Goal: Information Seeking & Learning: Learn about a topic

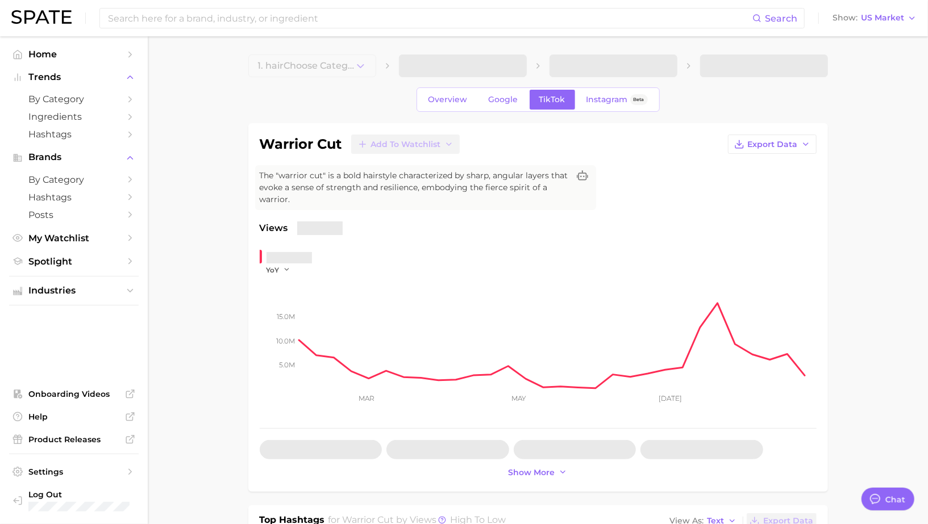
type textarea "x"
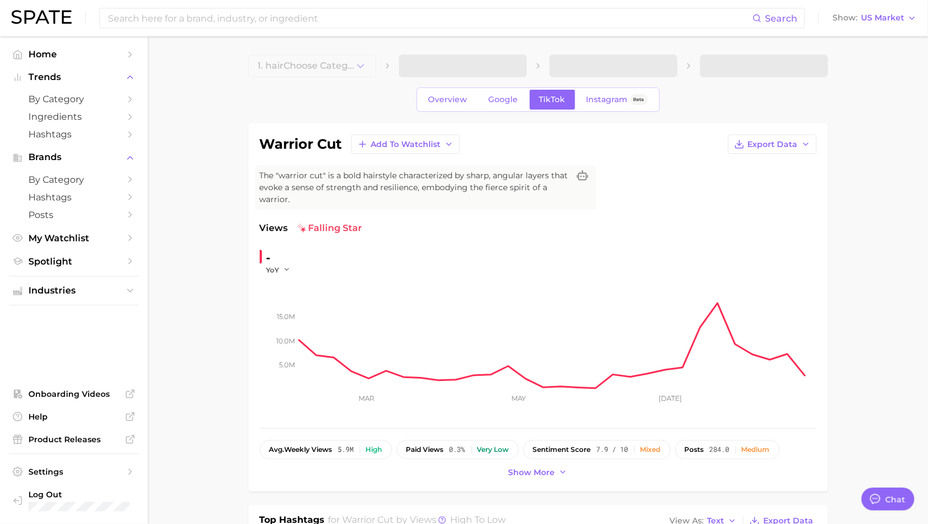
scroll to position [1100, 0]
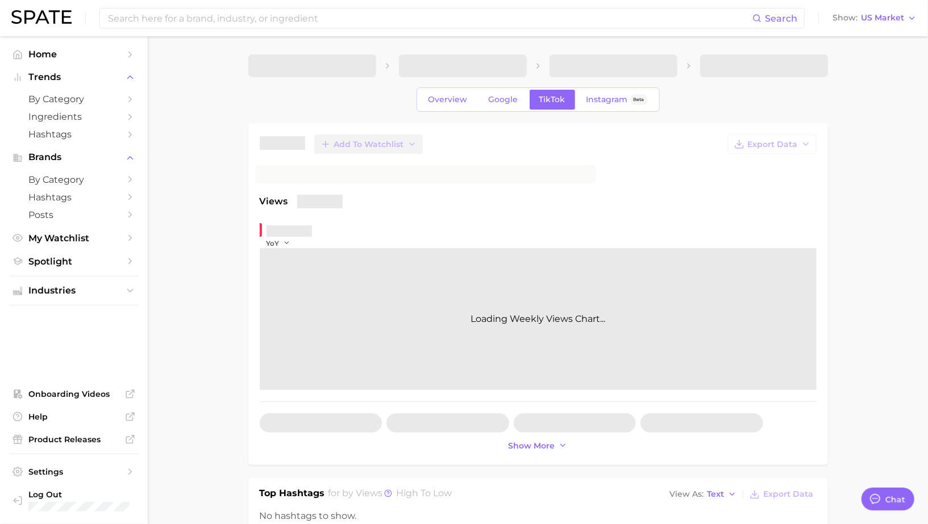
type textarea "x"
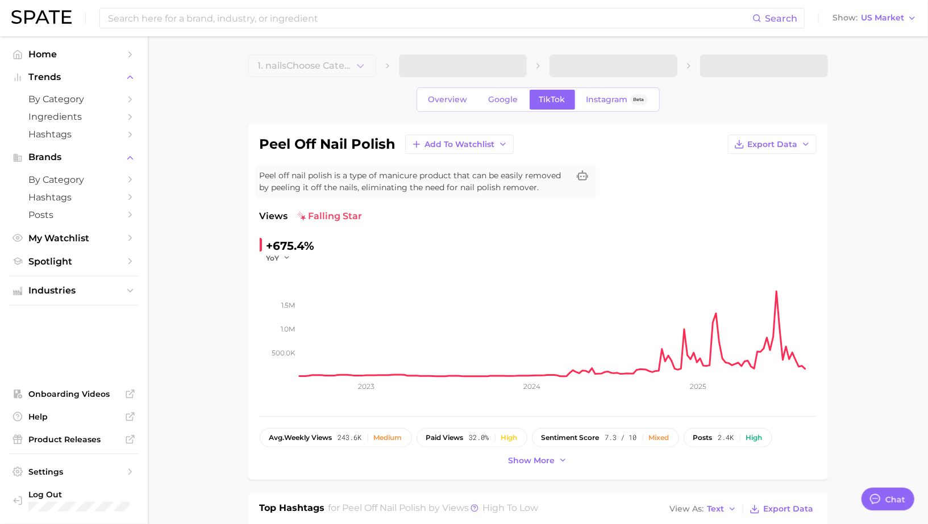
scroll to position [1100, 0]
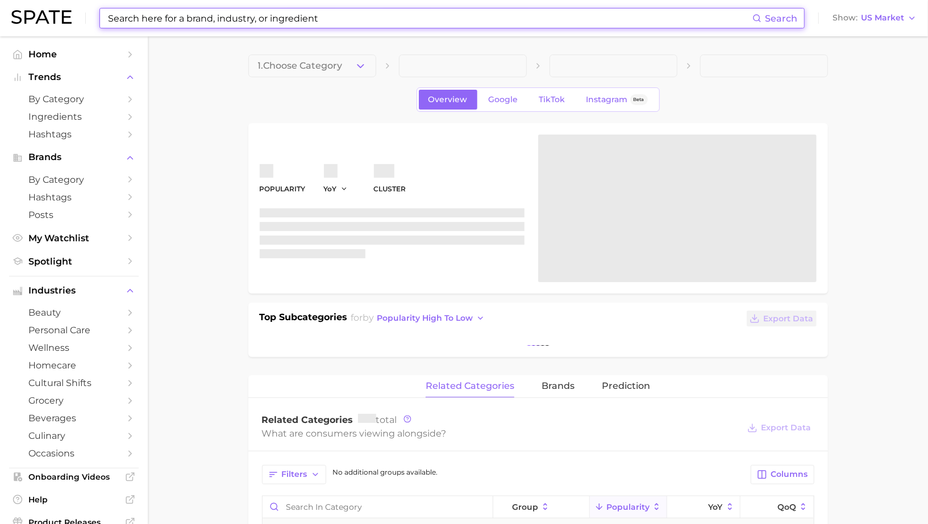
click at [154, 18] on input at bounding box center [429, 18] width 645 height 19
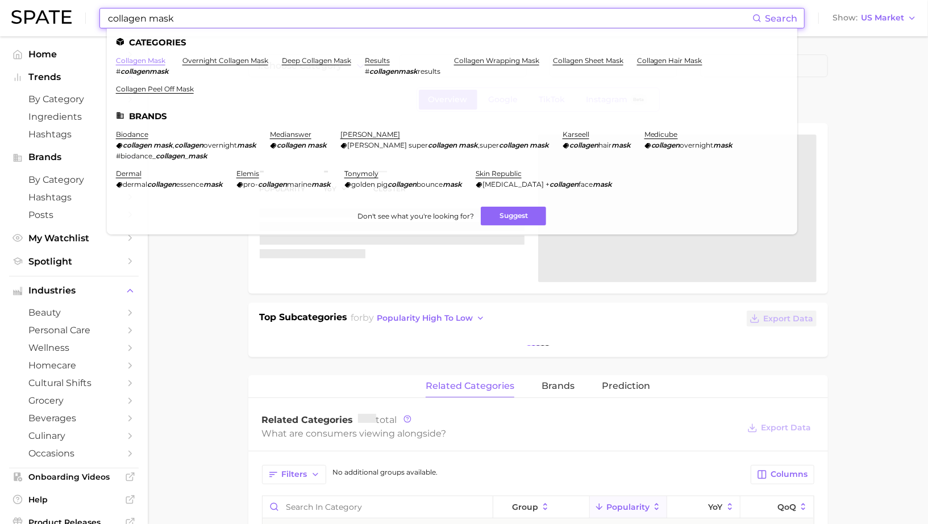
type input "collagen mask"
click at [152, 62] on link "collagen mask" at bounding box center [140, 60] width 49 height 9
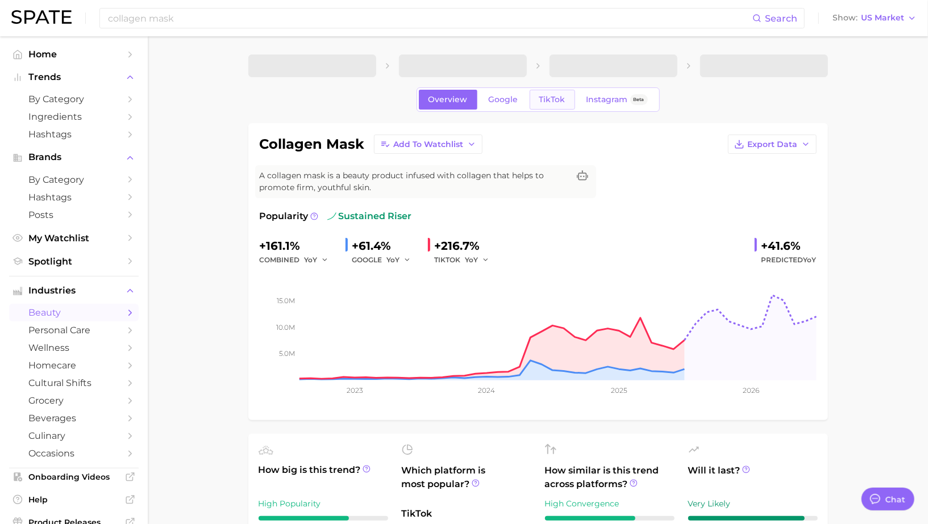
type textarea "x"
click at [544, 101] on span "TikTok" at bounding box center [552, 100] width 26 height 10
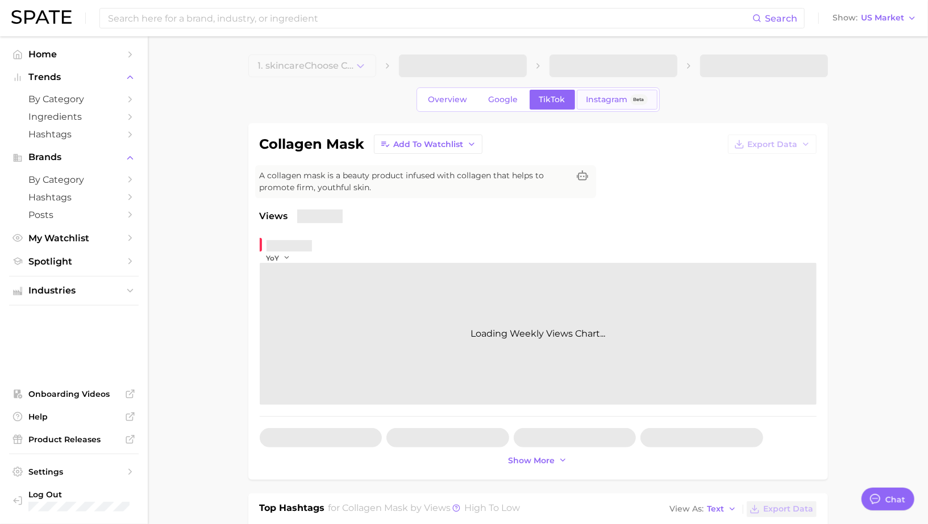
click at [602, 101] on span "Instagram" at bounding box center [606, 100] width 41 height 10
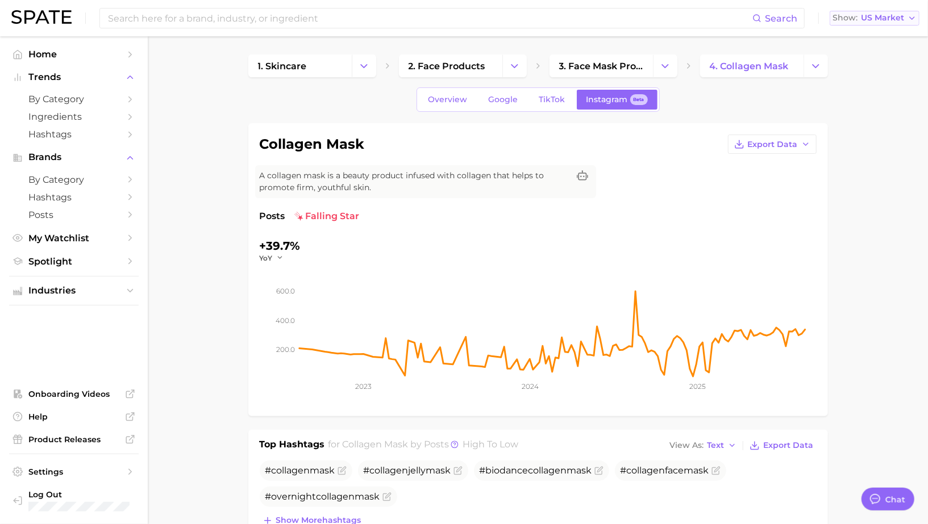
click at [884, 19] on span "US Market" at bounding box center [882, 18] width 43 height 6
click at [849, 139] on span "Global" at bounding box center [848, 139] width 26 height 10
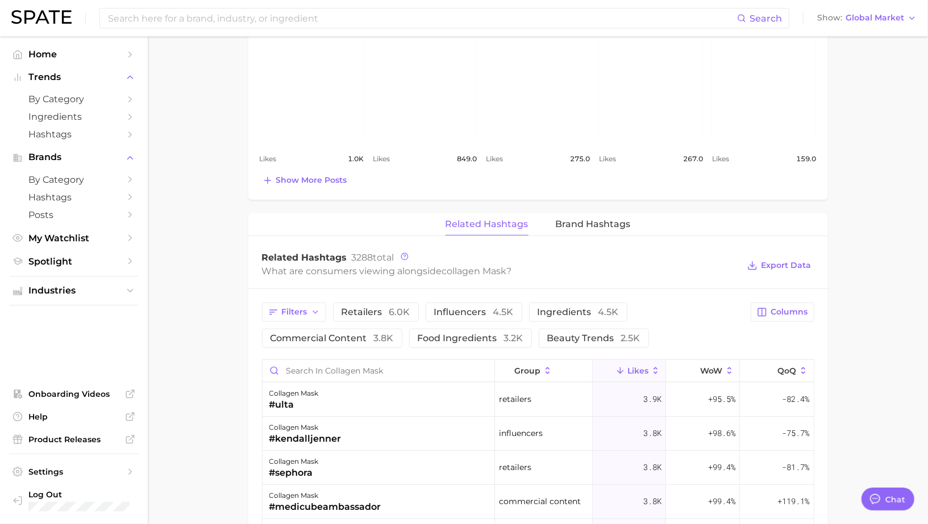
scroll to position [657, 0]
click at [612, 222] on span "Brand Hashtags" at bounding box center [593, 223] width 75 height 10
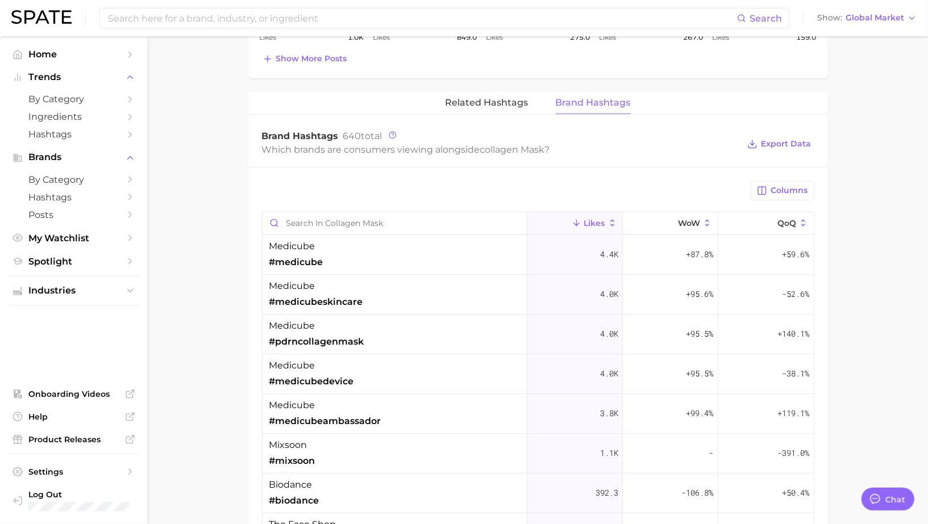
scroll to position [14, 0]
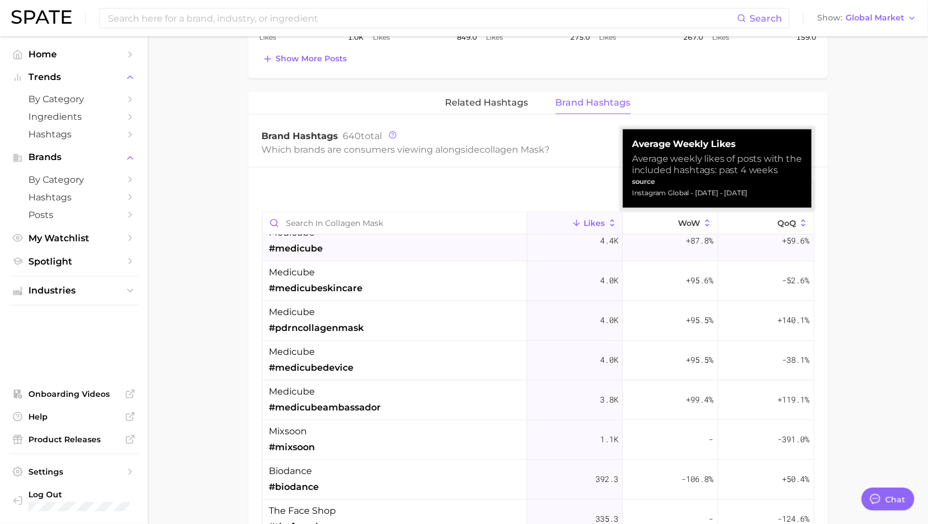
click at [456, 233] on div "medicube #medicube" at bounding box center [394, 242] width 265 height 40
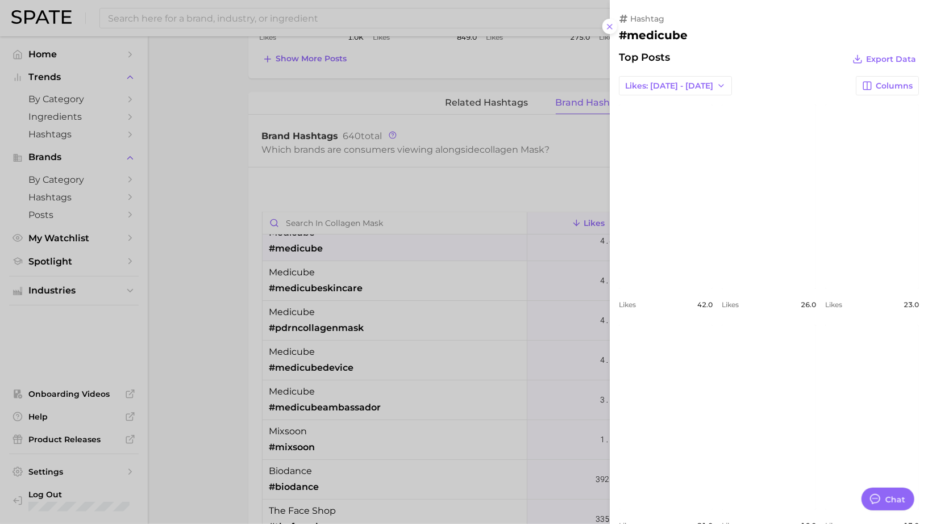
click at [474, 188] on div at bounding box center [464, 262] width 928 height 524
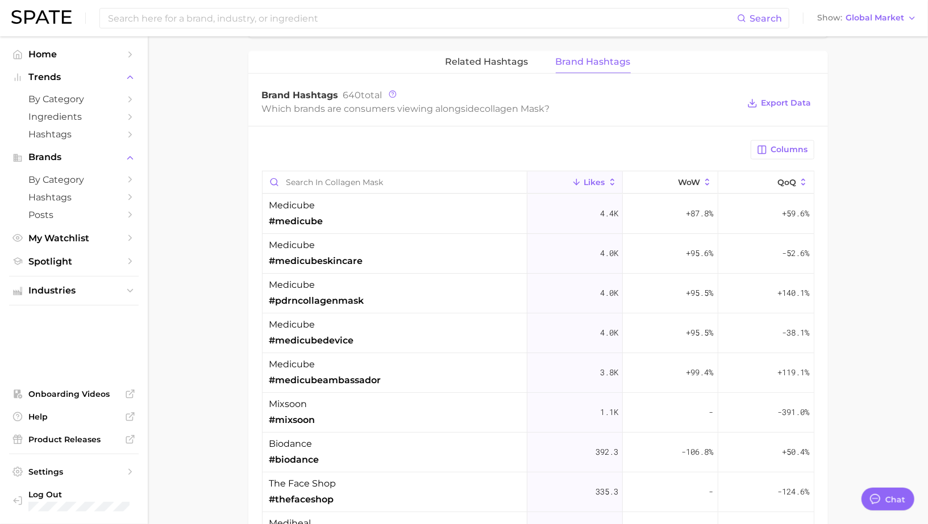
scroll to position [822, 0]
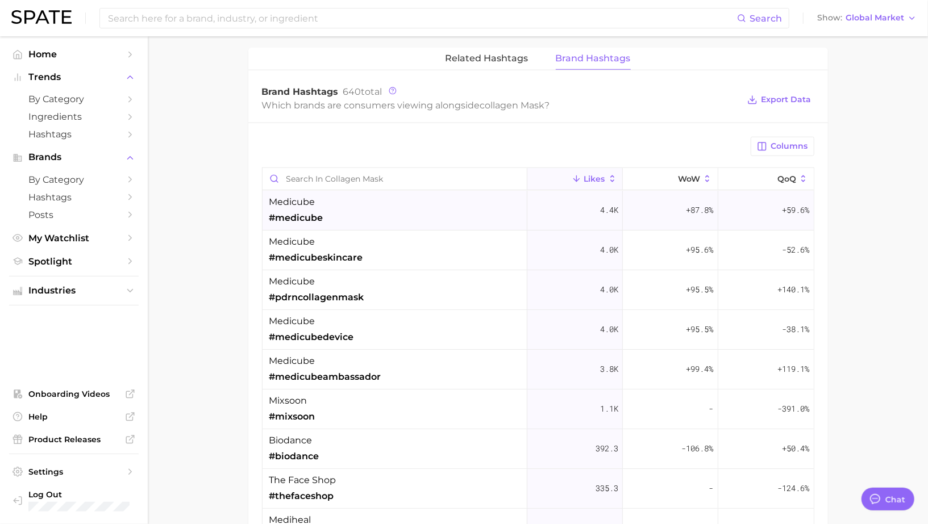
click at [440, 203] on div "medicube #medicube" at bounding box center [394, 211] width 265 height 40
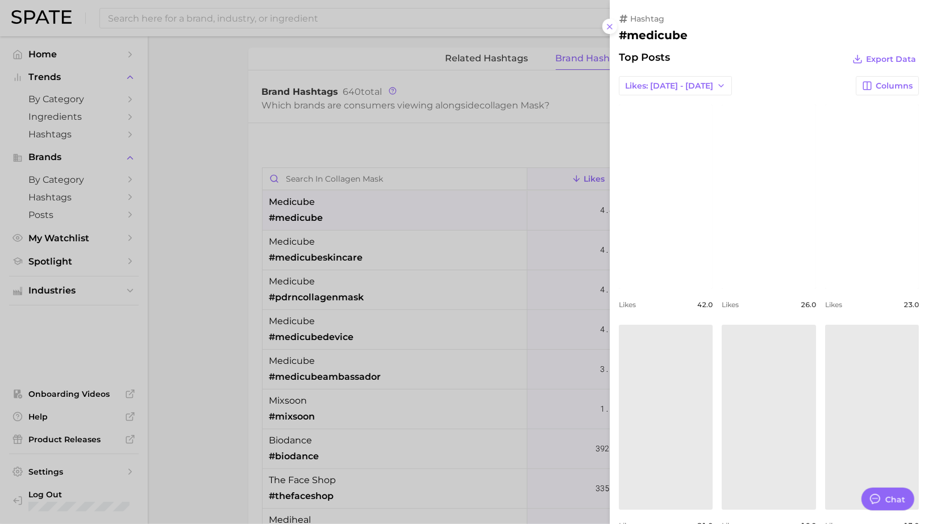
click at [440, 202] on div at bounding box center [464, 262] width 928 height 524
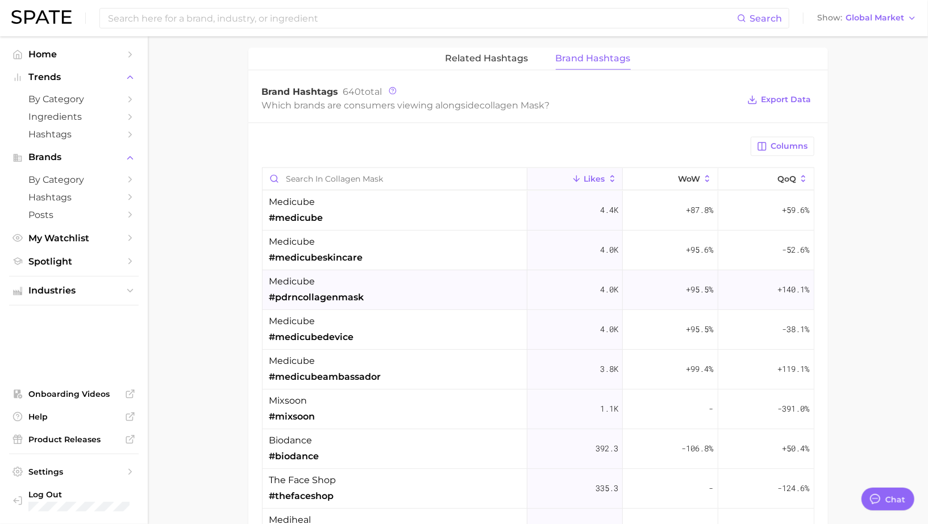
click at [440, 273] on div "medicube #pdrncollagenmask" at bounding box center [394, 290] width 265 height 40
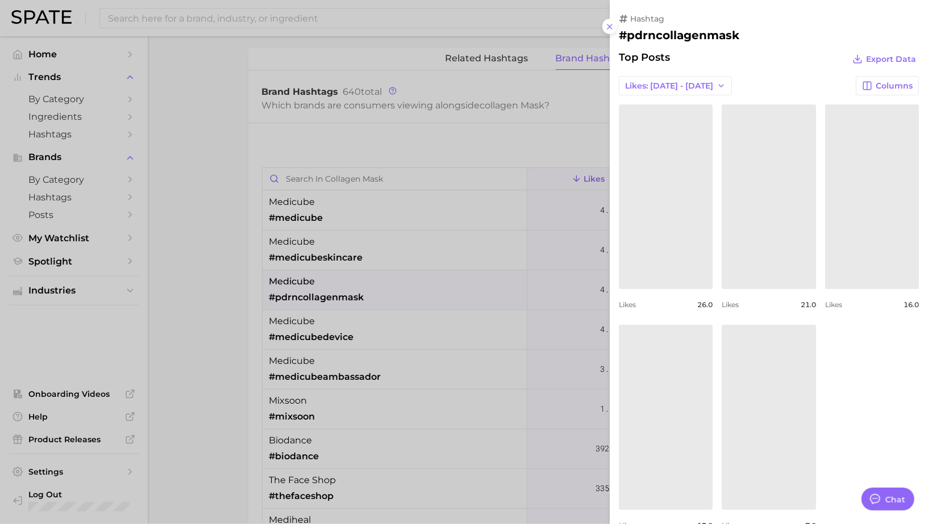
click at [440, 275] on div at bounding box center [464, 262] width 928 height 524
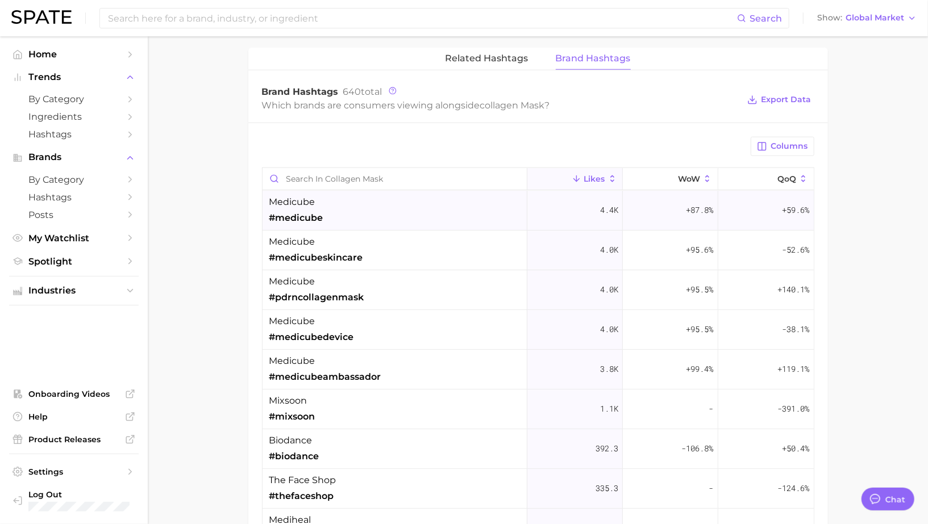
click at [439, 207] on div "medicube #medicube" at bounding box center [394, 211] width 265 height 40
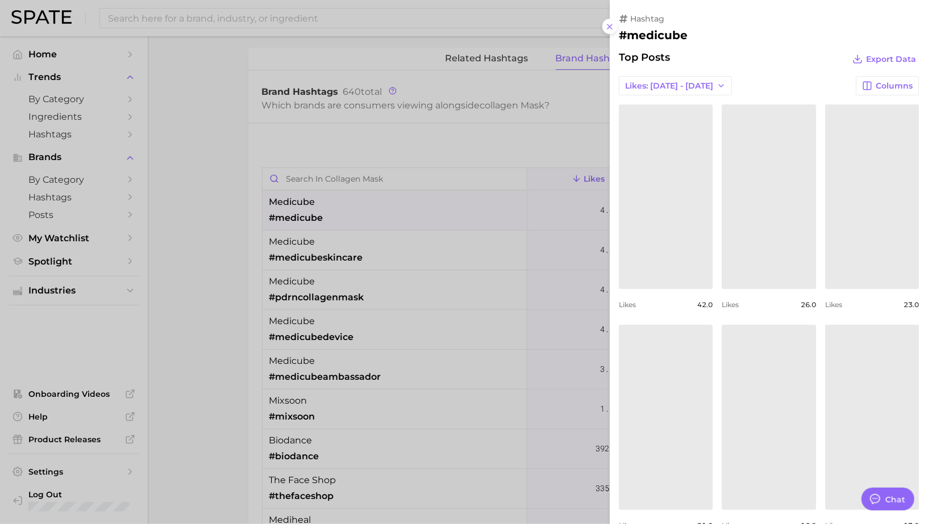
click at [439, 207] on div at bounding box center [464, 262] width 928 height 524
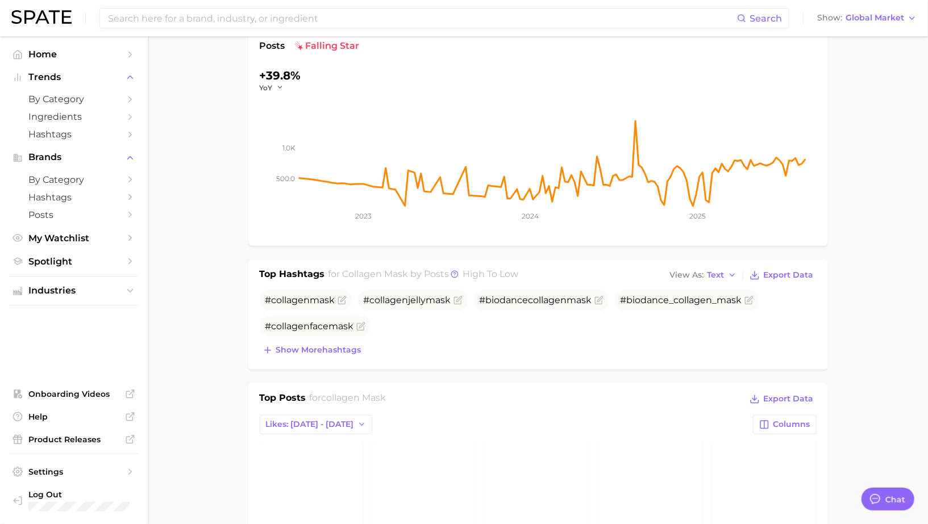
scroll to position [0, 0]
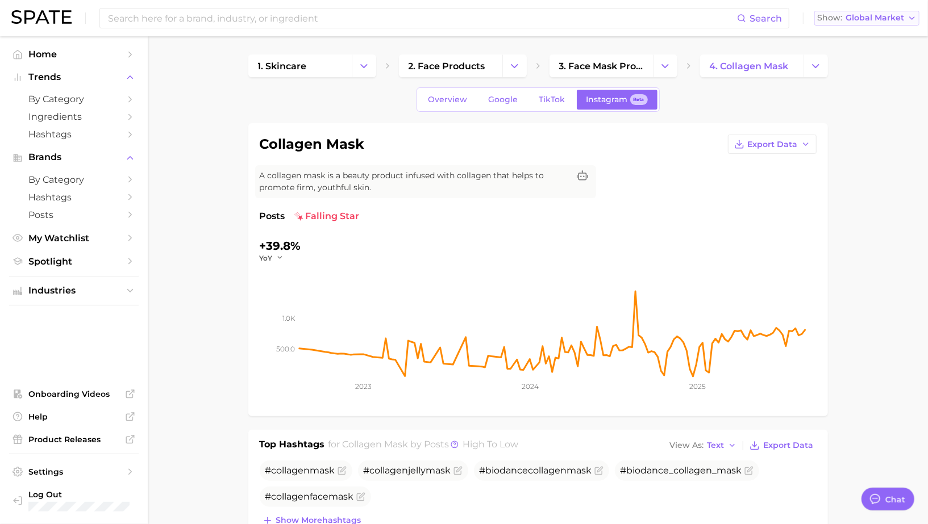
click at [887, 16] on span "Global Market" at bounding box center [874, 18] width 59 height 6
click at [857, 38] on span "United States" at bounding box center [864, 37] width 88 height 10
click at [70, 102] on span "by Category" at bounding box center [73, 99] width 91 height 11
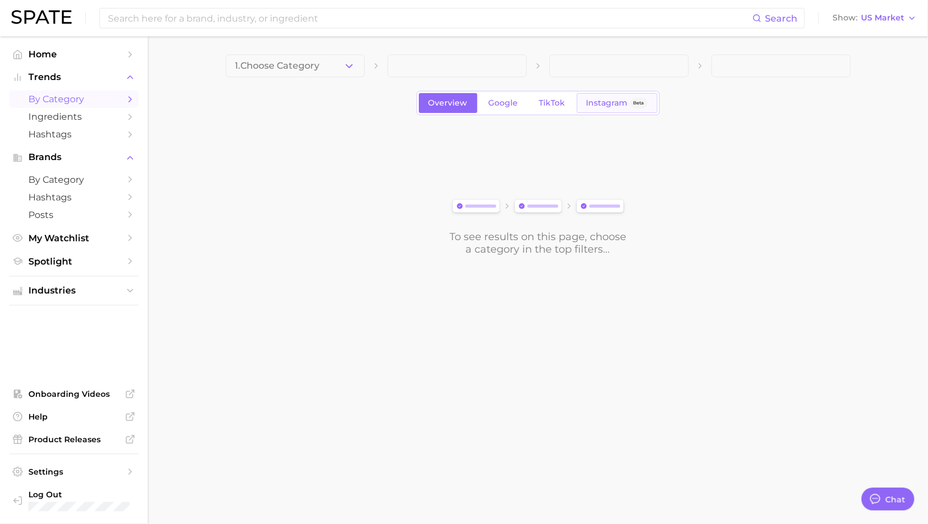
click at [617, 110] on link "Instagram Beta" at bounding box center [617, 103] width 81 height 20
click at [301, 60] on span at bounding box center [295, 66] width 139 height 23
click at [303, 65] on span at bounding box center [295, 66] width 139 height 23
click at [298, 69] on span at bounding box center [295, 66] width 139 height 23
click at [298, 69] on span "1. Choose Category" at bounding box center [277, 66] width 85 height 10
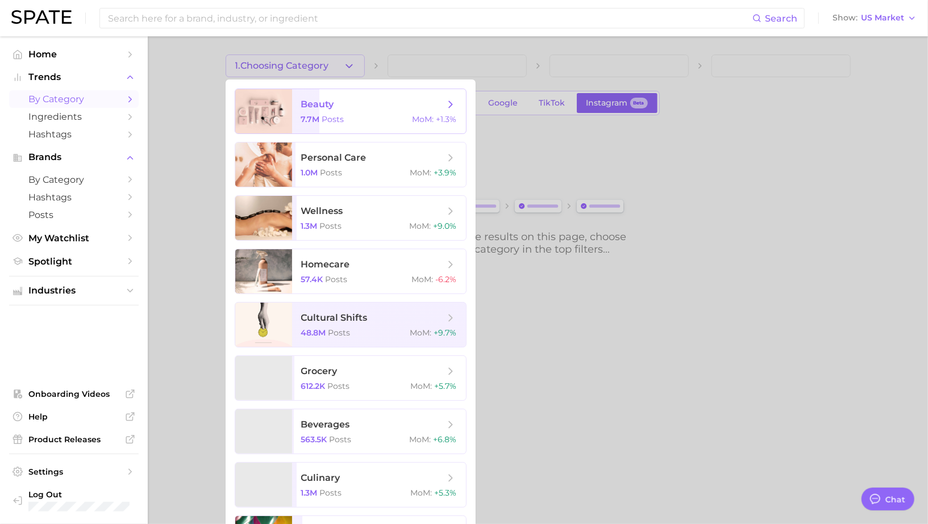
click at [322, 105] on span "beauty" at bounding box center [317, 104] width 33 height 11
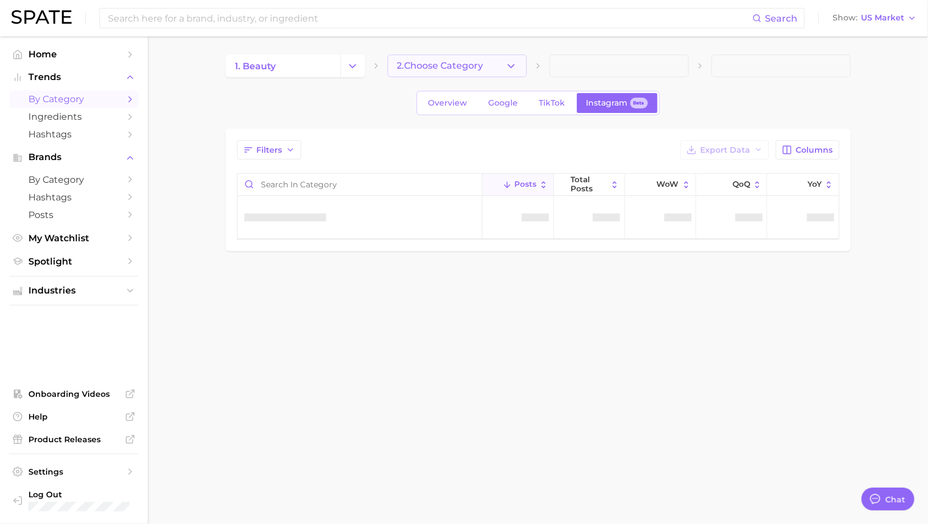
click at [440, 72] on button "2. Choose Category" at bounding box center [456, 66] width 139 height 23
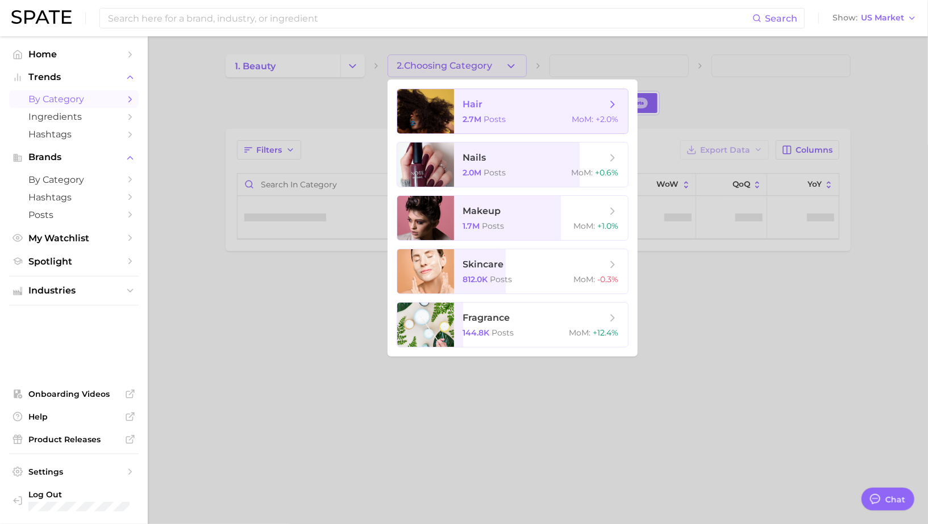
click at [502, 123] on span "Posts" at bounding box center [495, 119] width 22 height 10
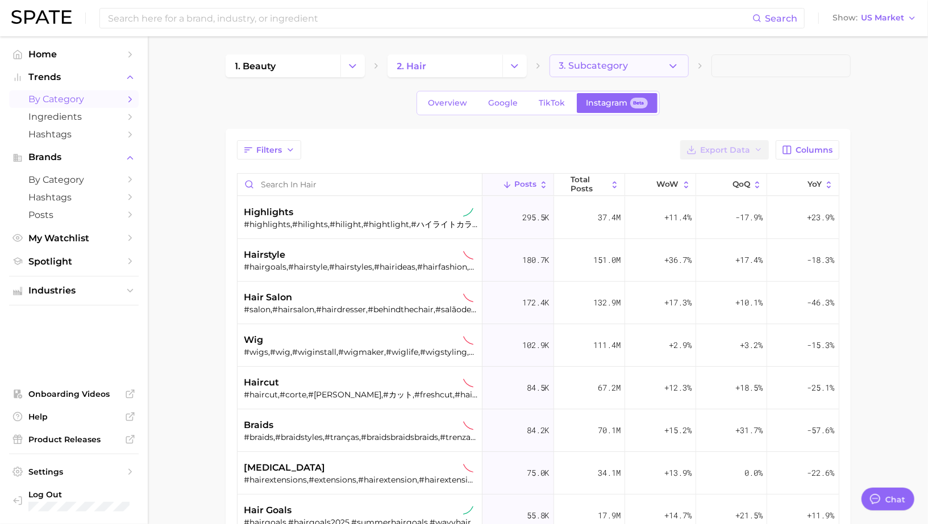
click at [595, 66] on span "3. Subcategory" at bounding box center [593, 66] width 69 height 10
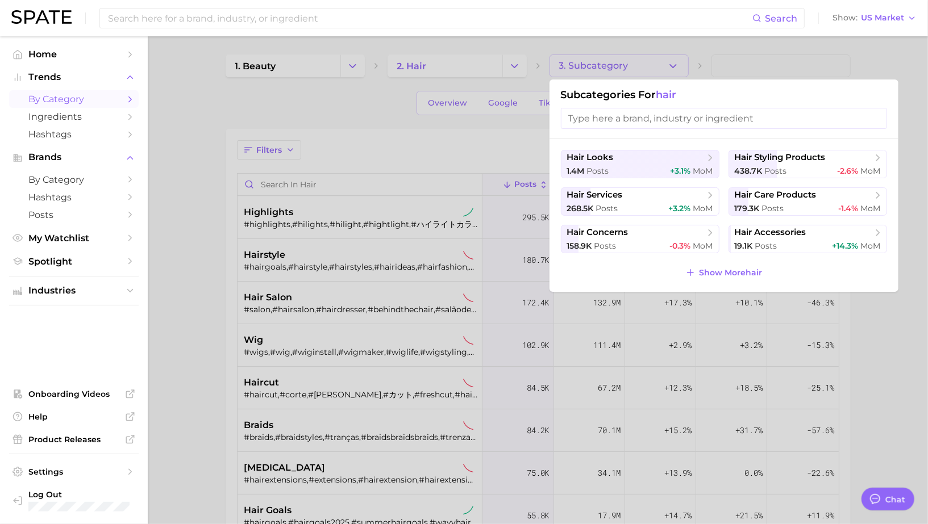
click at [474, 127] on div at bounding box center [464, 262] width 928 height 524
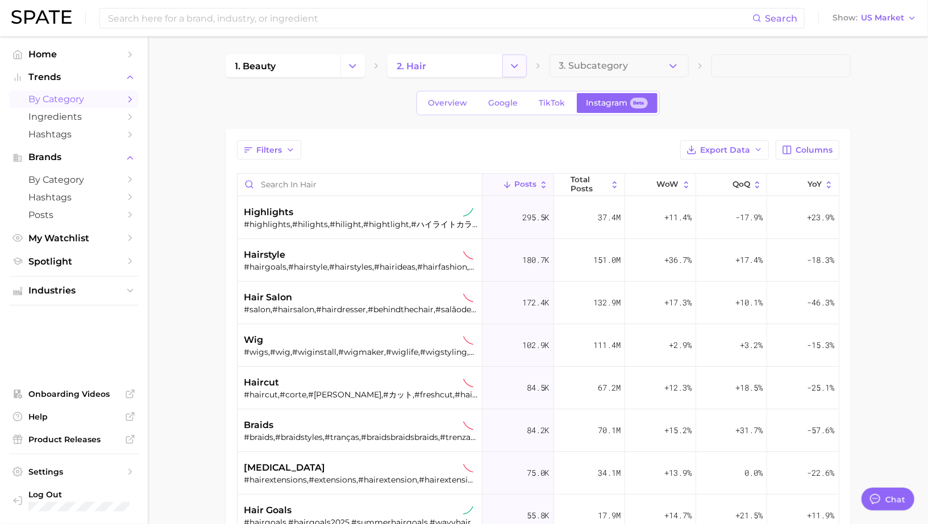
click at [511, 73] on button "Change Category" at bounding box center [514, 66] width 24 height 23
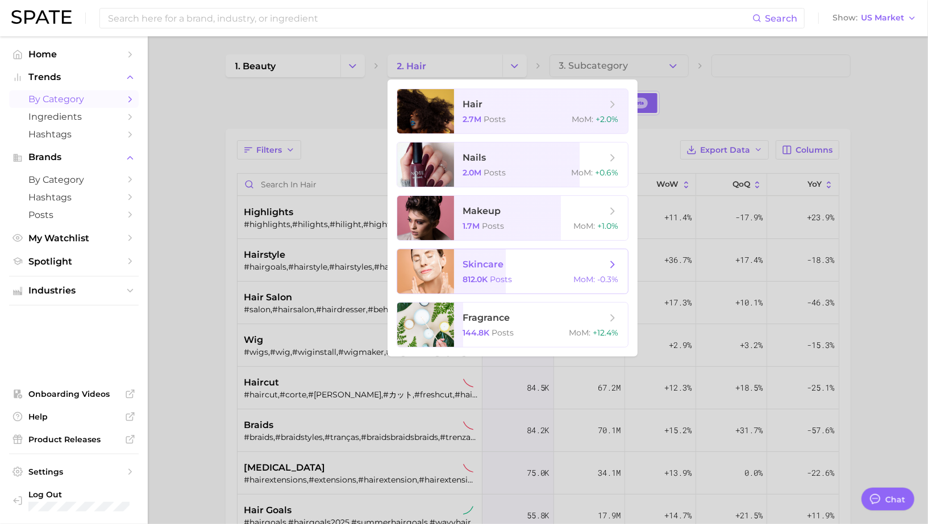
click at [516, 261] on span "skincare" at bounding box center [534, 264] width 143 height 12
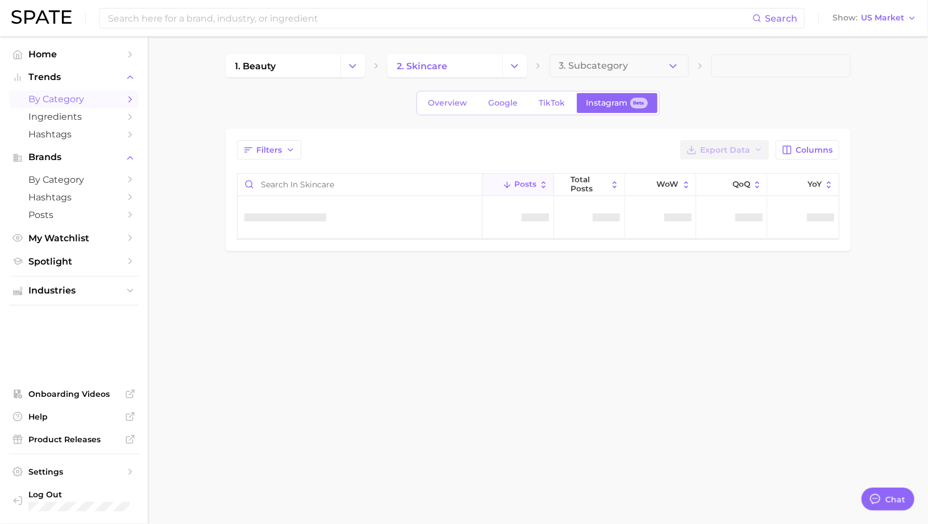
click at [600, 54] on main "1. beauty 2. skincare 3. Subcategory Overview Google TikTok Instagram Beta Filt…" at bounding box center [538, 172] width 780 height 272
click at [600, 61] on span "3. Subcategory" at bounding box center [593, 66] width 69 height 10
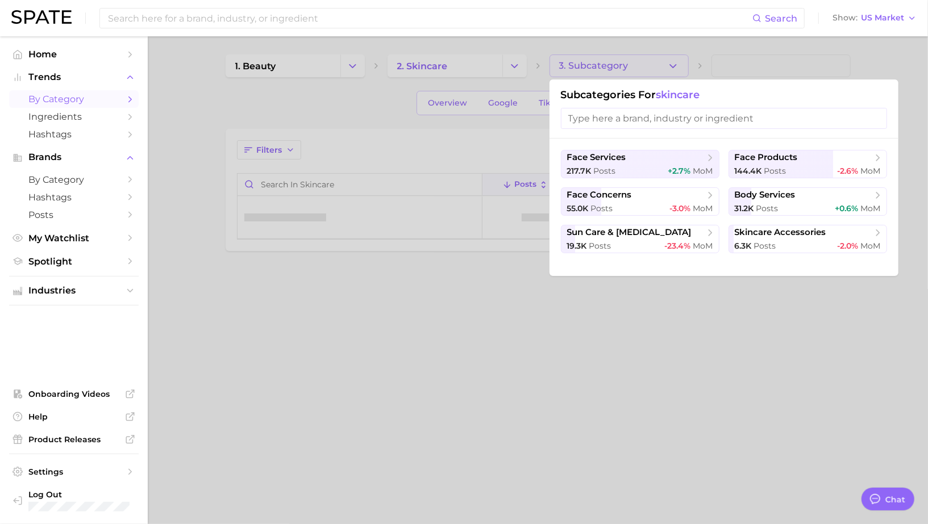
click at [528, 65] on div at bounding box center [464, 262] width 928 height 524
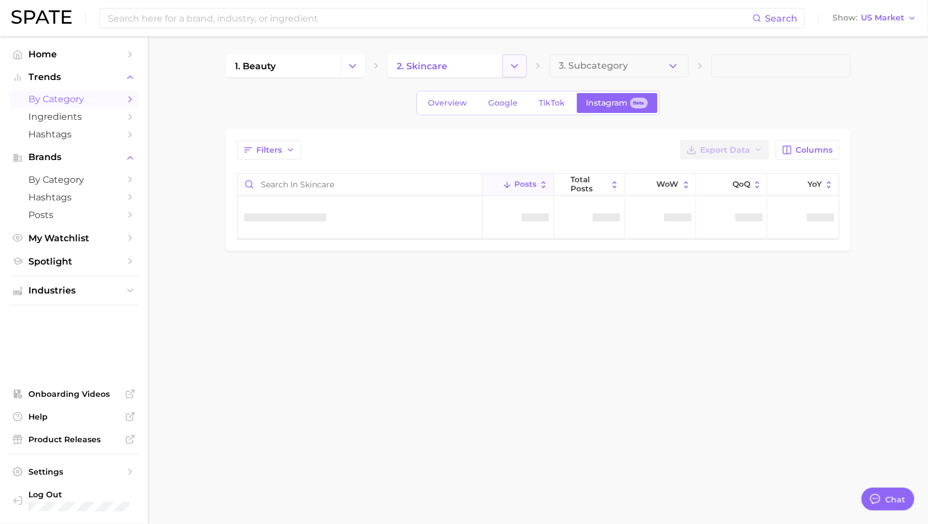
click at [516, 65] on polyline "Change Category" at bounding box center [514, 65] width 6 height 3
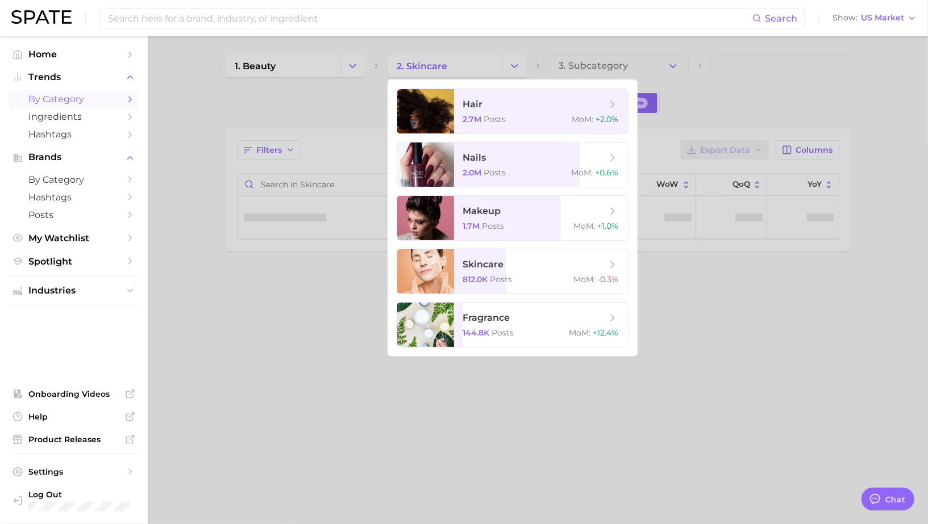
type textarea "x"
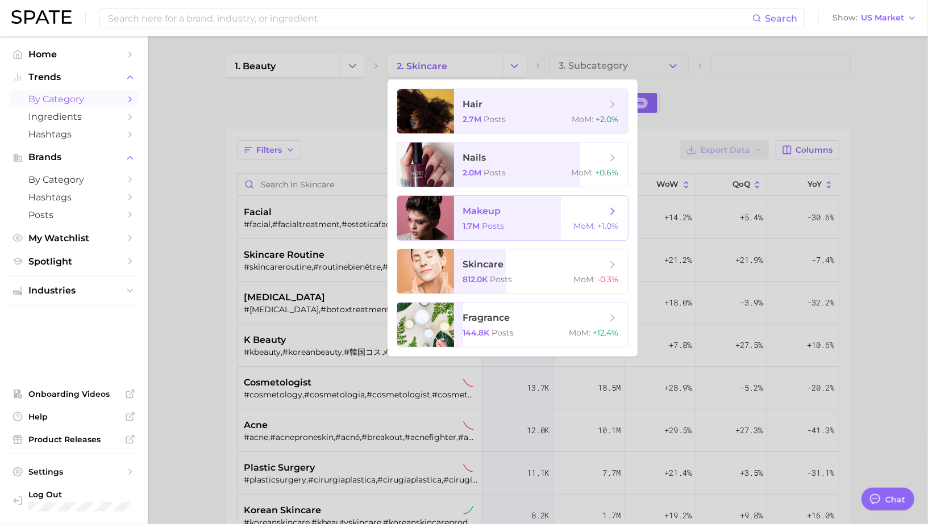
click at [501, 202] on span "makeup 1.7m Posts MoM : +1.0%" at bounding box center [541, 218] width 174 height 44
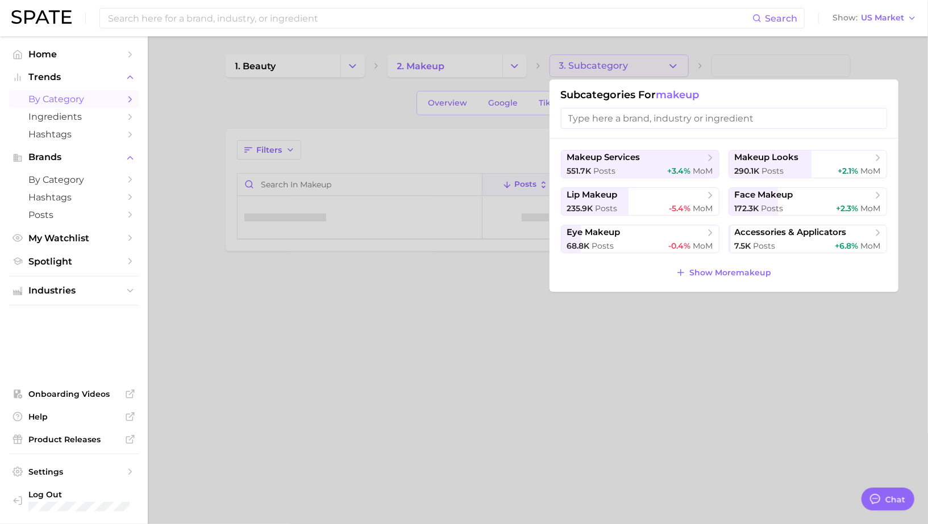
click at [611, 64] on div at bounding box center [464, 262] width 928 height 524
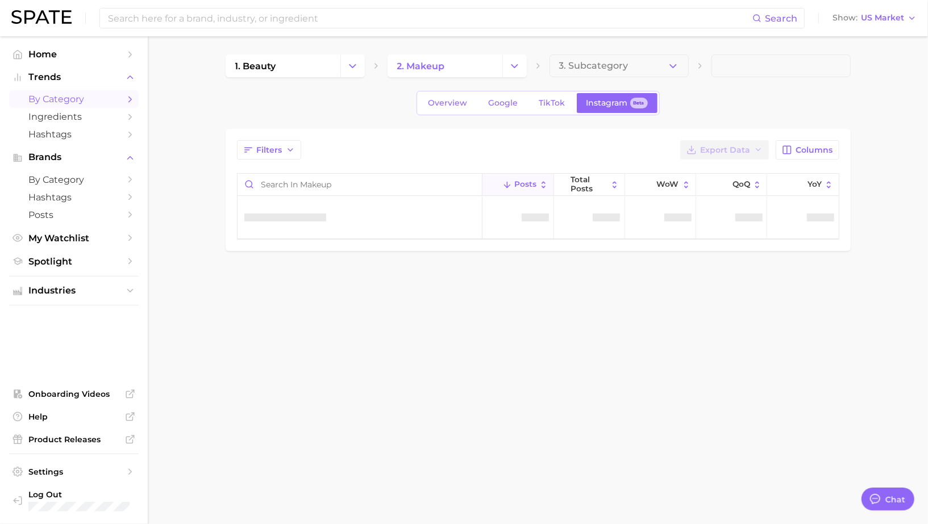
click at [611, 64] on span "3. Subcategory" at bounding box center [593, 66] width 69 height 10
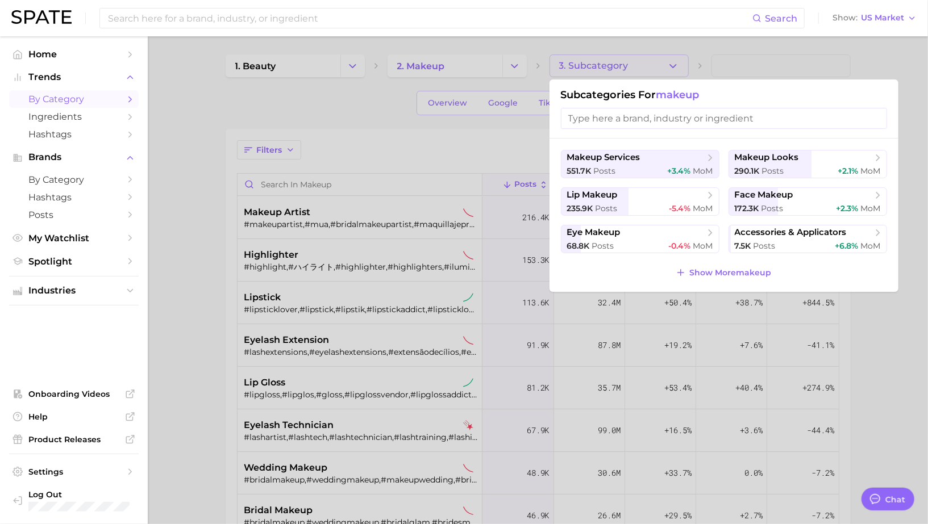
click at [697, 39] on div at bounding box center [464, 262] width 928 height 524
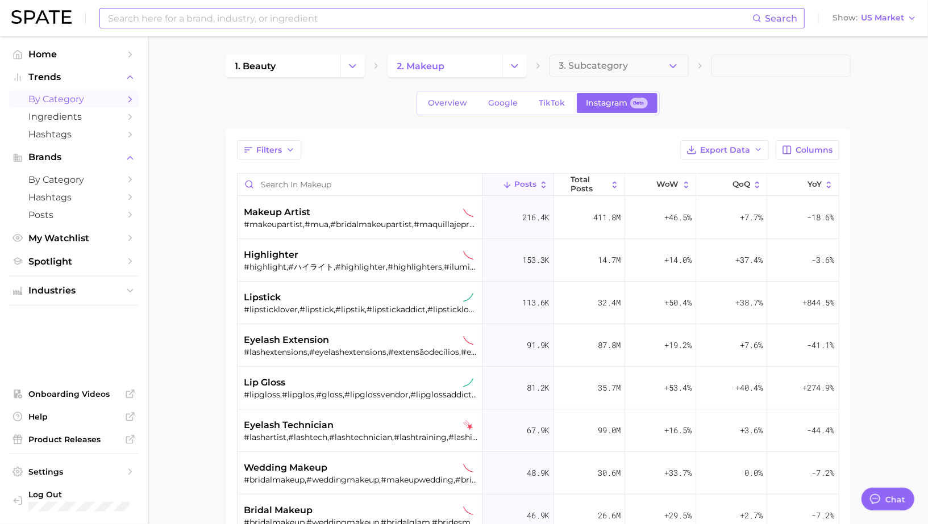
click at [675, 19] on input at bounding box center [429, 18] width 645 height 19
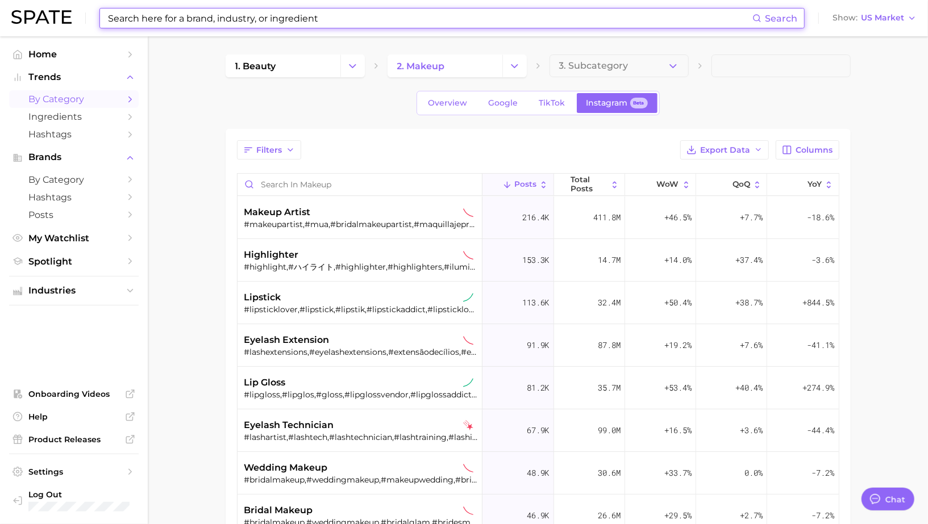
type input "l"
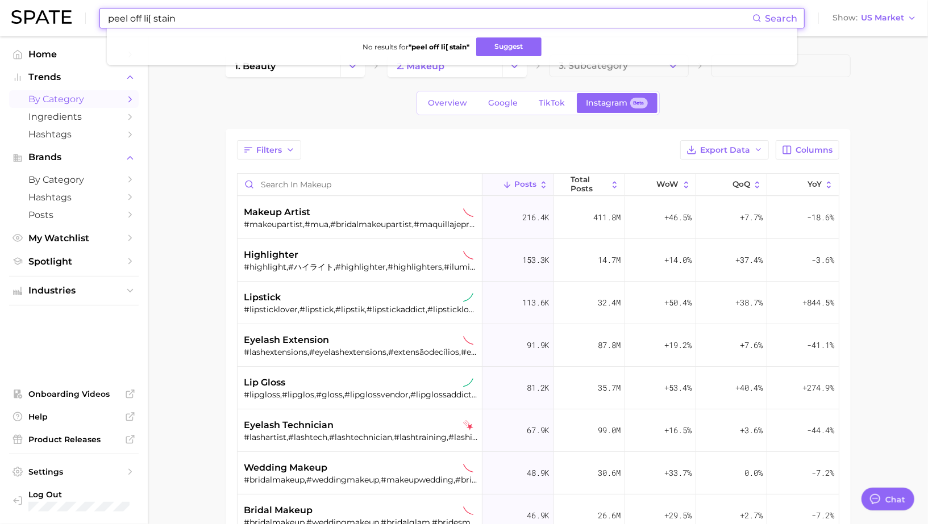
click at [150, 21] on input "peel off li[ stain" at bounding box center [429, 18] width 645 height 19
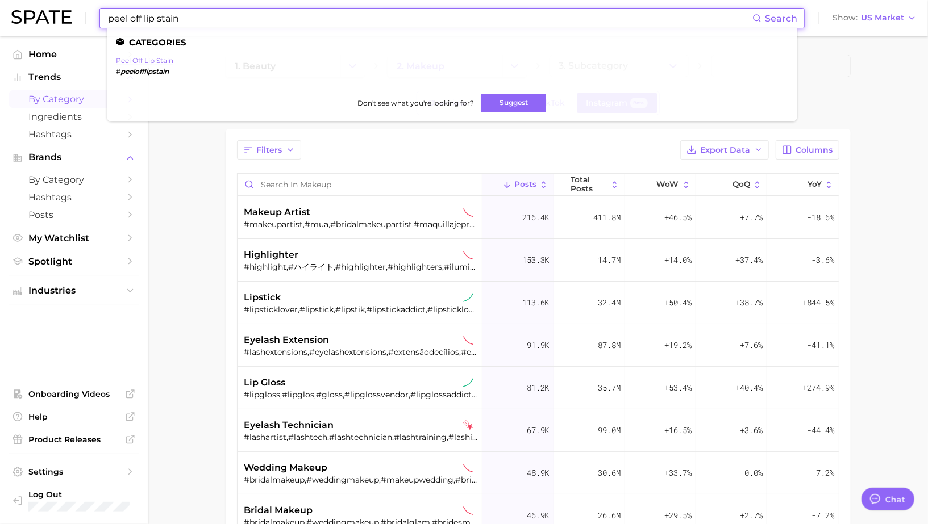
type input "peel off lip stain"
click at [156, 59] on link "peel off lip stain" at bounding box center [144, 60] width 57 height 9
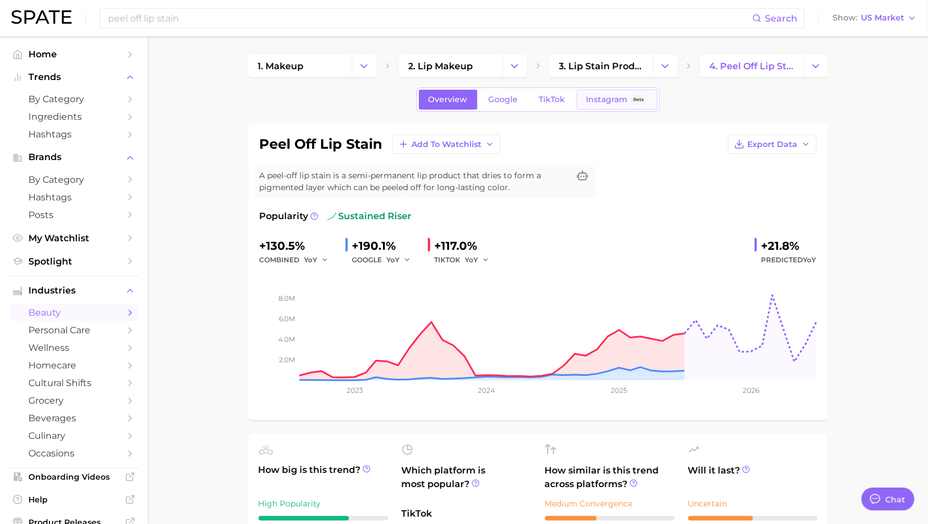
click at [602, 101] on span "Instagram" at bounding box center [606, 100] width 41 height 10
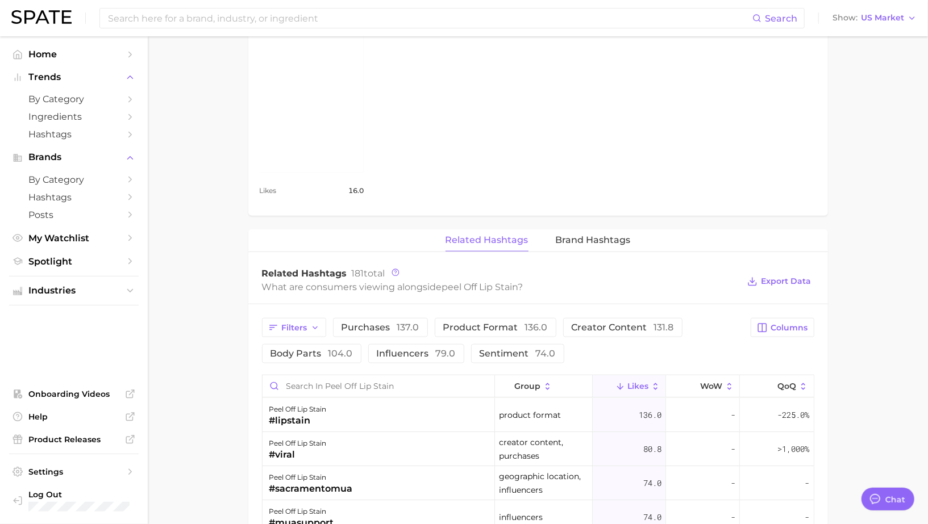
scroll to position [585, 0]
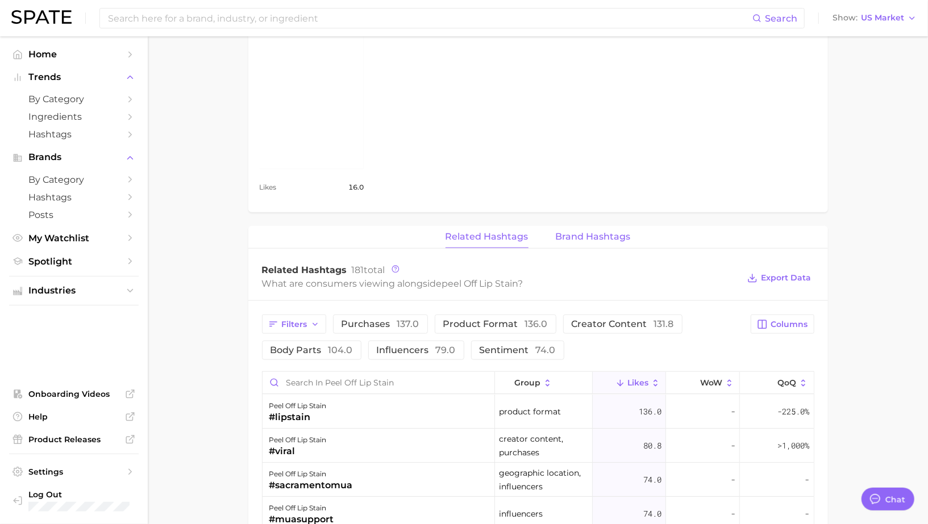
click at [597, 237] on span "Brand Hashtags" at bounding box center [593, 237] width 75 height 10
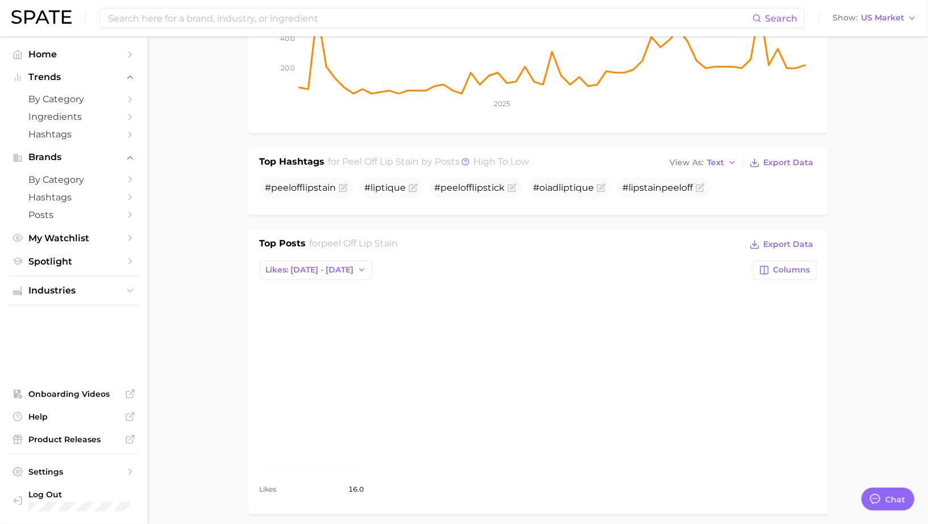
scroll to position [0, 0]
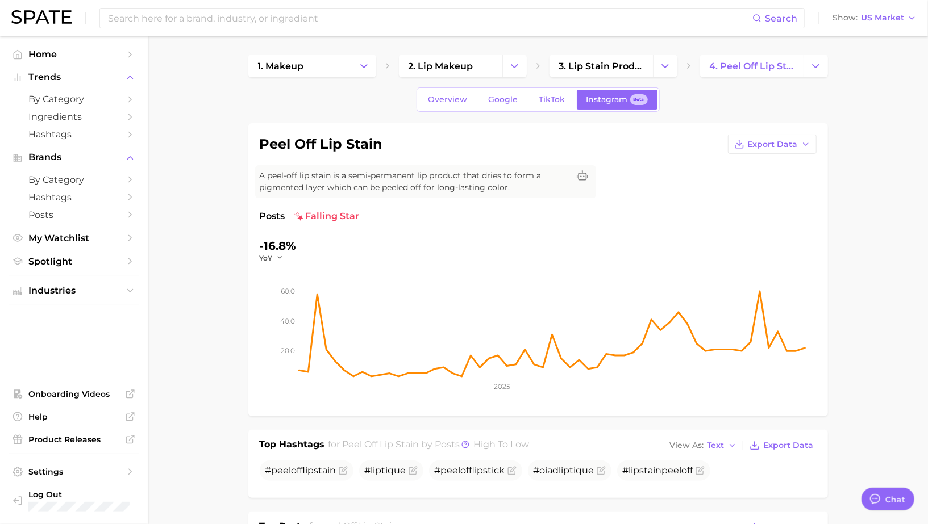
type input "peel off lip stain"
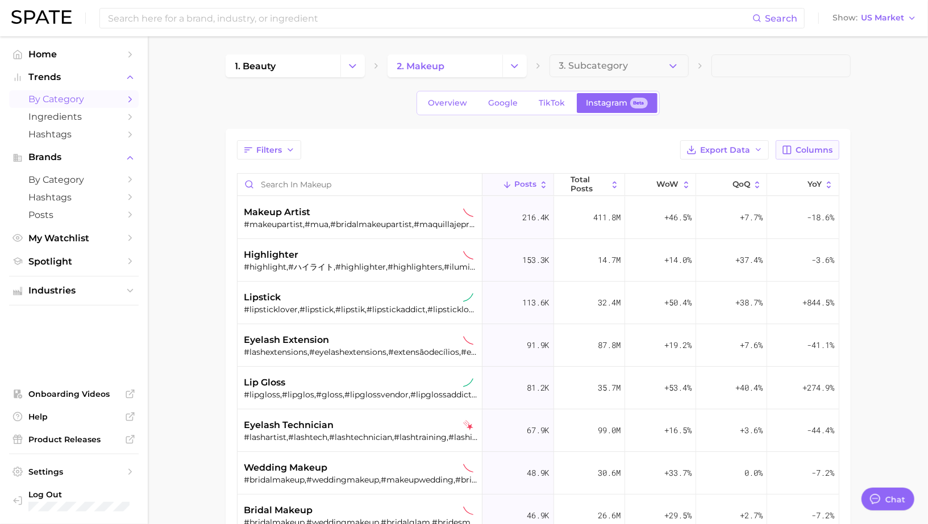
click at [808, 152] on span "Columns" at bounding box center [814, 150] width 37 height 10
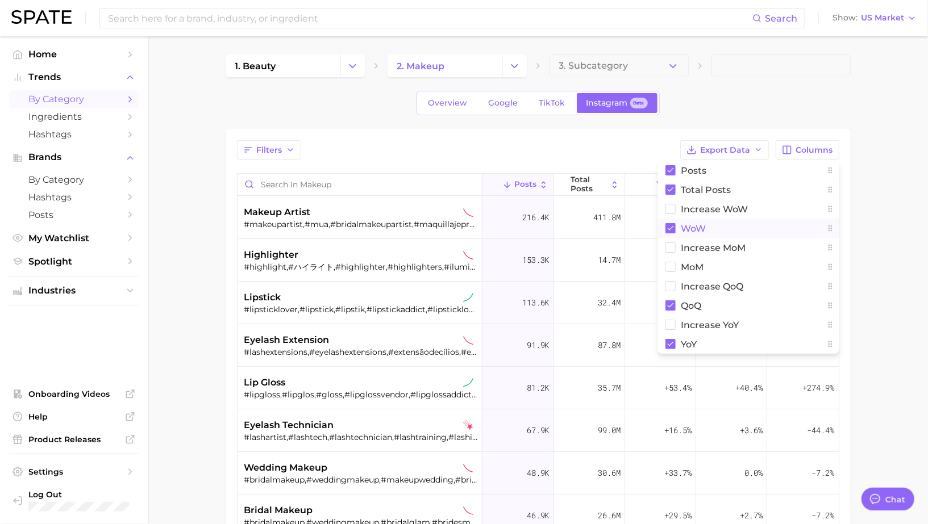
click at [702, 224] on span "WoW" at bounding box center [693, 229] width 25 height 10
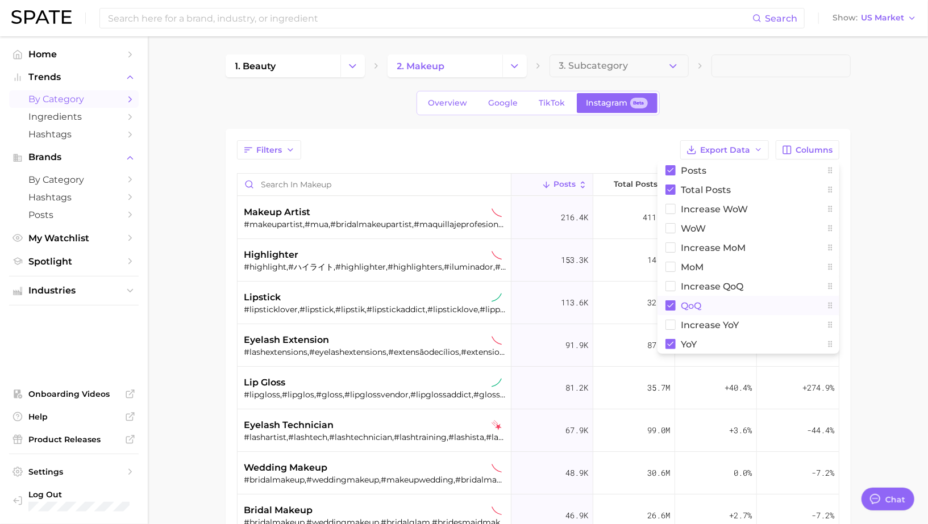
click at [699, 305] on span "QoQ" at bounding box center [691, 306] width 20 height 10
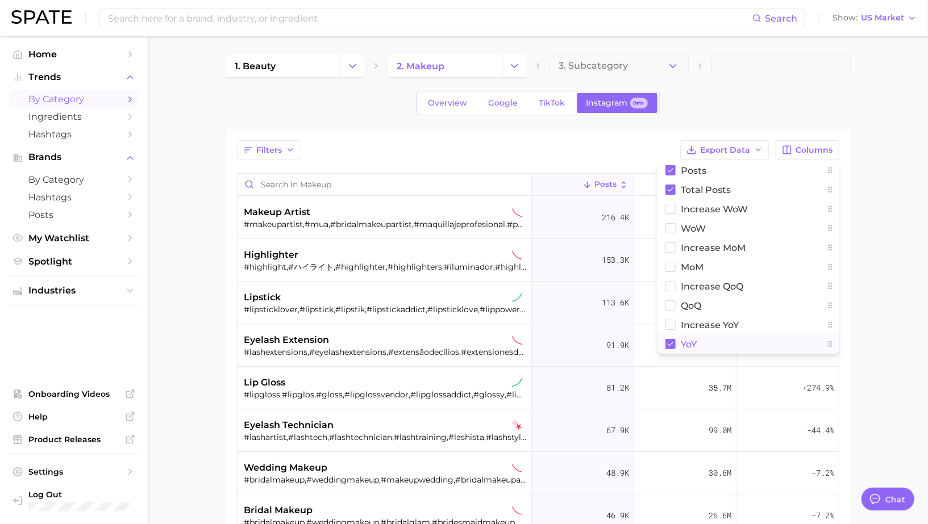
click at [699, 349] on button "YoY" at bounding box center [748, 344] width 182 height 19
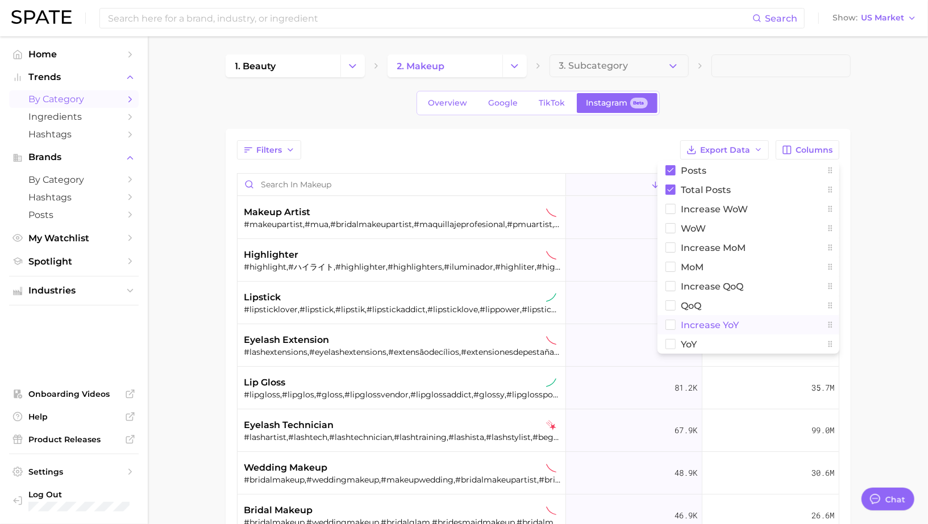
click at [699, 322] on span "Increase YoY" at bounding box center [710, 325] width 58 height 10
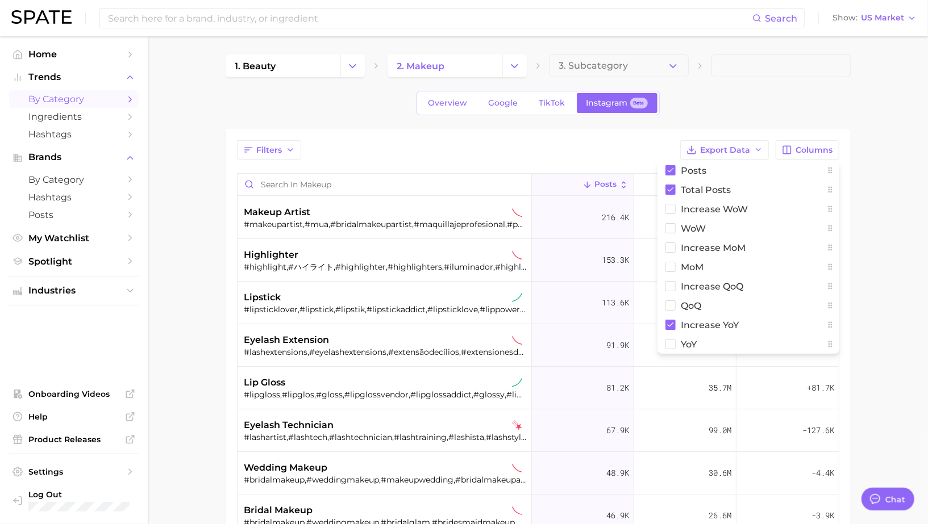
drag, startPoint x: 928, startPoint y: 107, endPoint x: 862, endPoint y: 153, distance: 79.9
click at [927, 107] on main "1. beauty 2. makeup 3. Subcategory Overview Google TikTok Instagram Beta Filter…" at bounding box center [538, 400] width 780 height 729
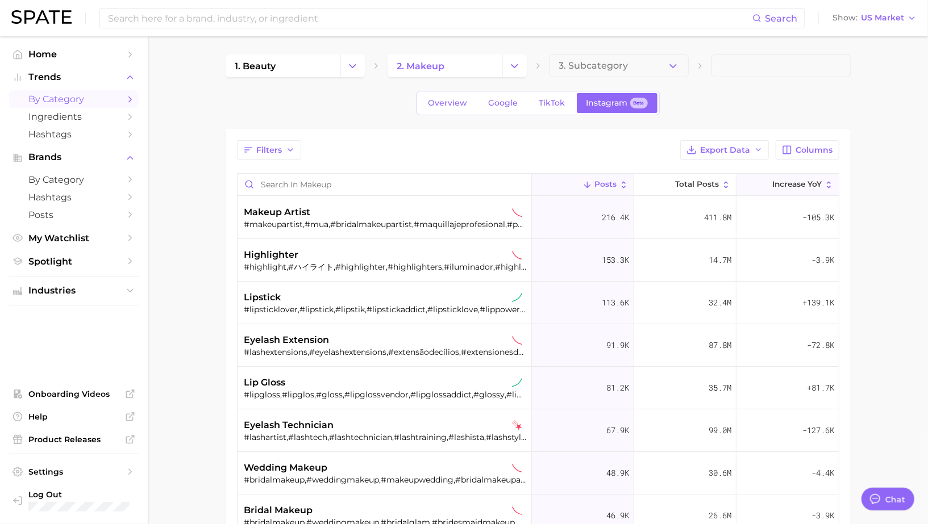
click at [783, 184] on span "Increase YoY" at bounding box center [796, 184] width 49 height 9
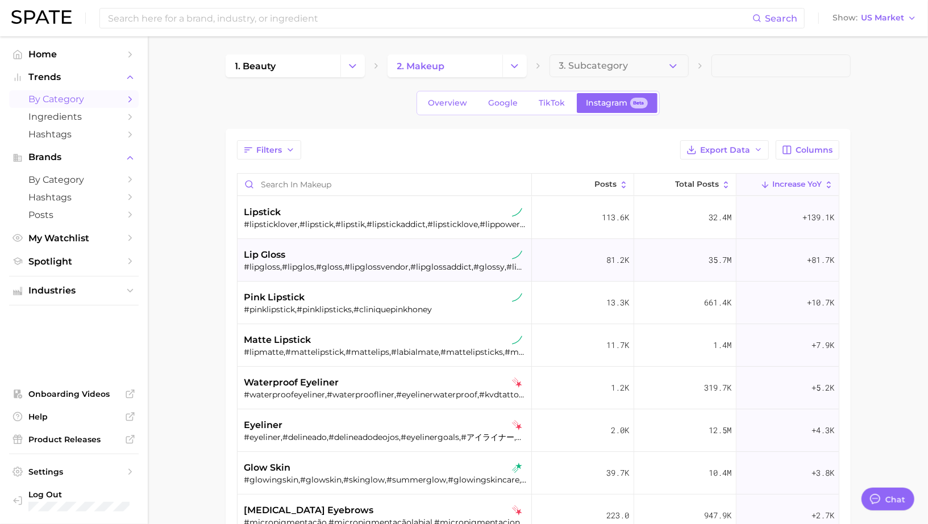
click at [462, 268] on div "#lipgloss,#lipglos,#gloss,#lipglossvendor,#lipglossaddict,#glossy,#lipglosspopp…" at bounding box center [385, 267] width 283 height 10
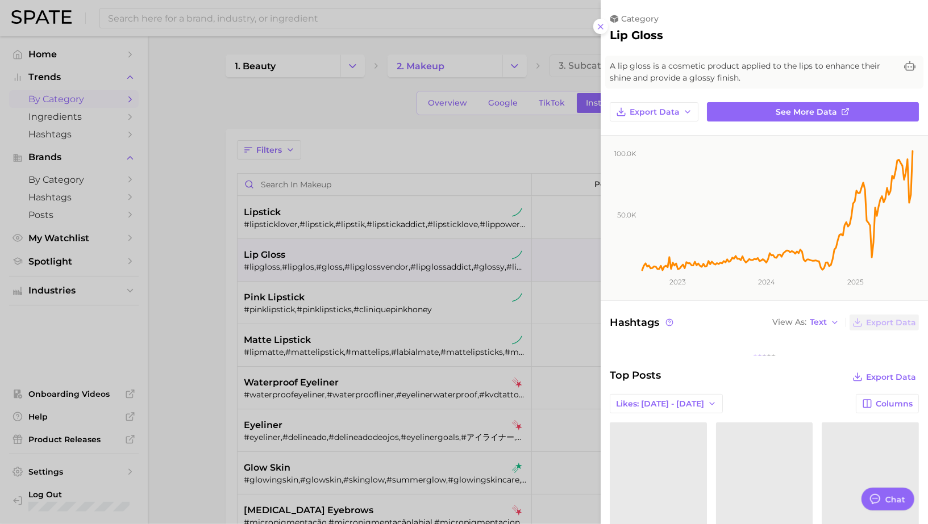
click at [453, 311] on div at bounding box center [464, 262] width 928 height 524
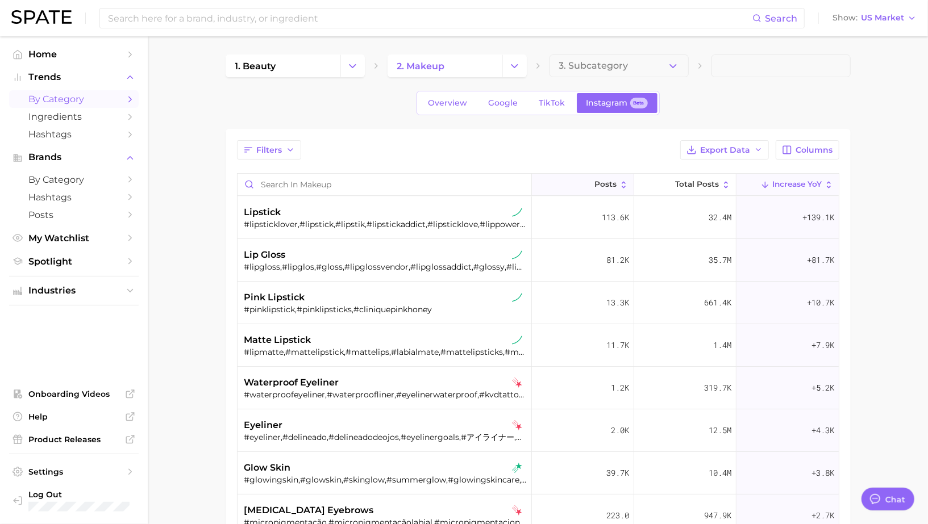
click at [605, 188] on button "Posts" at bounding box center [583, 185] width 102 height 22
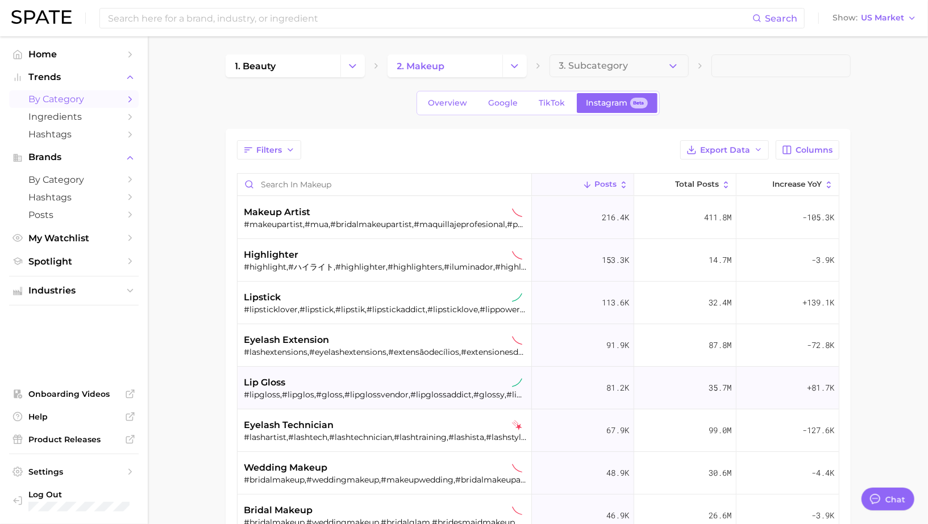
click at [422, 392] on div "#lipgloss,#lipglos,#gloss,#lipglossvendor,#lipglossaddict,#glossy,#lipglosspopp…" at bounding box center [385, 395] width 283 height 10
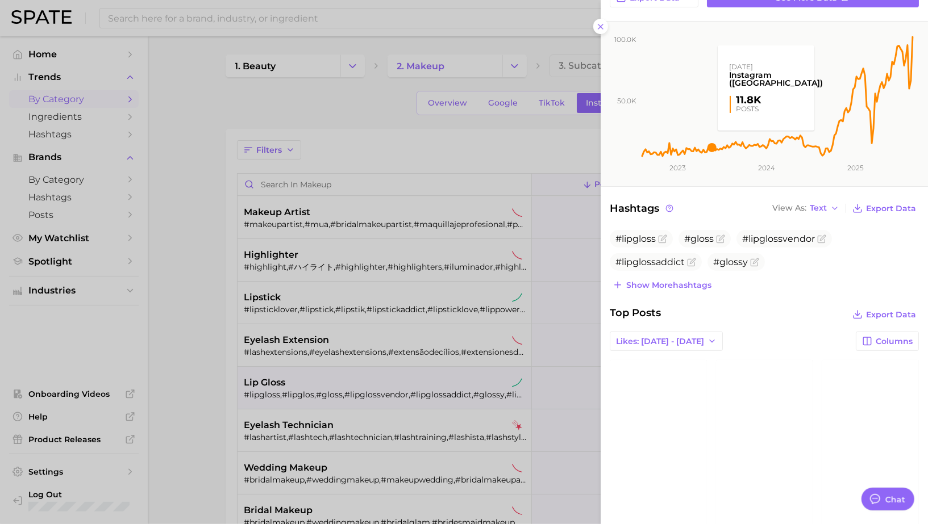
scroll to position [115, 0]
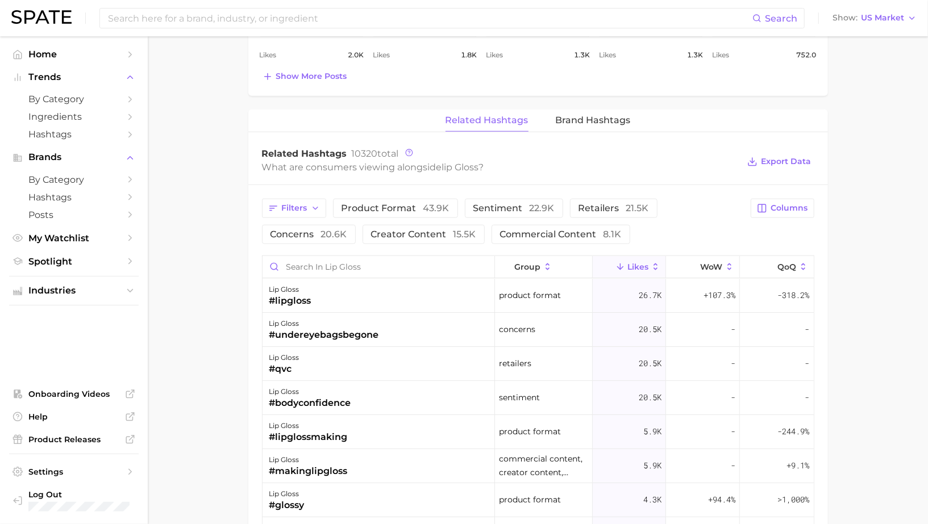
scroll to position [735, 0]
click at [576, 114] on span "Brand Hashtags" at bounding box center [593, 119] width 75 height 10
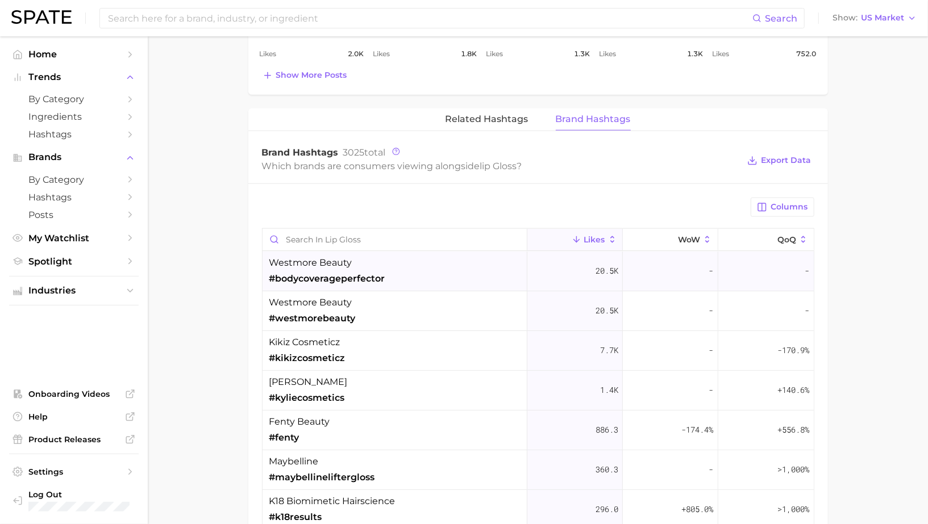
click at [412, 272] on div "westmore beauty #bodycoverageperfector" at bounding box center [394, 272] width 265 height 40
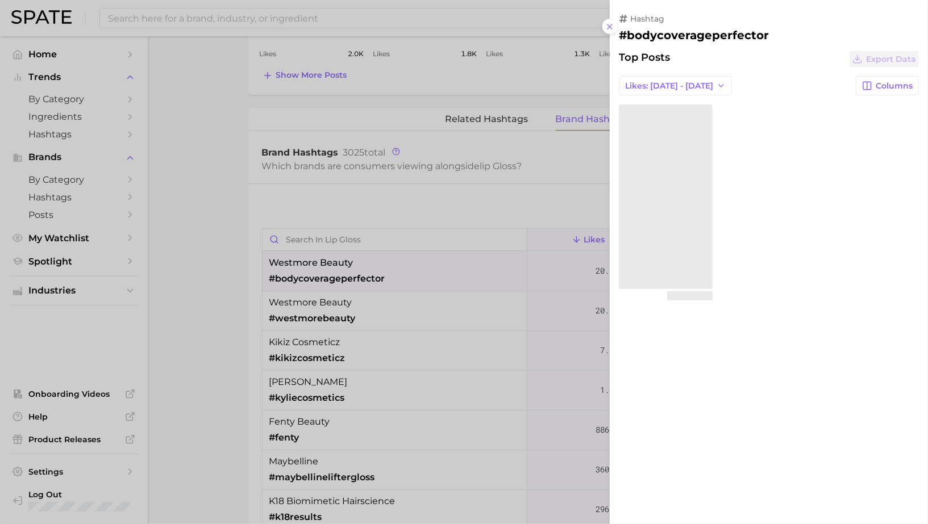
click at [412, 271] on div at bounding box center [464, 262] width 928 height 524
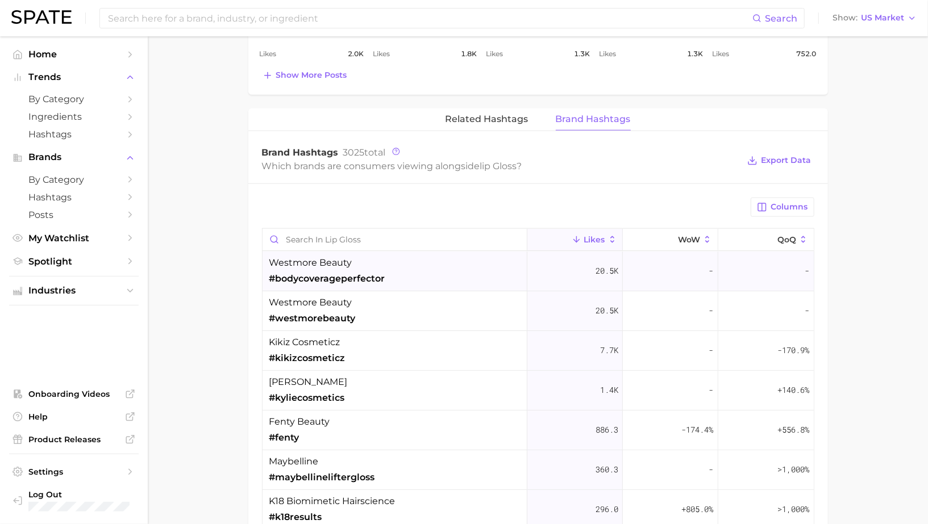
click at [406, 266] on div "westmore beauty #bodycoverageperfector" at bounding box center [394, 272] width 265 height 40
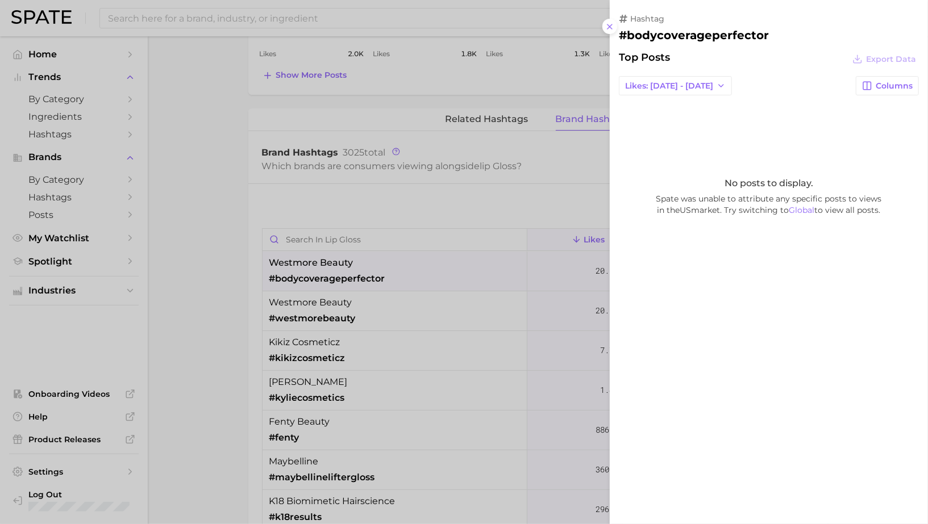
click at [414, 314] on div at bounding box center [464, 262] width 928 height 524
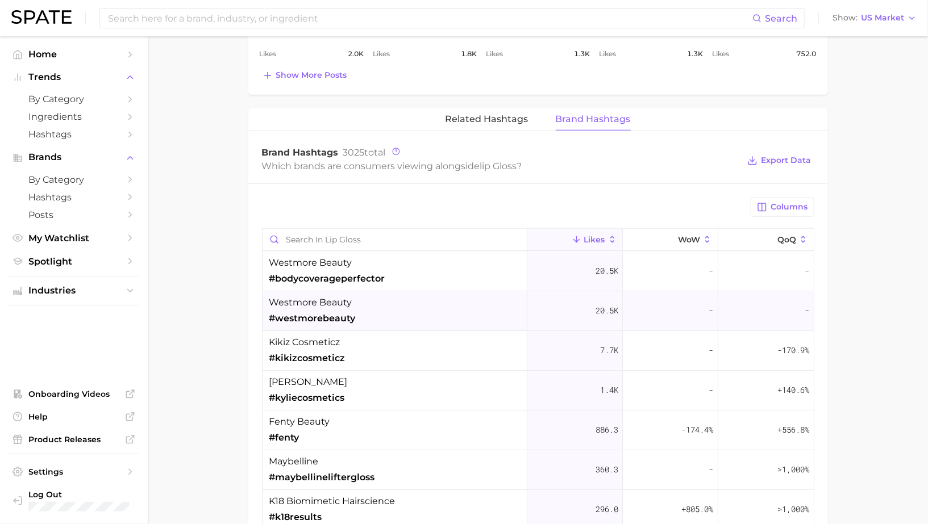
click at [395, 306] on div "westmore beauty #westmorebeauty" at bounding box center [394, 311] width 265 height 40
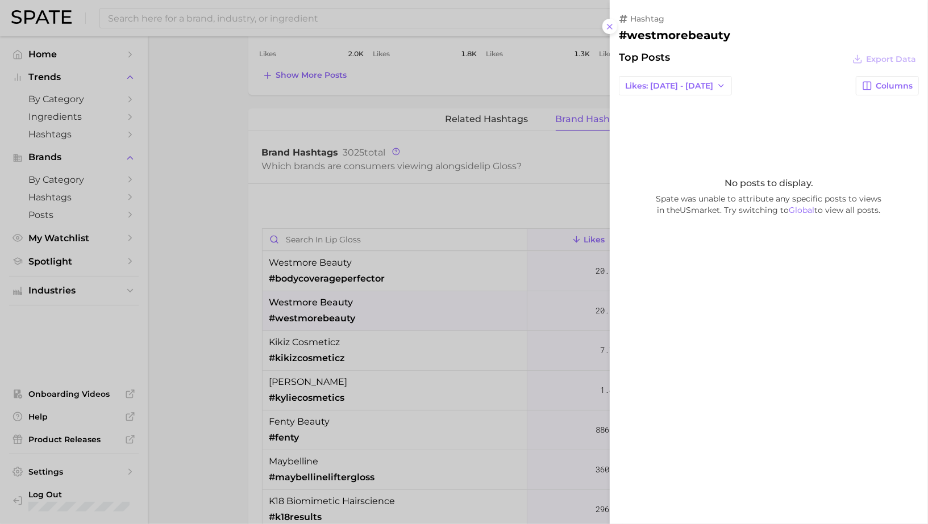
click at [395, 306] on div at bounding box center [464, 262] width 928 height 524
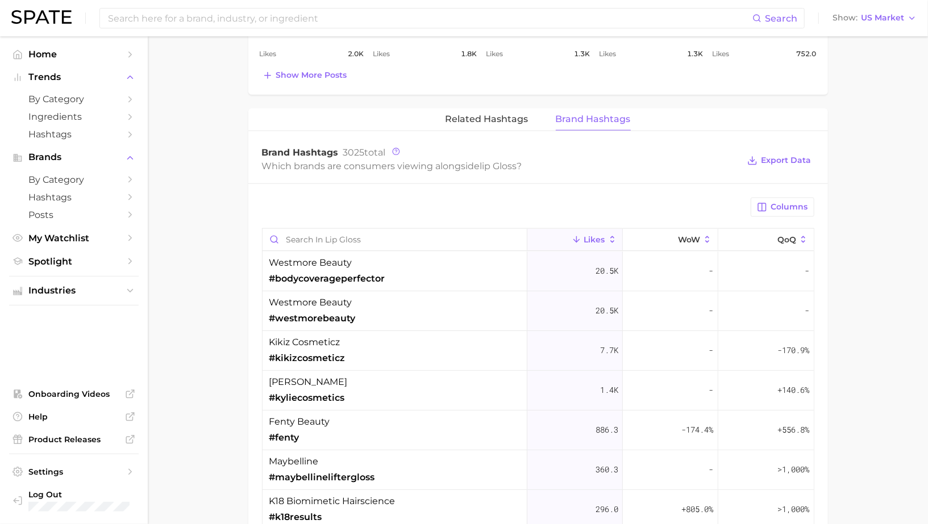
scroll to position [734, 0]
click at [886, 27] on div "Search Show US Market" at bounding box center [463, 18] width 905 height 36
click at [886, 21] on span "US Market" at bounding box center [882, 18] width 43 height 6
click at [865, 147] on button "Global" at bounding box center [878, 139] width 99 height 20
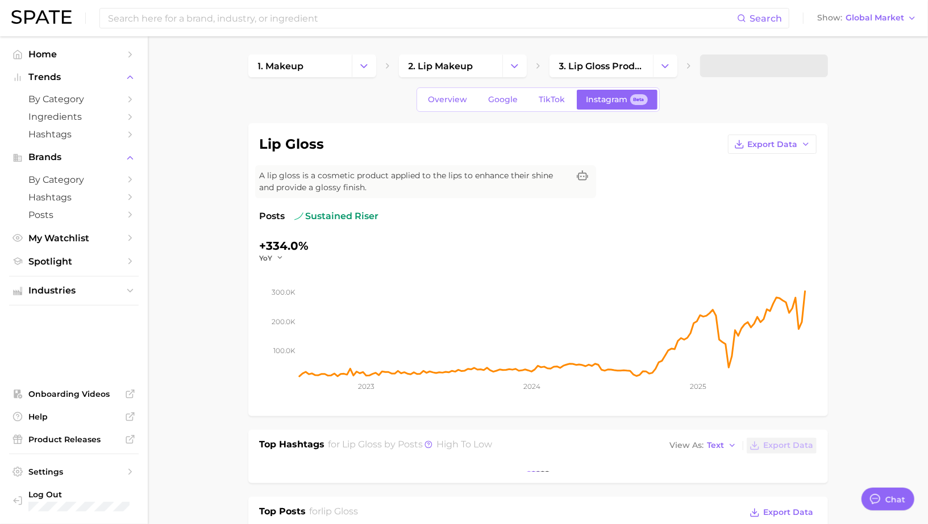
scroll to position [966, 0]
type textarea "x"
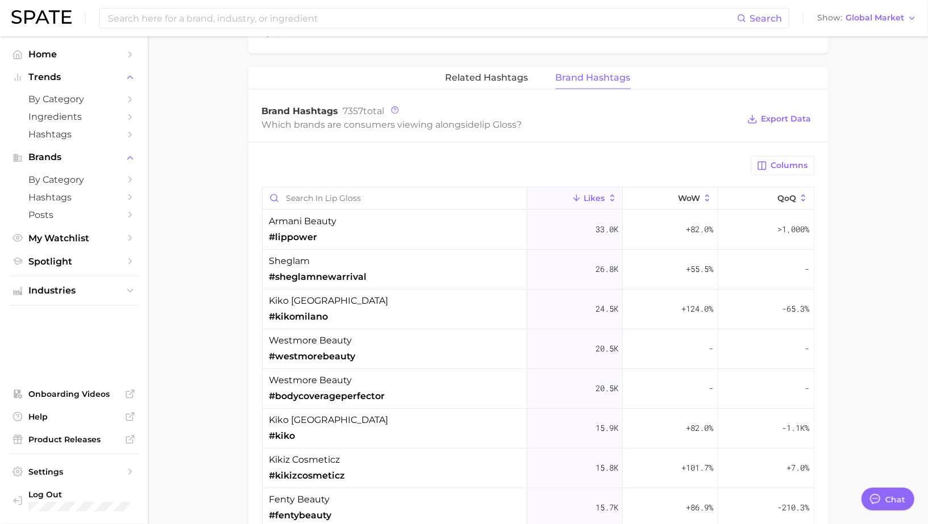
scroll to position [780, 0]
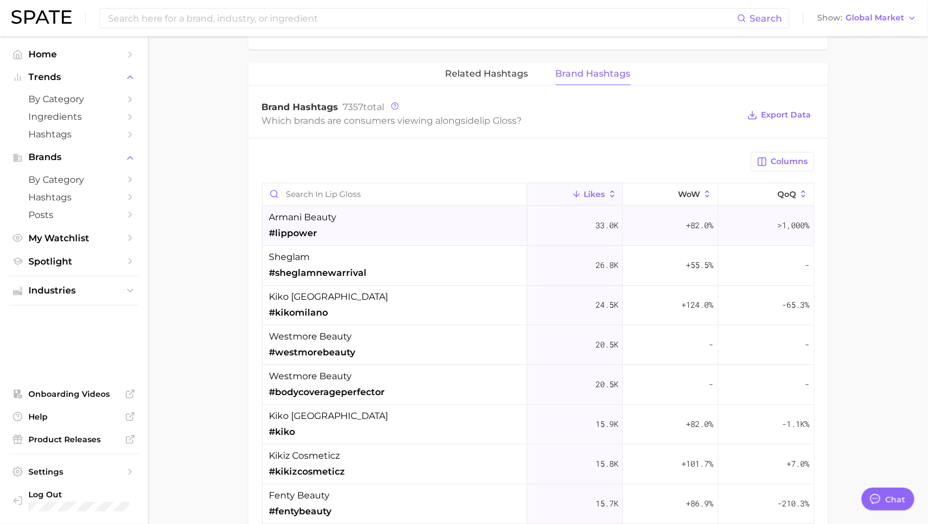
click at [425, 220] on div "armani beauty #lippower" at bounding box center [394, 226] width 265 height 40
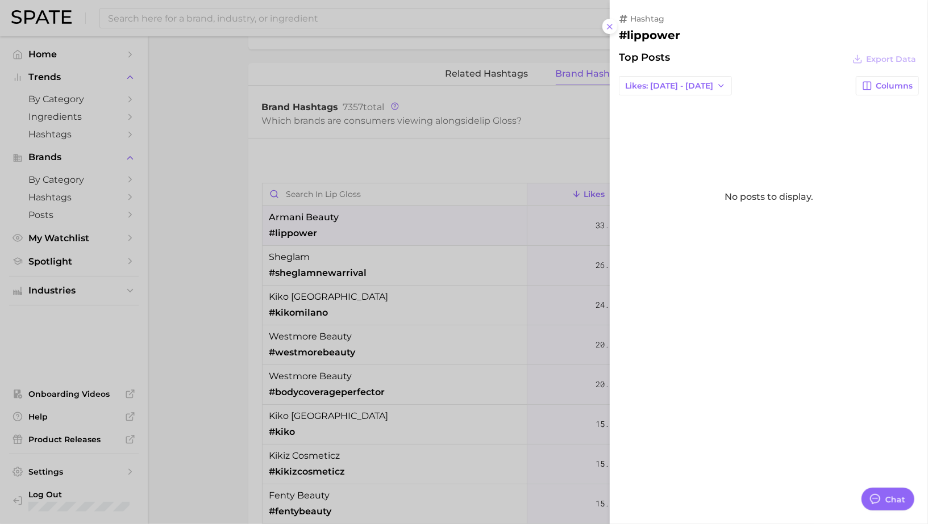
click at [425, 220] on div at bounding box center [464, 262] width 928 height 524
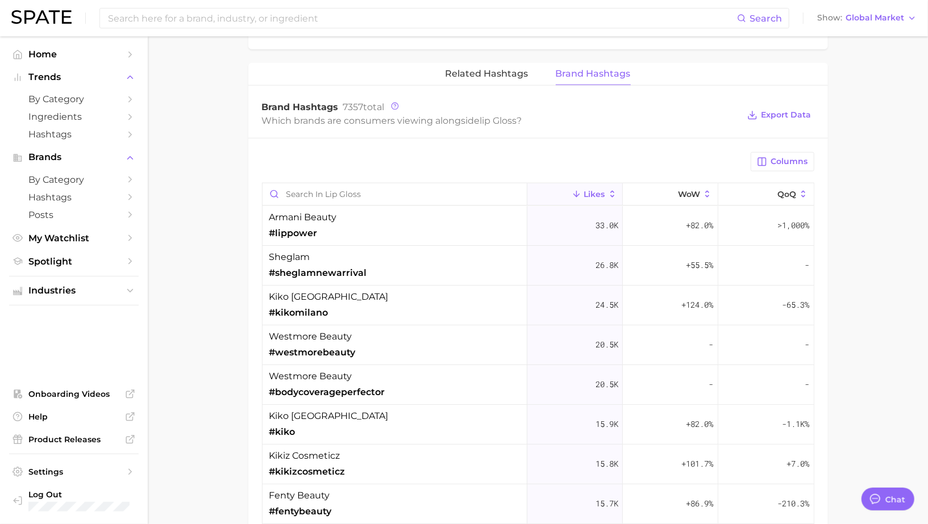
click at [428, 266] on div "sheglam #sheglamnewarrival" at bounding box center [394, 266] width 265 height 40
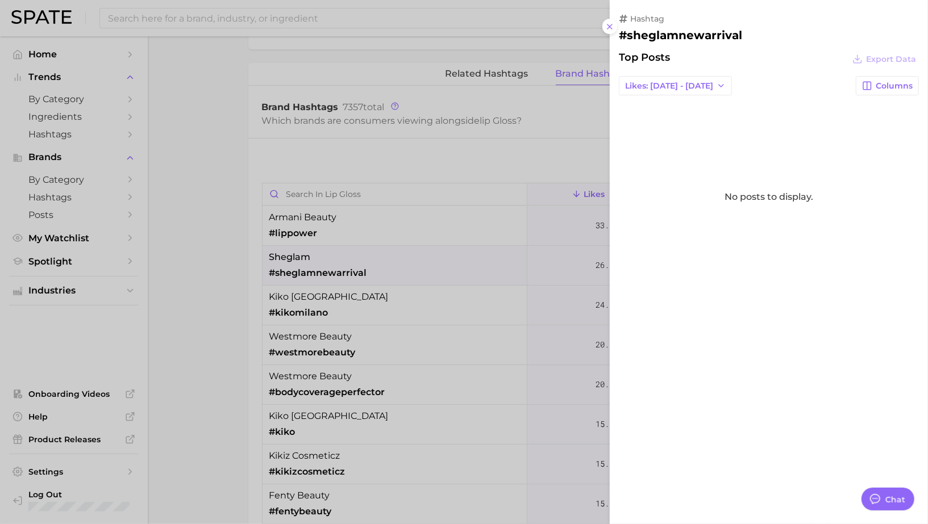
click at [428, 266] on div at bounding box center [464, 262] width 928 height 524
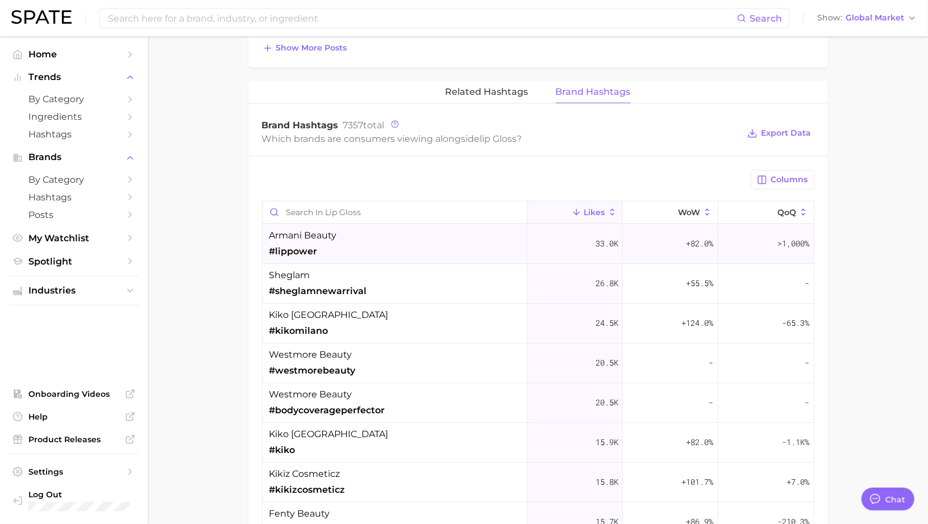
scroll to position [760, 0]
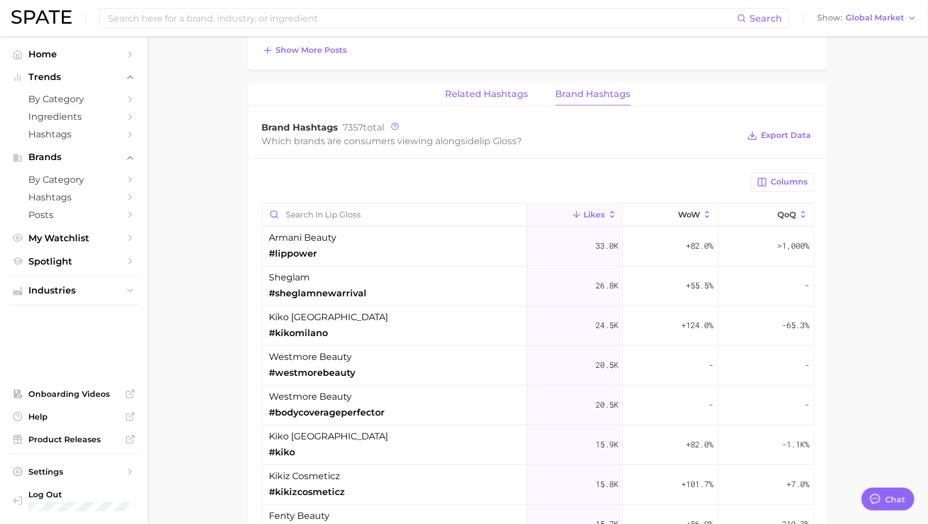
click at [471, 85] on button "Related Hashtags" at bounding box center [486, 95] width 83 height 22
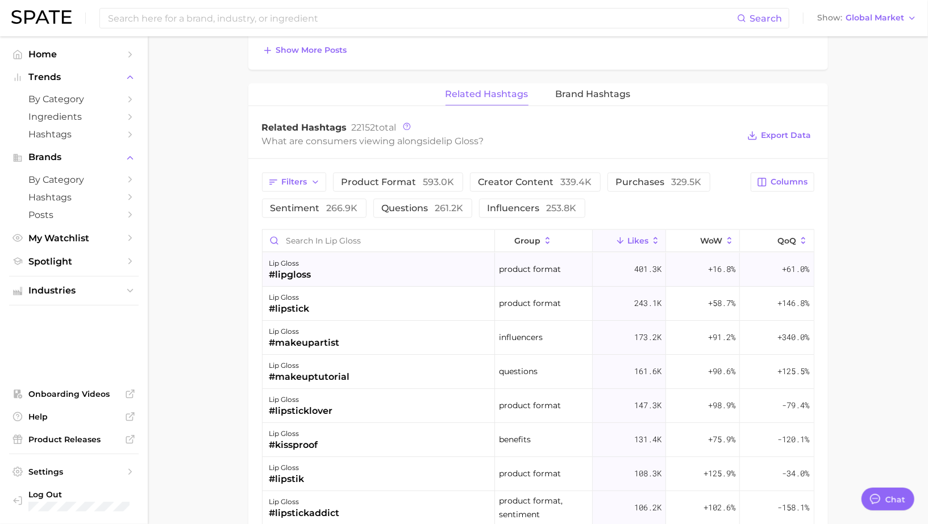
click at [386, 265] on div "lip gloss #lipgloss" at bounding box center [378, 270] width 233 height 34
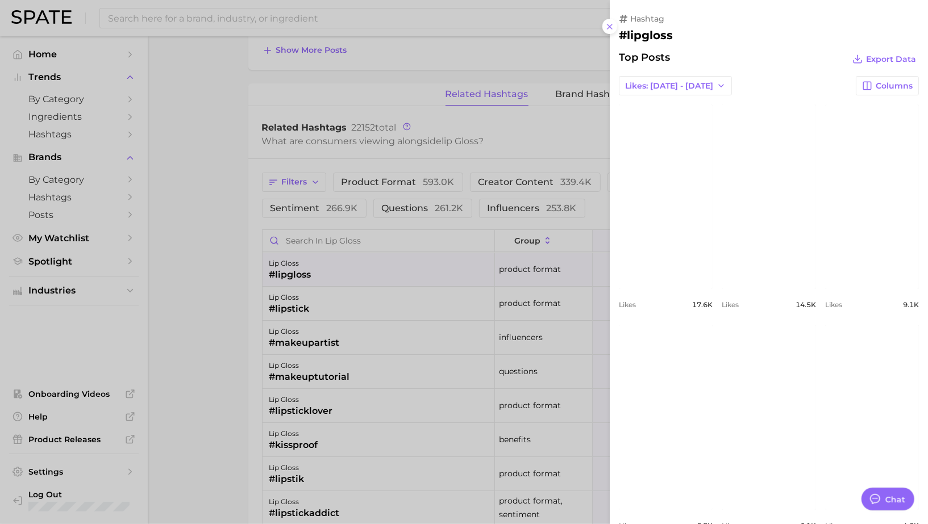
click at [384, 264] on div at bounding box center [464, 262] width 928 height 524
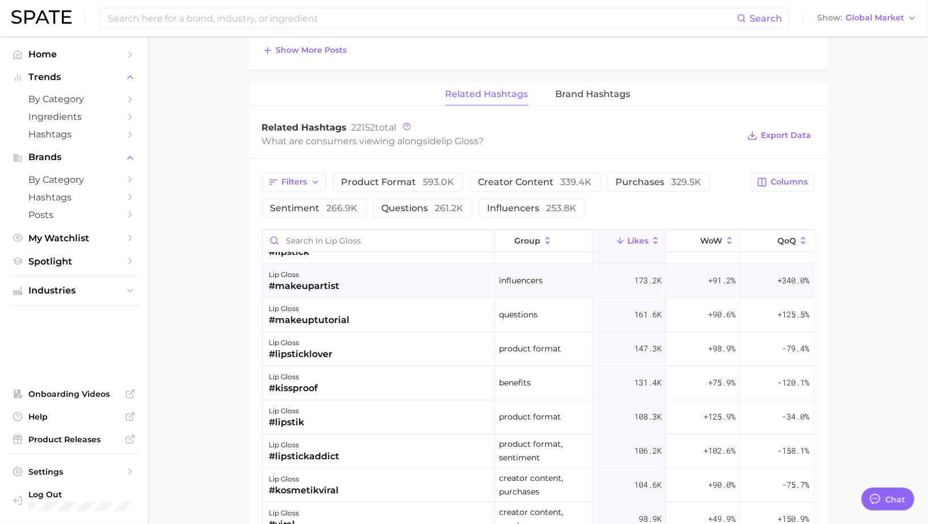
scroll to position [68, 0]
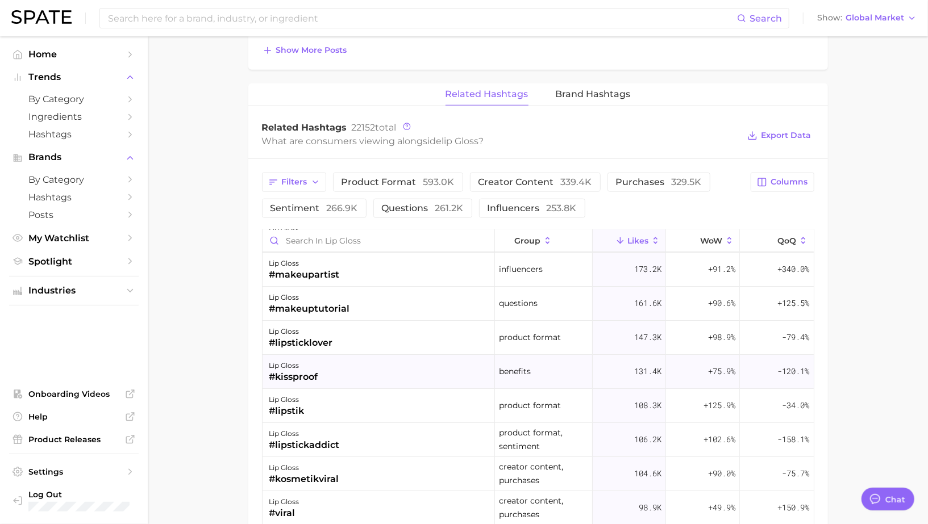
click at [382, 365] on div "lip gloss #kissproof" at bounding box center [378, 372] width 233 height 34
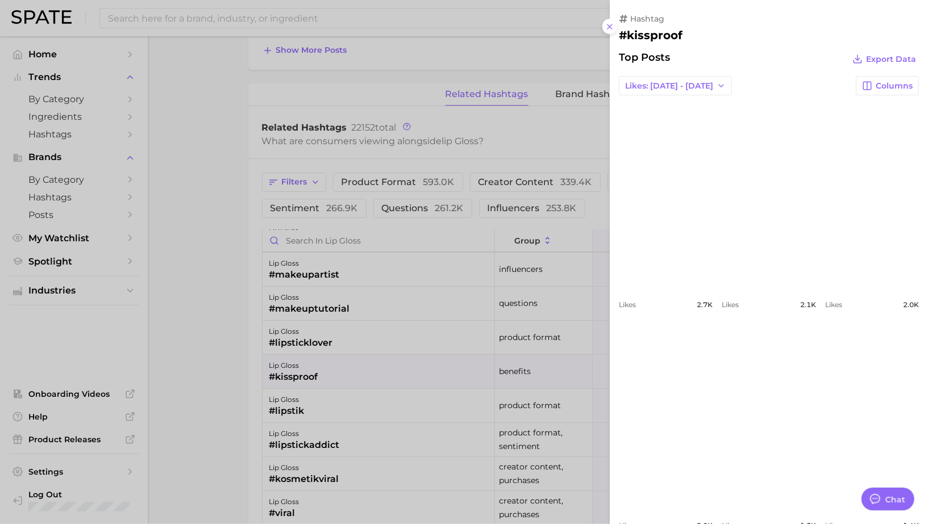
click at [382, 364] on div at bounding box center [464, 262] width 928 height 524
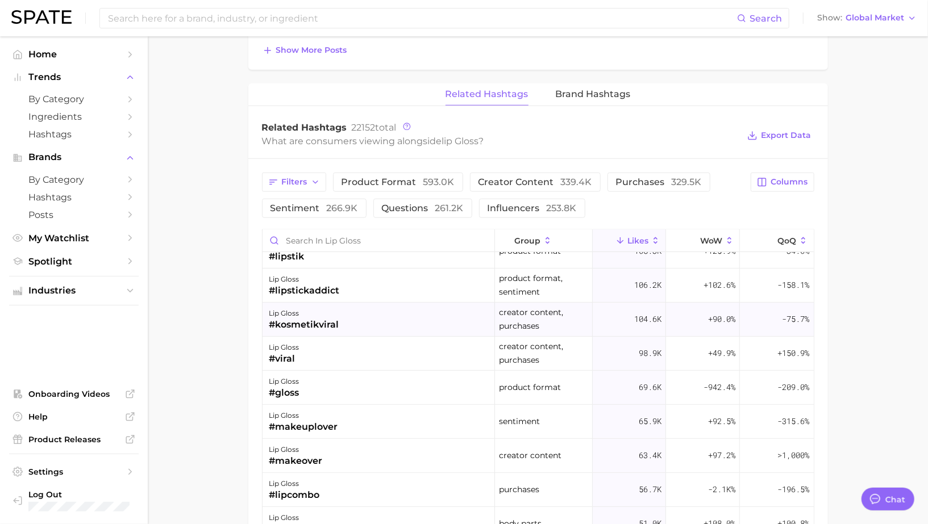
scroll to position [231, 0]
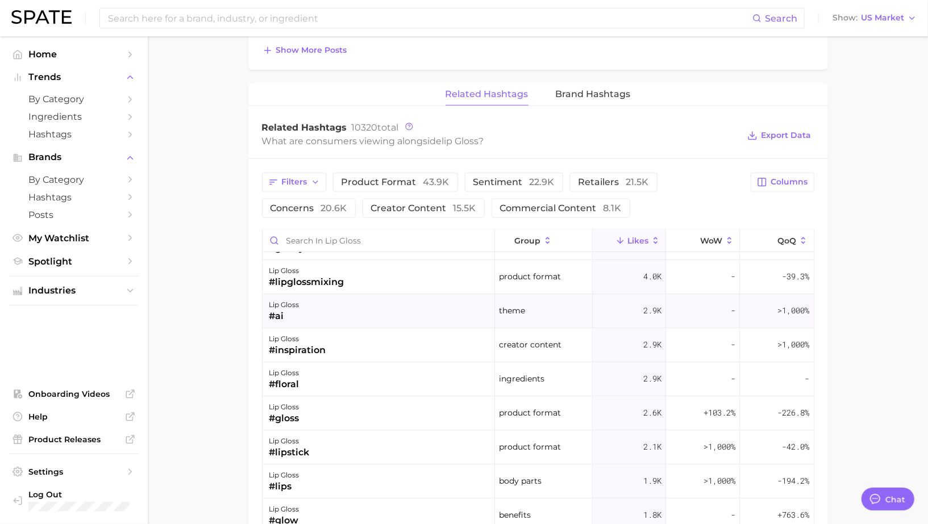
scroll to position [734, 0]
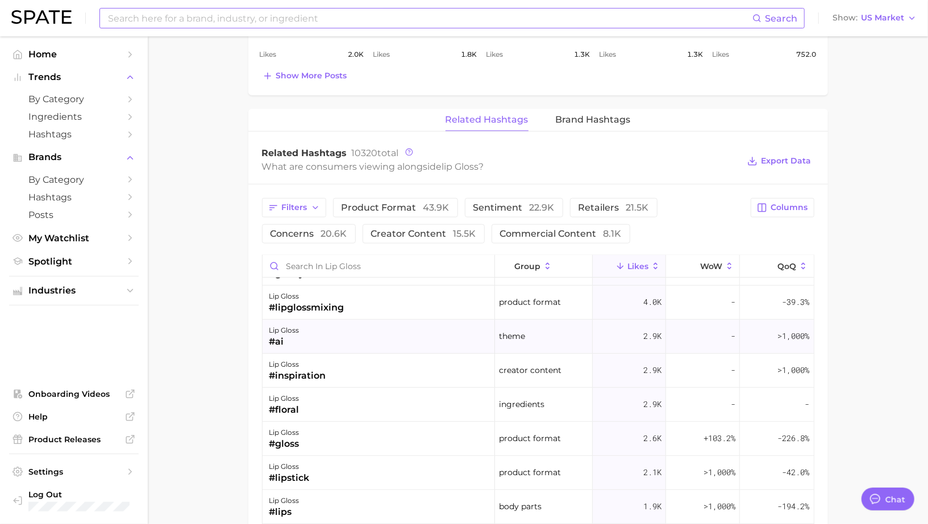
click at [170, 22] on input at bounding box center [429, 18] width 645 height 19
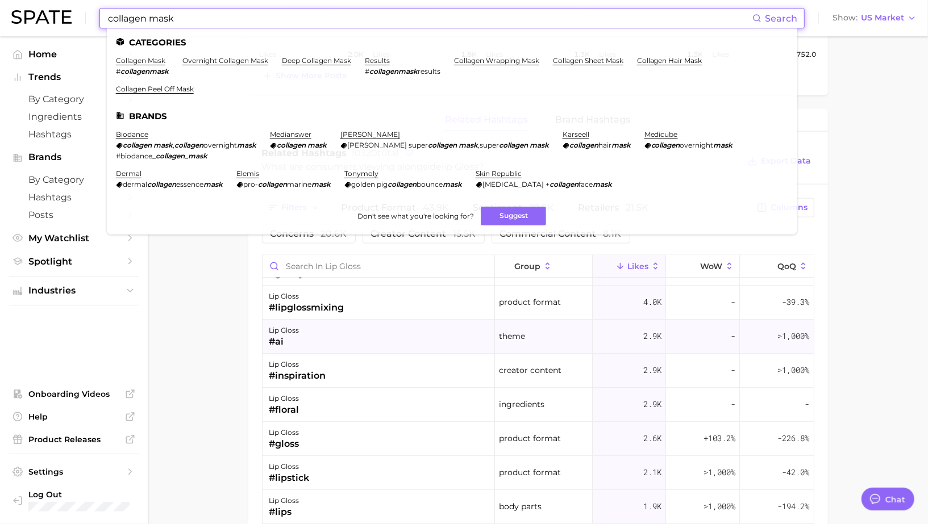
drag, startPoint x: 195, startPoint y: 24, endPoint x: 80, endPoint y: 20, distance: 116.0
click at [80, 20] on div "collagen mask Search Categories collagen mask # collagenmask overnight collagen…" at bounding box center [463, 18] width 905 height 36
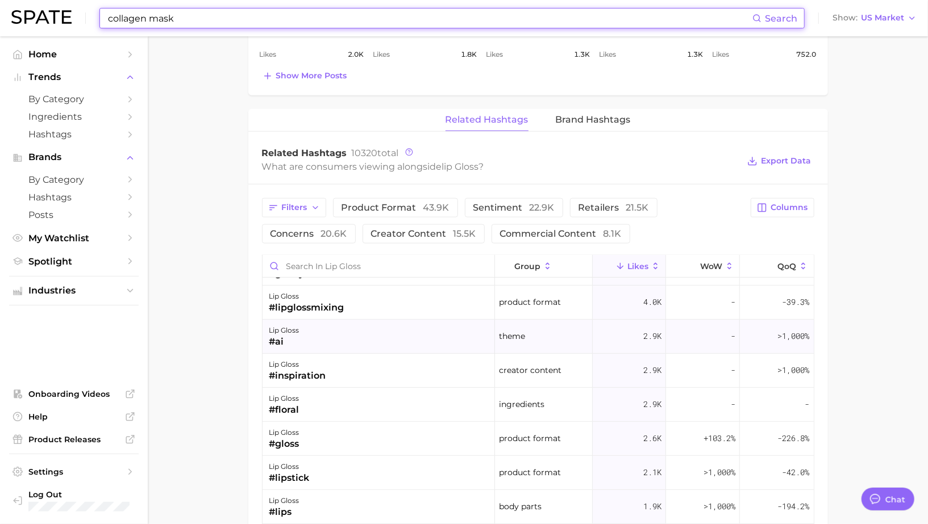
type input "collagen mask"
click at [202, 22] on input "collagen mask" at bounding box center [429, 18] width 645 height 19
click at [212, 16] on input "collagen mask" at bounding box center [429, 18] width 645 height 19
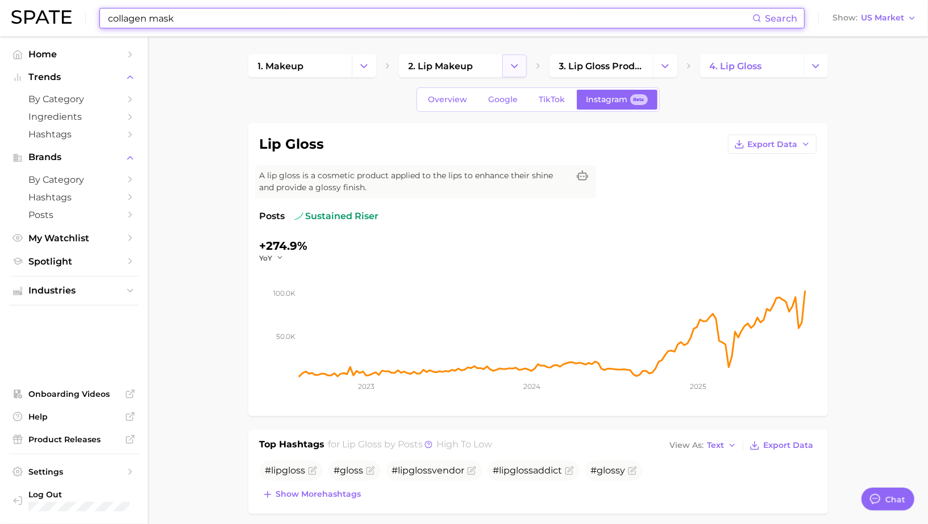
scroll to position [1, 0]
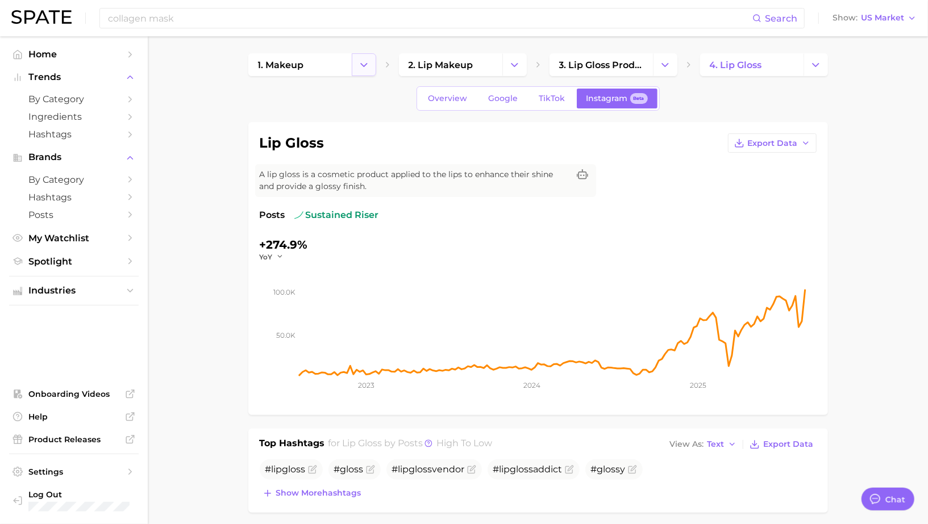
click at [372, 62] on button "Change Category" at bounding box center [364, 64] width 24 height 23
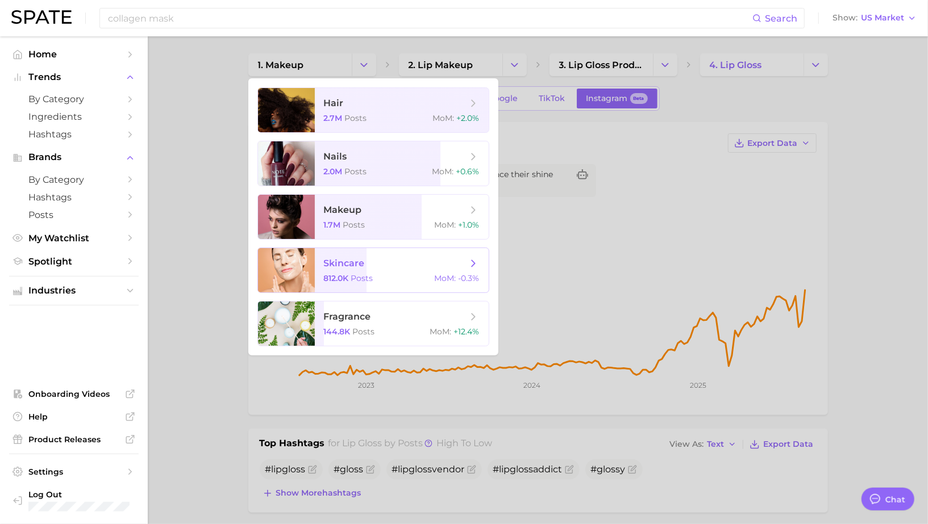
click at [361, 264] on span "skincare" at bounding box center [344, 263] width 41 height 11
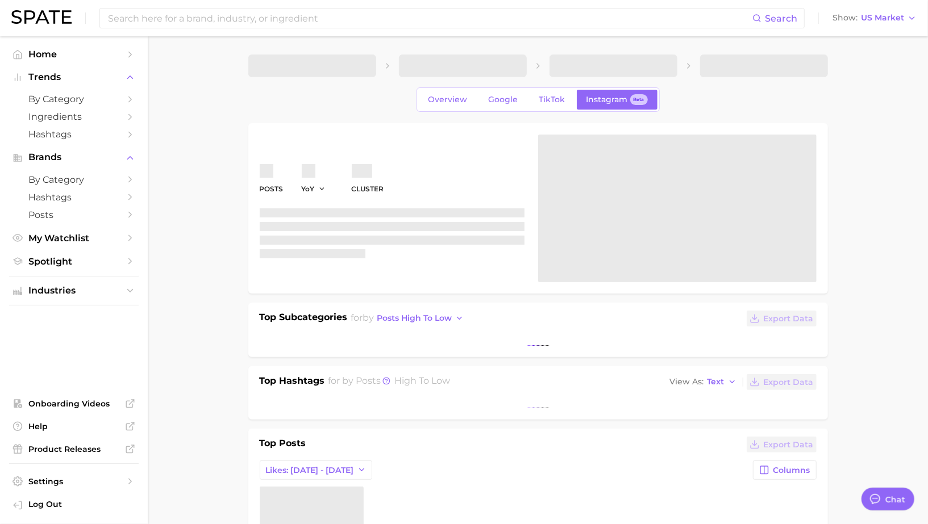
type textarea "x"
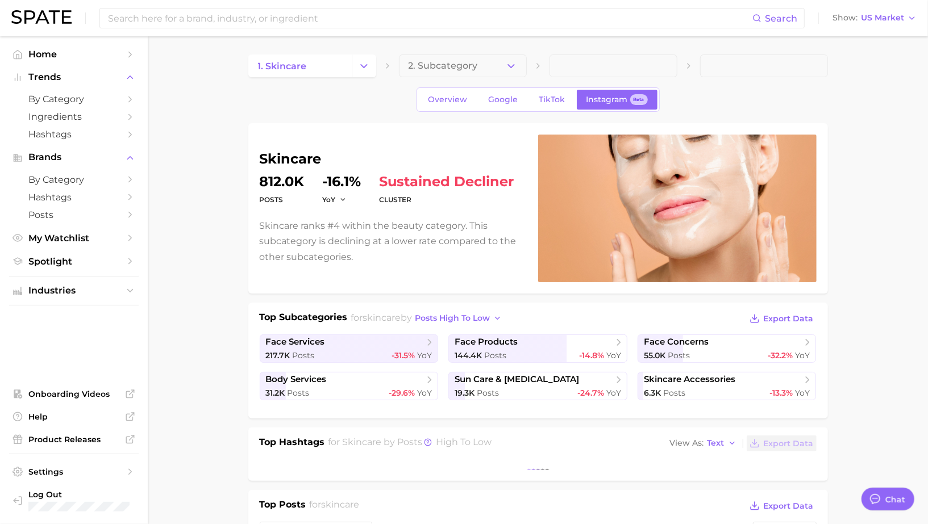
click at [511, 60] on icon "button" at bounding box center [511, 66] width 12 height 12
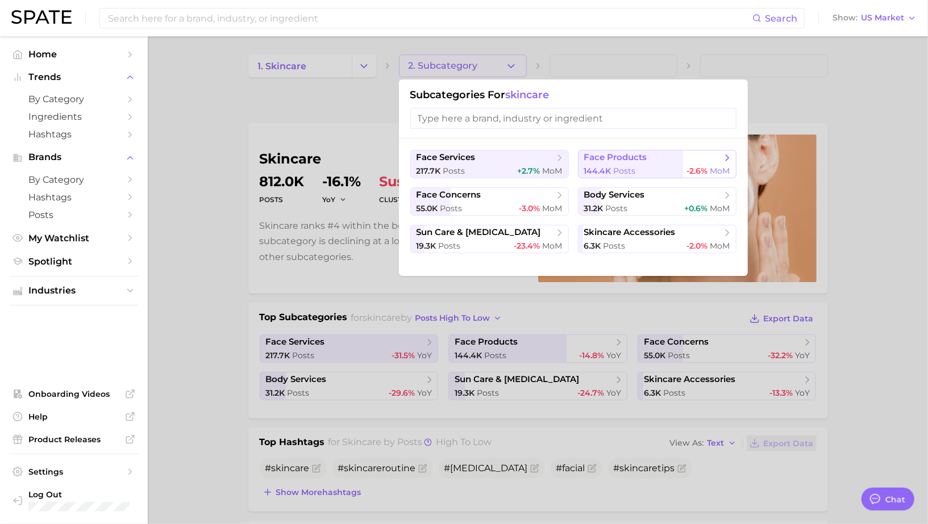
click at [604, 168] on span "144.4k" at bounding box center [597, 171] width 27 height 10
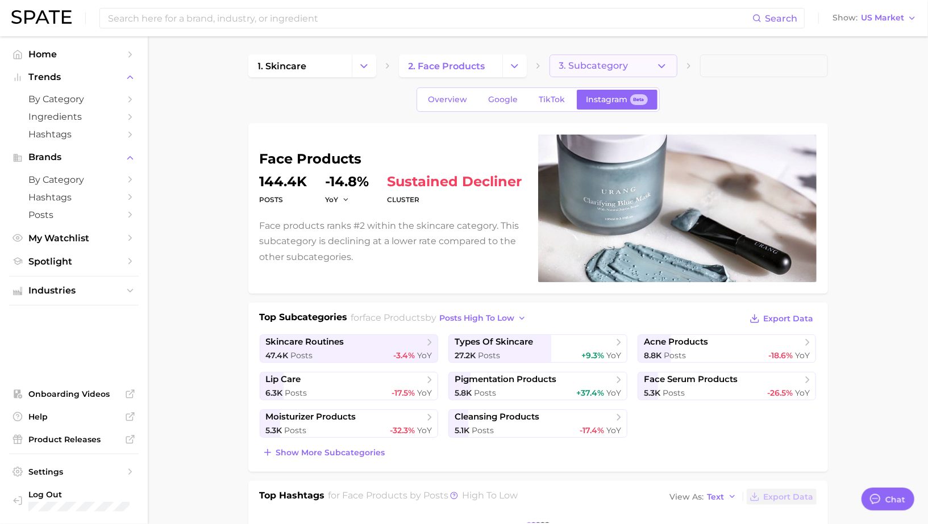
click at [604, 66] on span "3. Subcategory" at bounding box center [593, 66] width 69 height 10
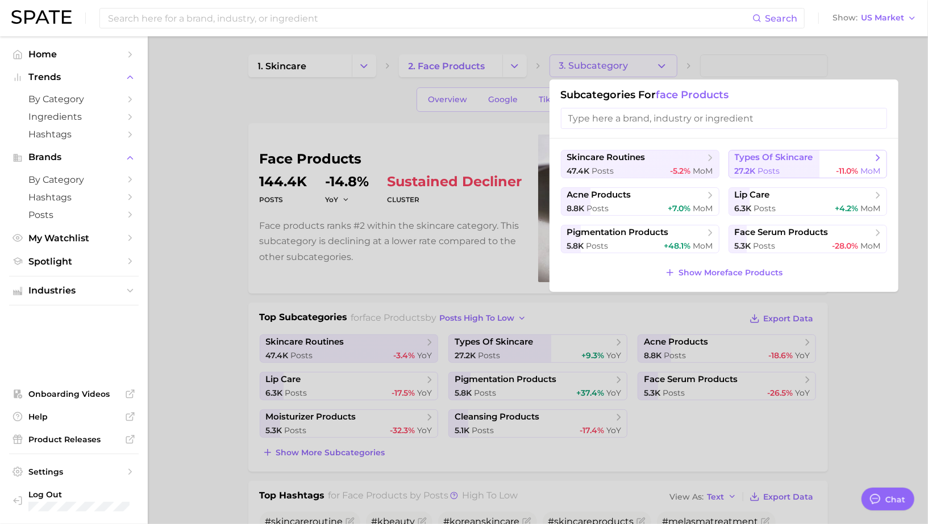
click at [770, 164] on button "types of skincare 27.2k Posts -11.0% MoM" at bounding box center [807, 164] width 159 height 28
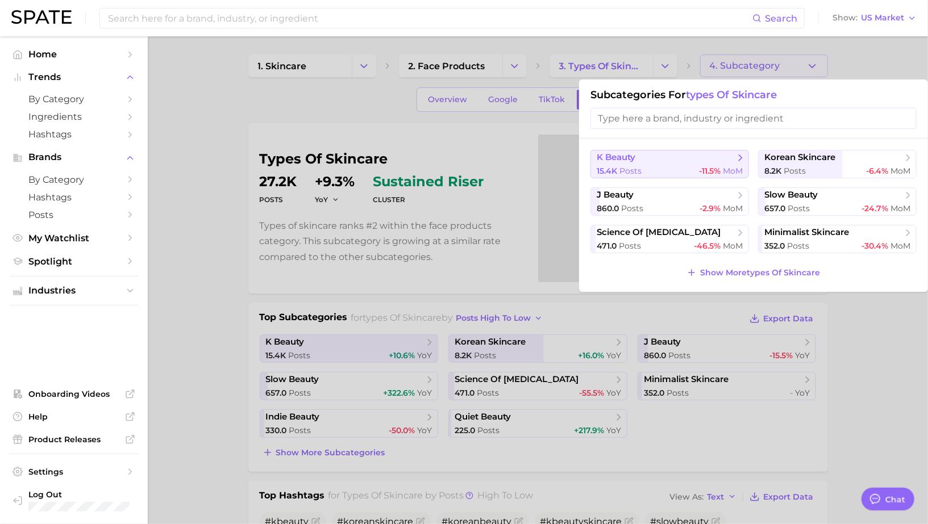
click at [731, 152] on span "k beauty" at bounding box center [666, 157] width 138 height 11
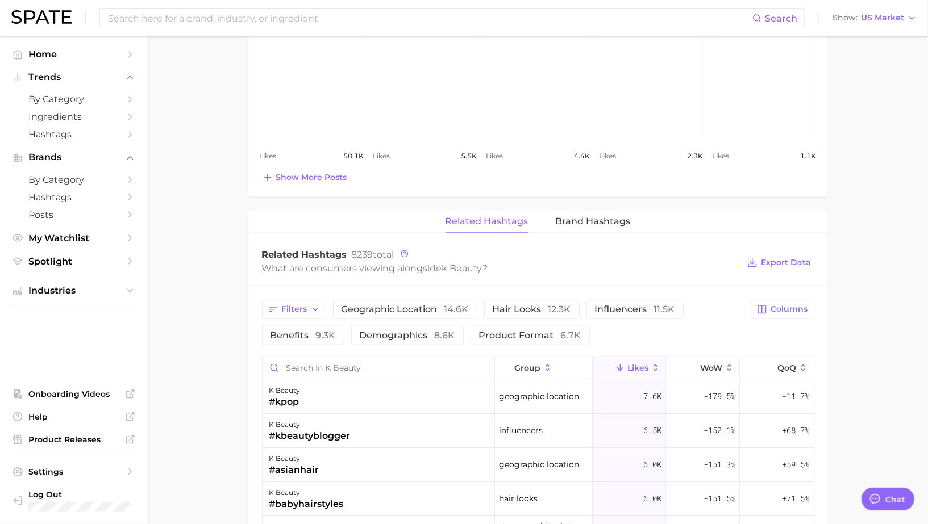
scroll to position [637, 0]
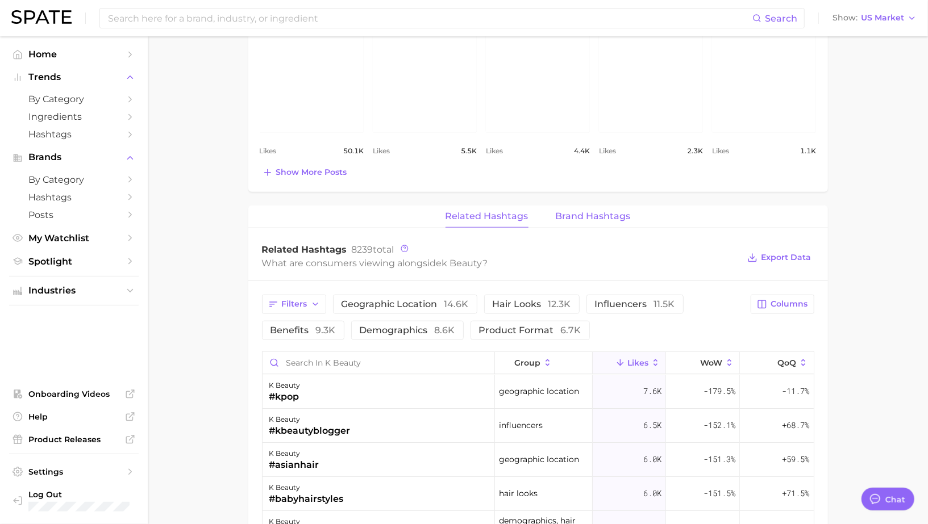
click at [592, 212] on span "Brand Hashtags" at bounding box center [593, 216] width 75 height 10
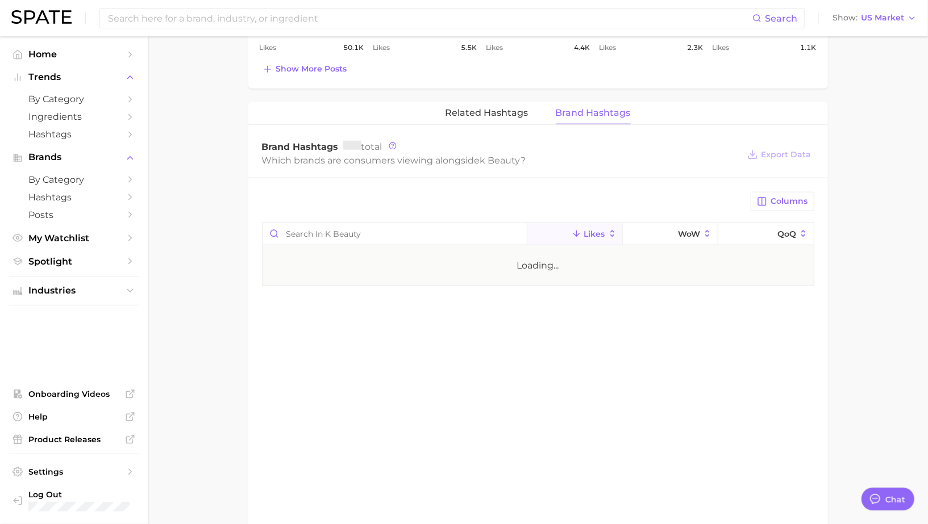
scroll to position [743, 0]
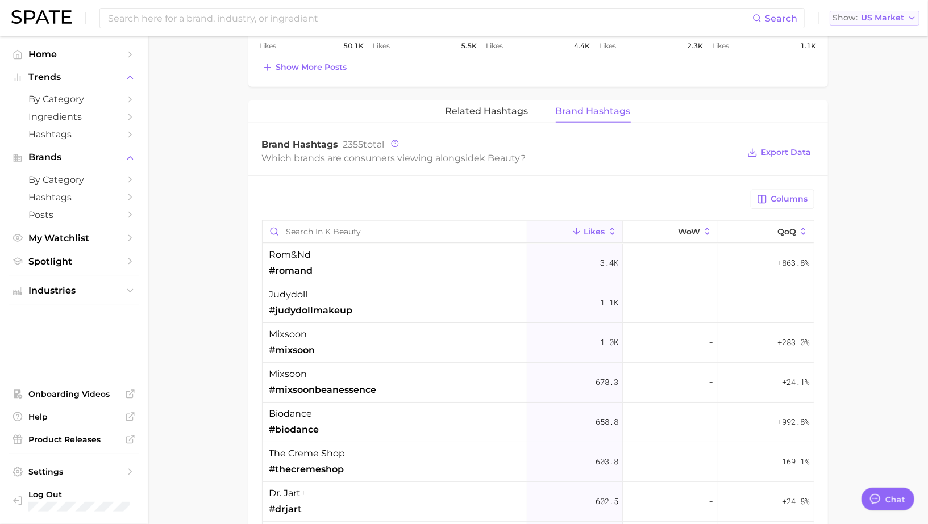
click at [867, 19] on span "US Market" at bounding box center [882, 18] width 43 height 6
click at [861, 140] on span "Global" at bounding box center [848, 139] width 26 height 10
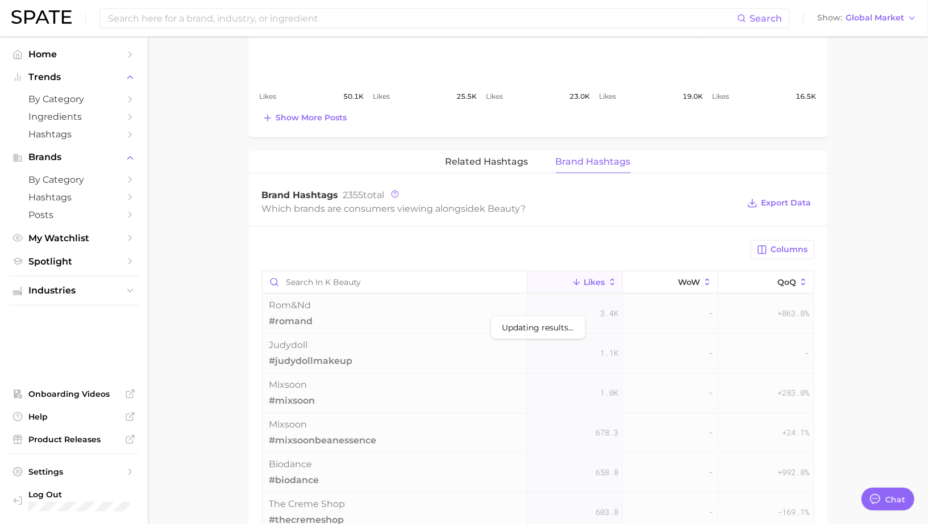
scroll to position [702, 0]
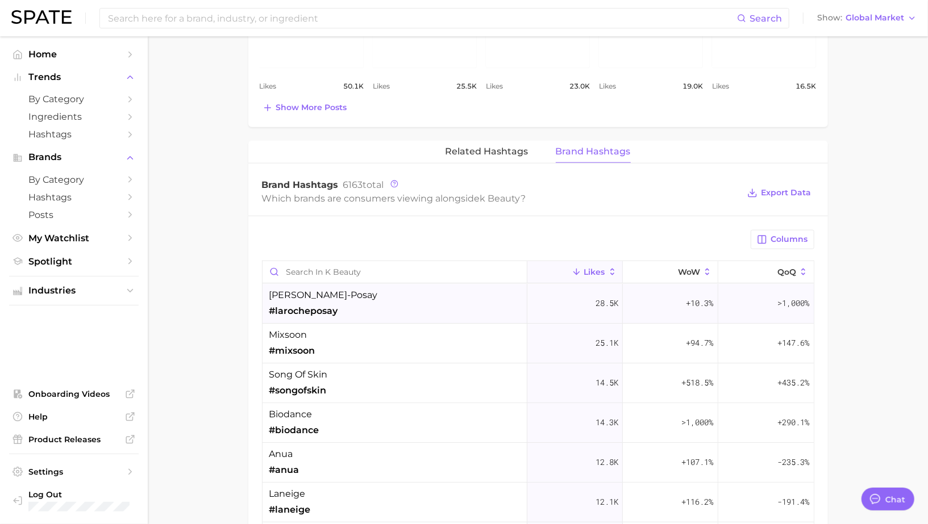
click at [400, 291] on div "la roche-posay #larocheposay" at bounding box center [394, 304] width 265 height 40
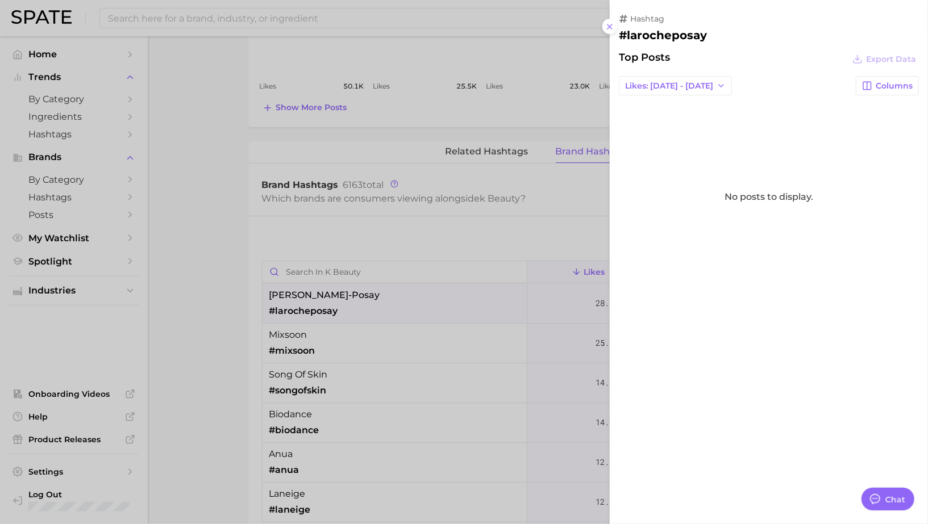
click at [400, 291] on div at bounding box center [464, 262] width 928 height 524
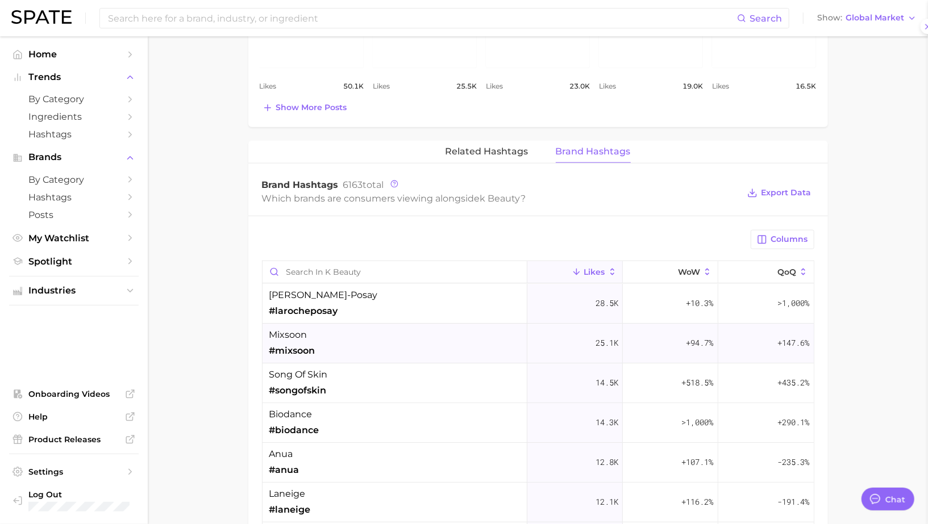
click at [392, 348] on div "mixsoon #mixsoon" at bounding box center [394, 344] width 265 height 40
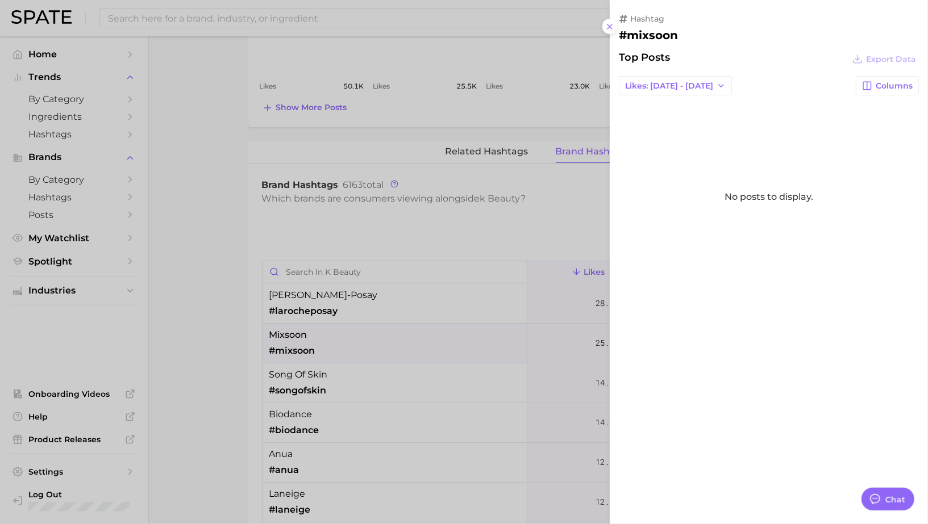
click at [392, 348] on div at bounding box center [464, 262] width 928 height 524
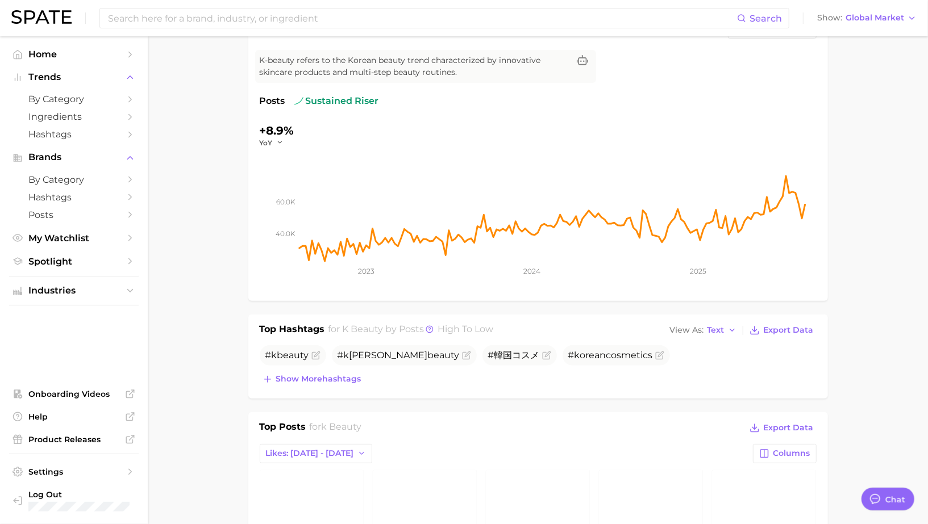
scroll to position [0, 0]
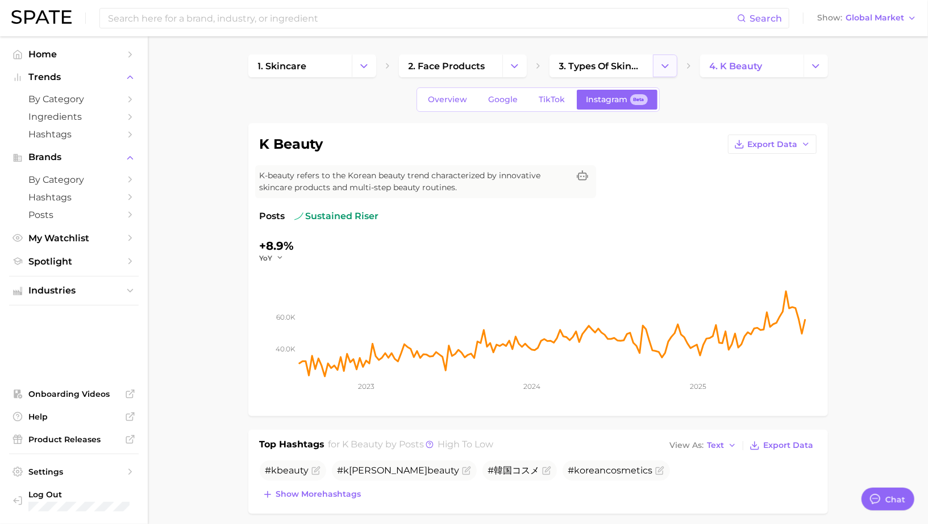
click at [670, 62] on icon "Change Category" at bounding box center [665, 66] width 12 height 12
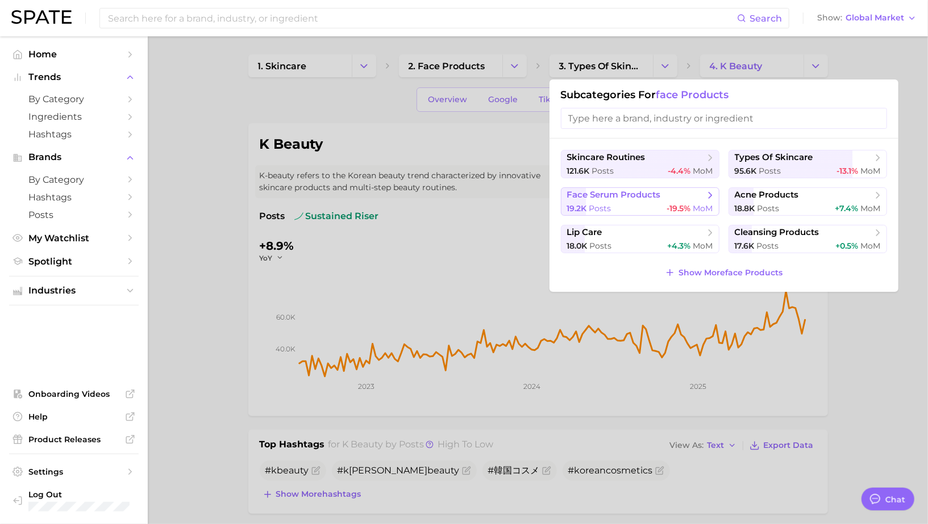
click at [683, 193] on span "face serum products" at bounding box center [636, 195] width 138 height 11
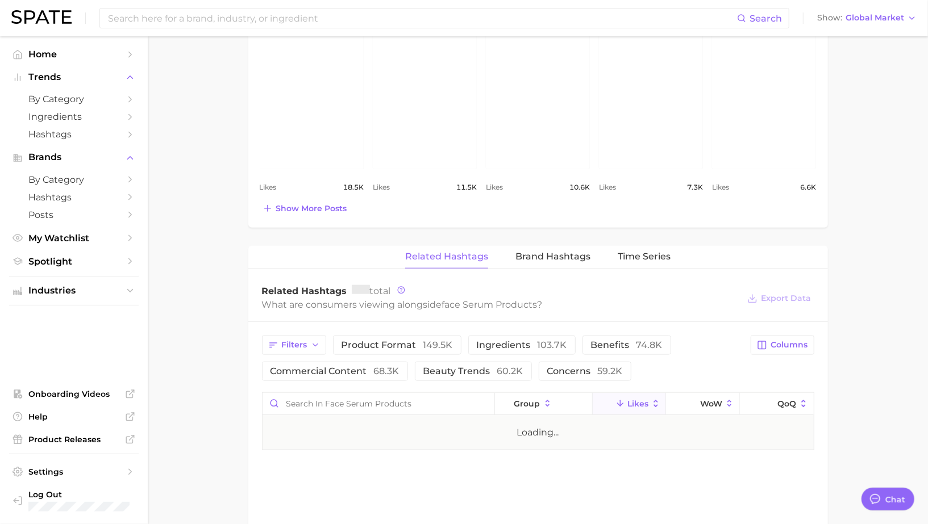
scroll to position [807, 0]
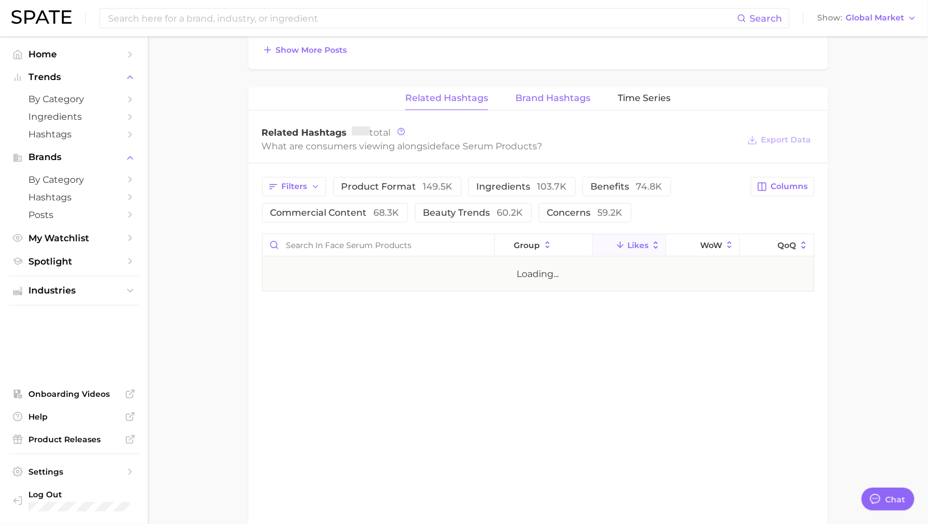
click at [570, 93] on span "Brand Hashtags" at bounding box center [552, 98] width 75 height 10
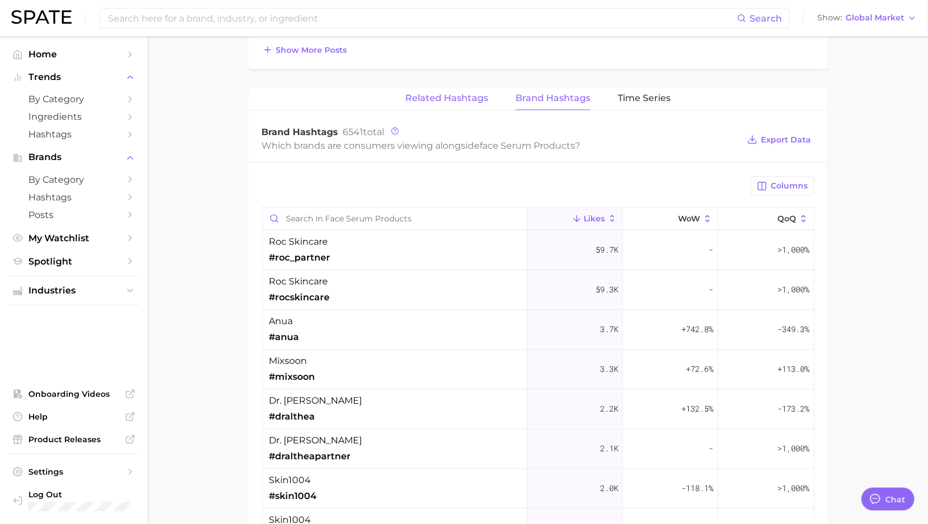
click at [438, 93] on span "Related Hashtags" at bounding box center [446, 98] width 83 height 10
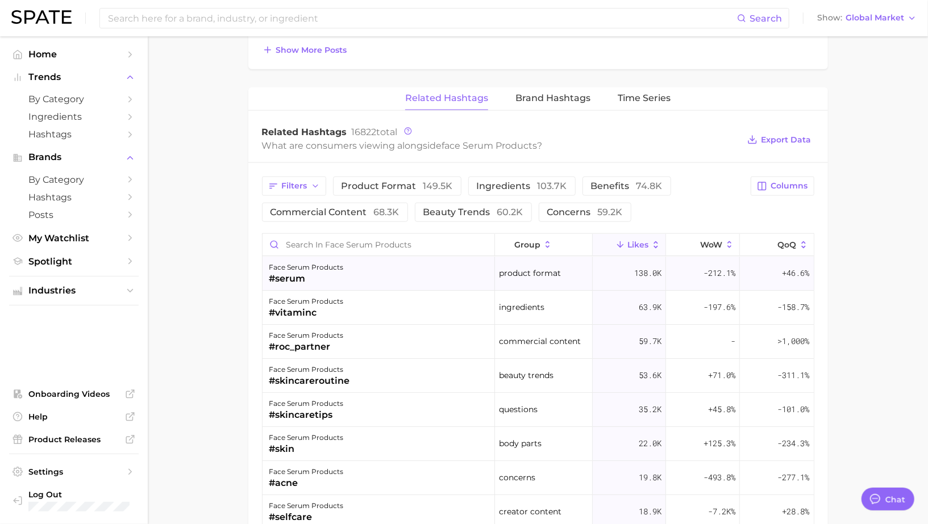
click at [408, 260] on div "face serum products #serum" at bounding box center [378, 274] width 233 height 34
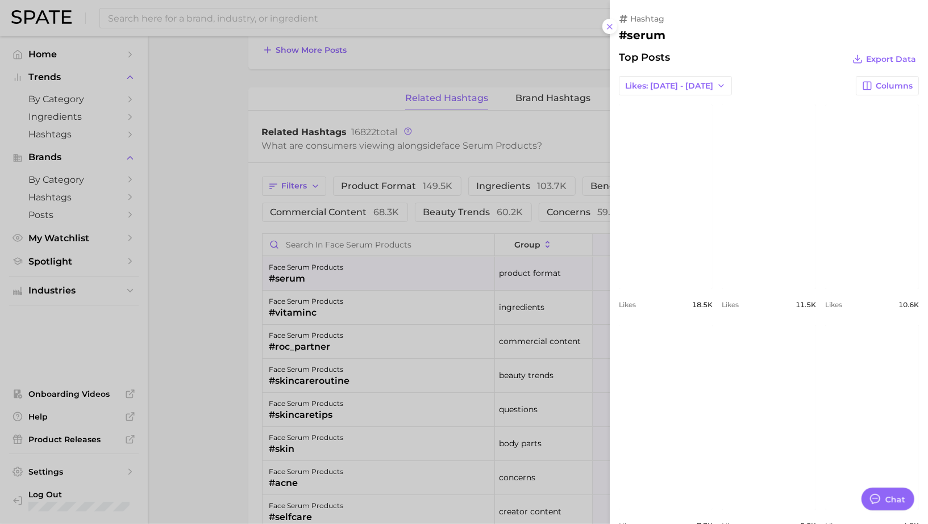
click at [408, 259] on div at bounding box center [464, 262] width 928 height 524
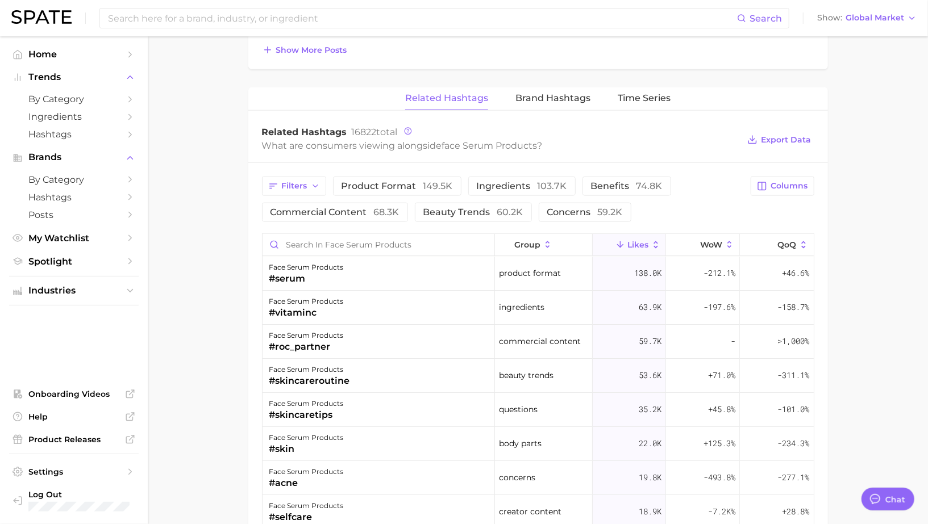
click at [406, 325] on div "face serum products #roc_partner" at bounding box center [378, 342] width 233 height 34
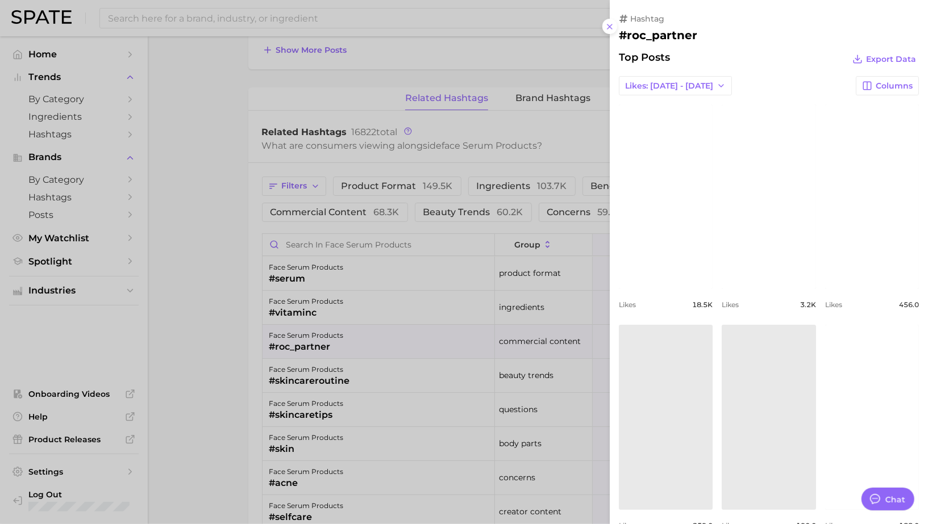
click at [407, 324] on div at bounding box center [464, 262] width 928 height 524
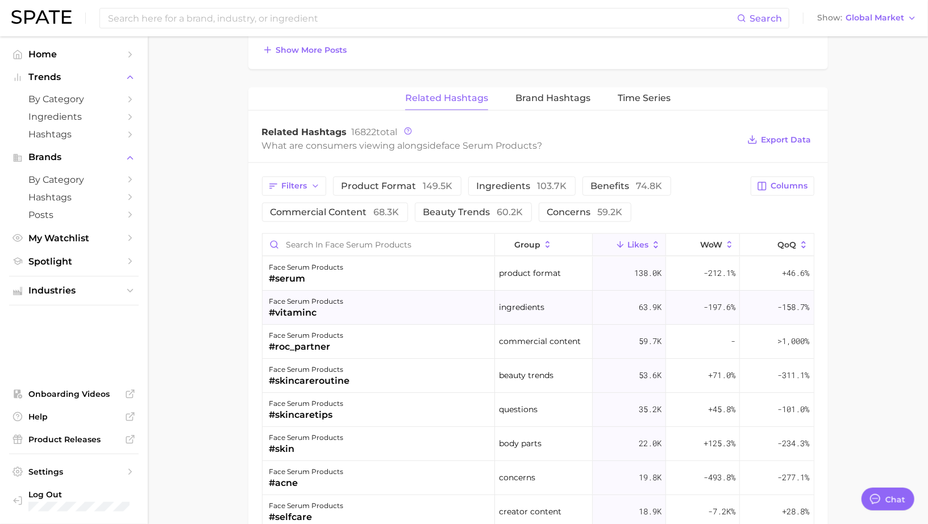
click at [407, 300] on div "face serum products #vitaminc" at bounding box center [378, 308] width 233 height 34
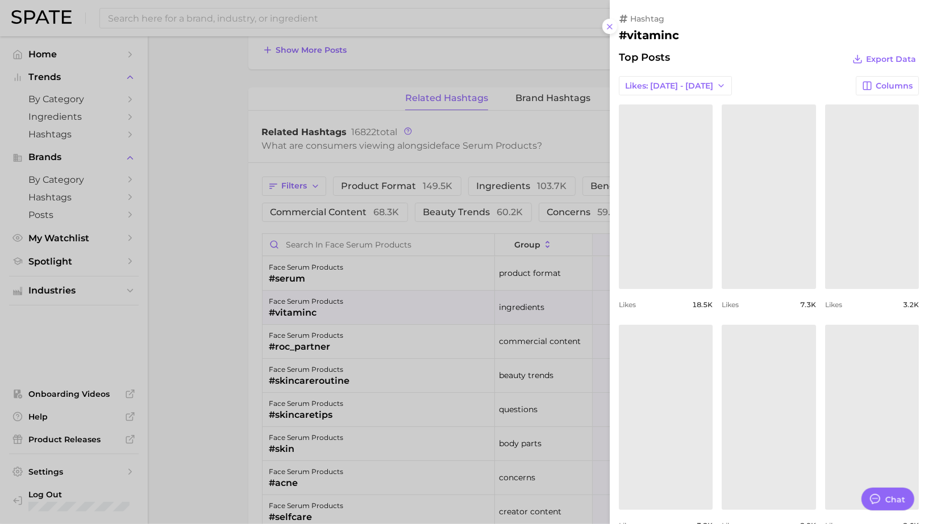
click at [407, 298] on div at bounding box center [464, 262] width 928 height 524
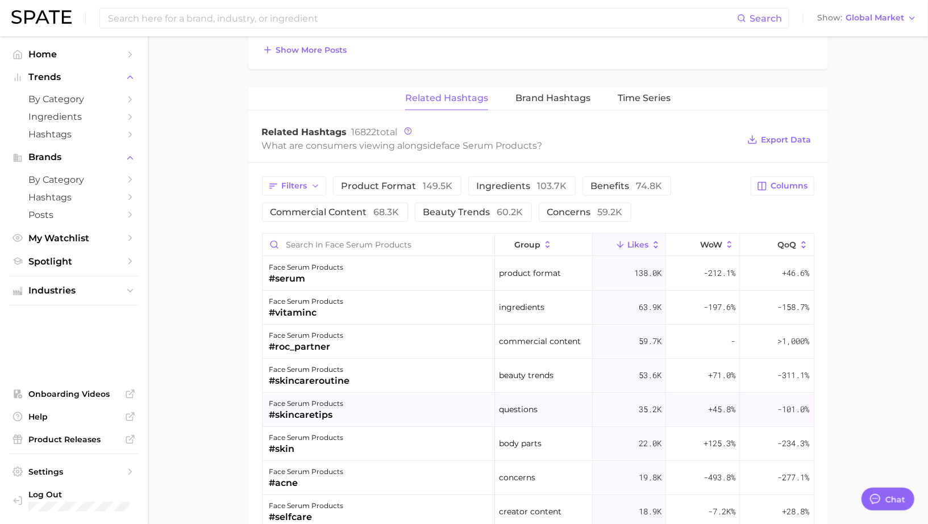
click at [394, 398] on div "face serum products #skincaretips" at bounding box center [378, 410] width 233 height 34
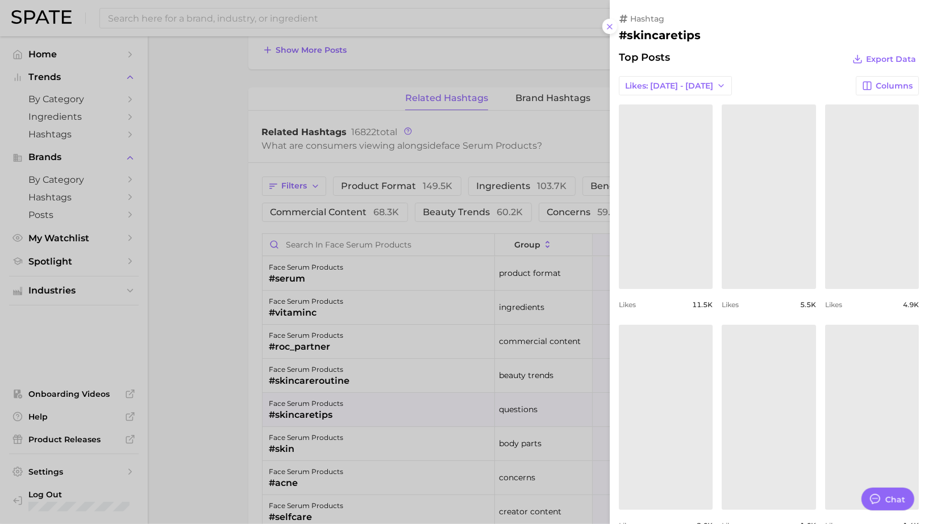
click at [394, 398] on div at bounding box center [464, 262] width 928 height 524
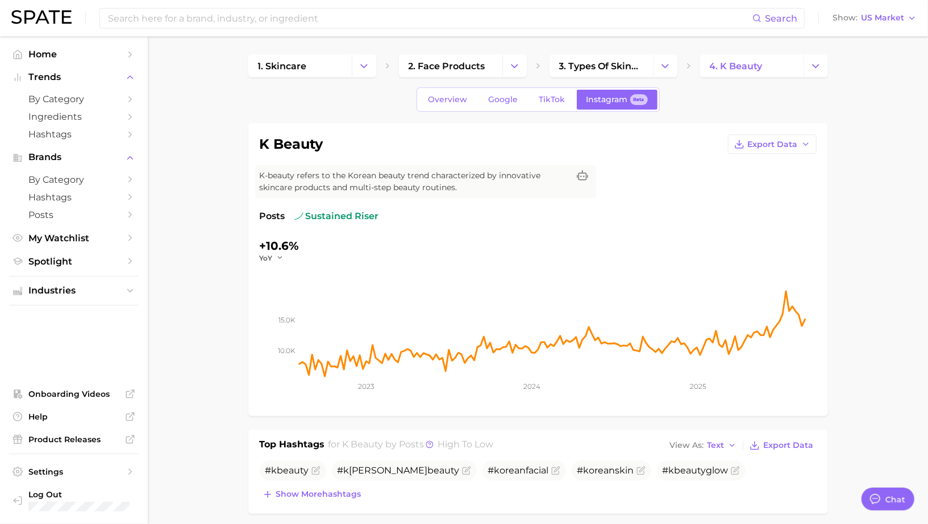
scroll to position [743, 0]
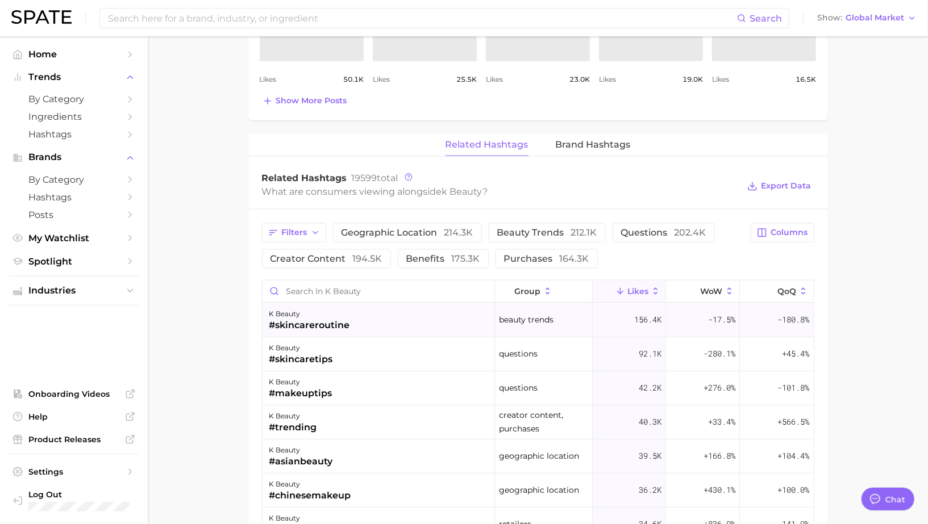
click at [348, 313] on div "k beauty" at bounding box center [309, 314] width 81 height 14
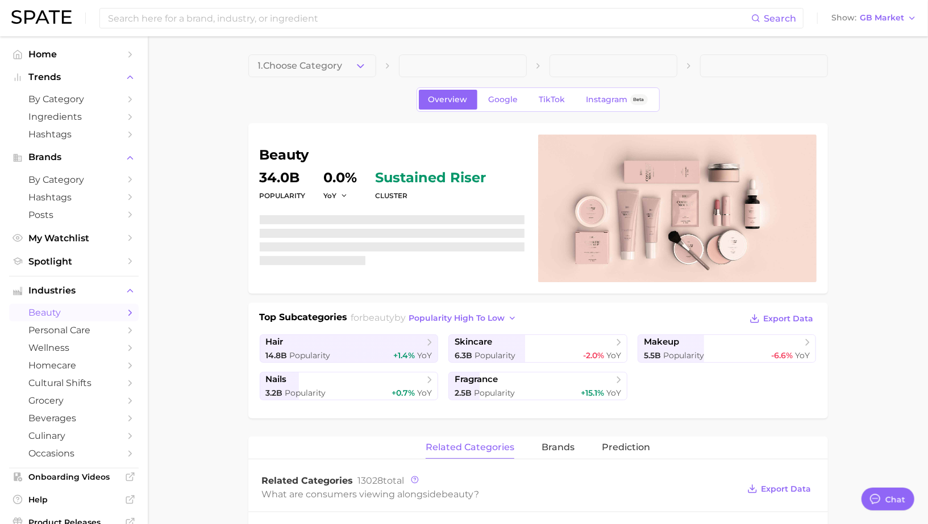
scroll to position [892, 0]
click at [547, 98] on span "TikTok" at bounding box center [552, 100] width 26 height 10
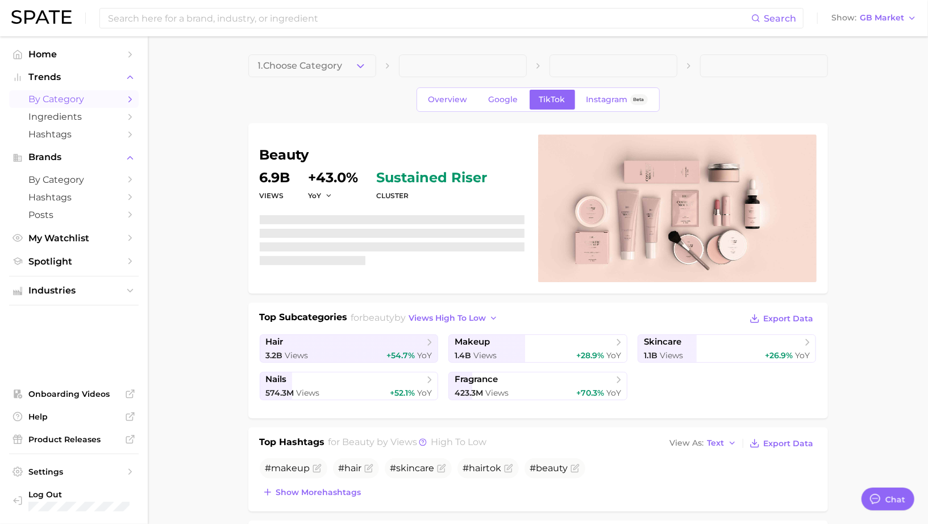
click at [62, 98] on span "by Category" at bounding box center [73, 99] width 91 height 11
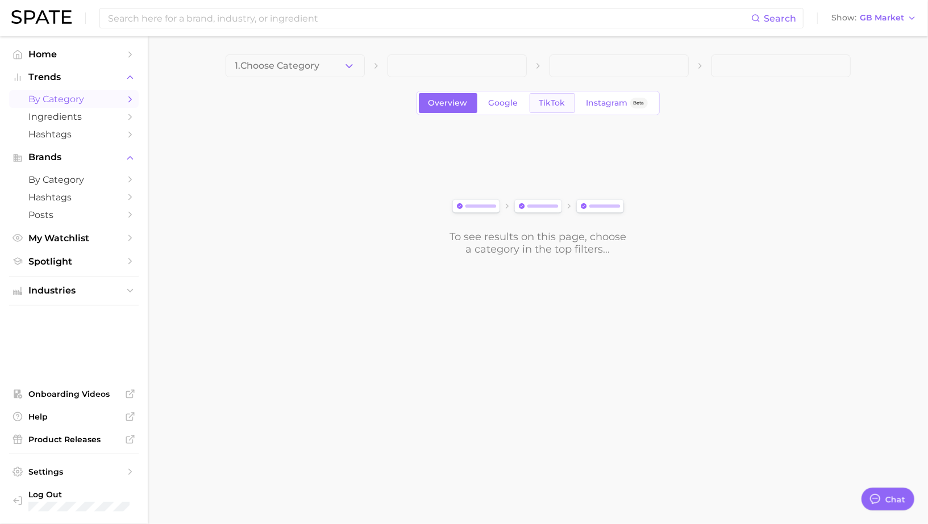
click at [547, 107] on span "TikTok" at bounding box center [552, 103] width 26 height 10
click at [297, 72] on span at bounding box center [295, 66] width 139 height 23
click at [312, 72] on button "1. Choose Category" at bounding box center [295, 66] width 139 height 23
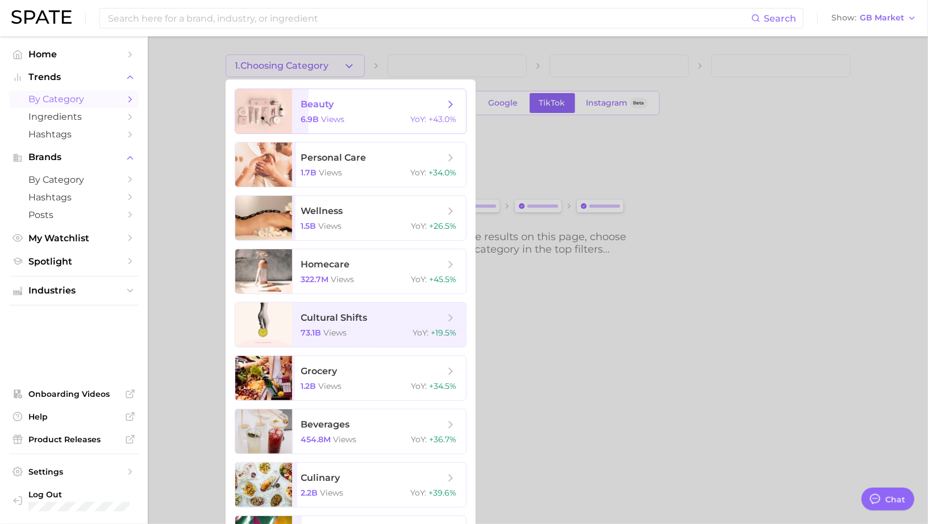
click at [336, 110] on span "beauty 6.9b views YoY : +43.0%" at bounding box center [379, 111] width 174 height 44
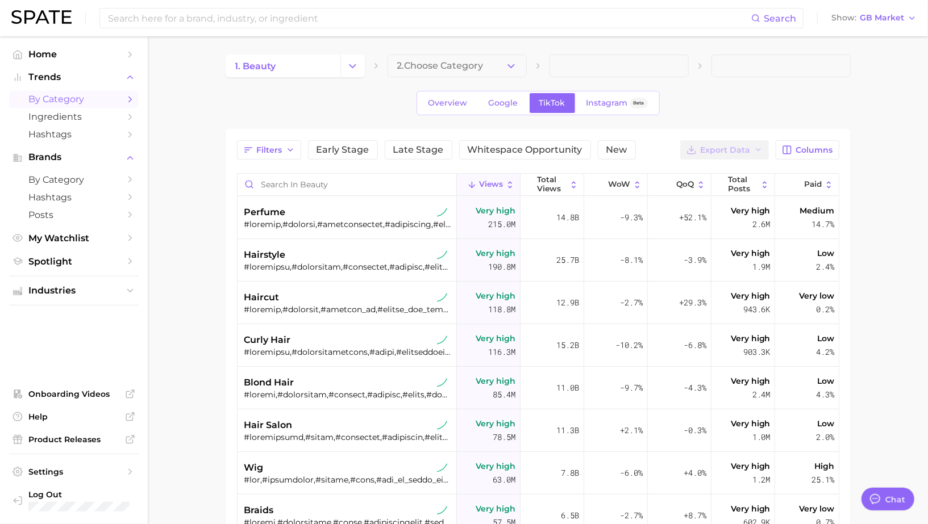
type textarea "x"
click at [827, 146] on span "Columns" at bounding box center [814, 150] width 37 height 10
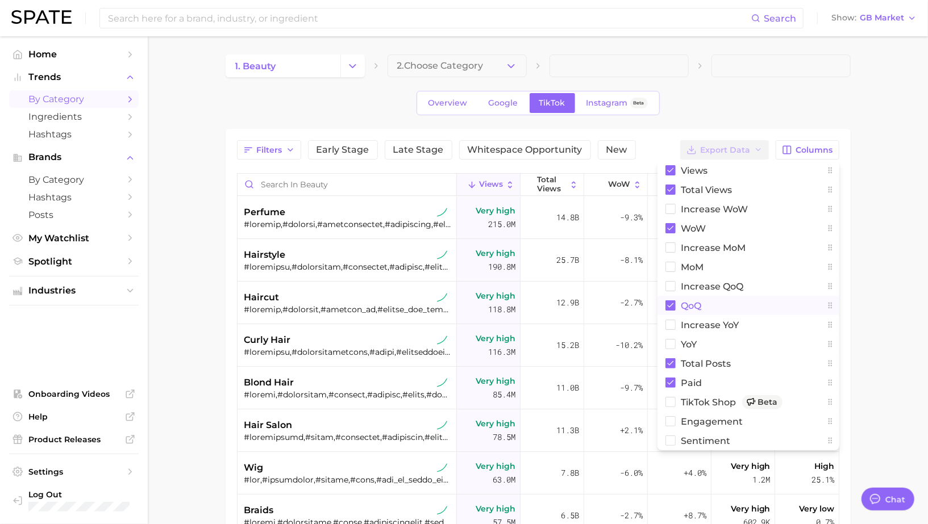
click at [718, 306] on button "QoQ" at bounding box center [748, 305] width 182 height 19
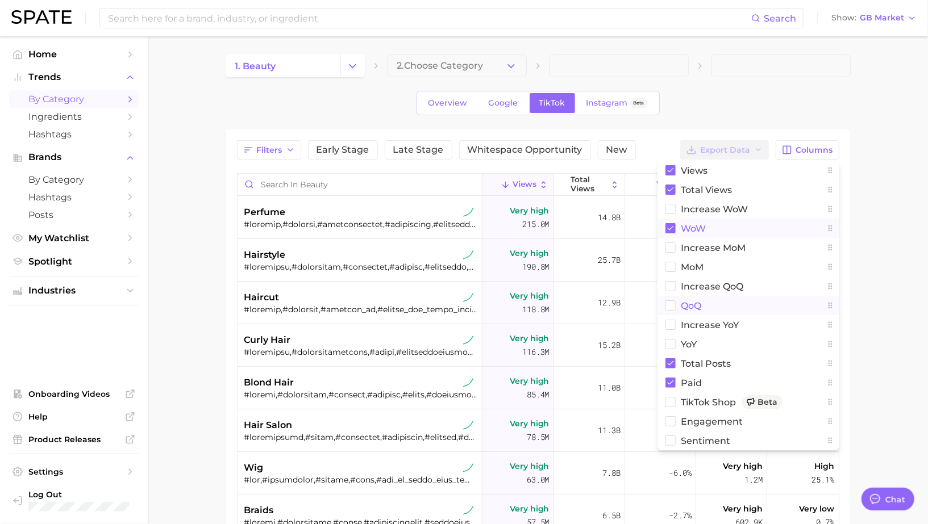
click at [714, 230] on button "WoW" at bounding box center [748, 228] width 182 height 19
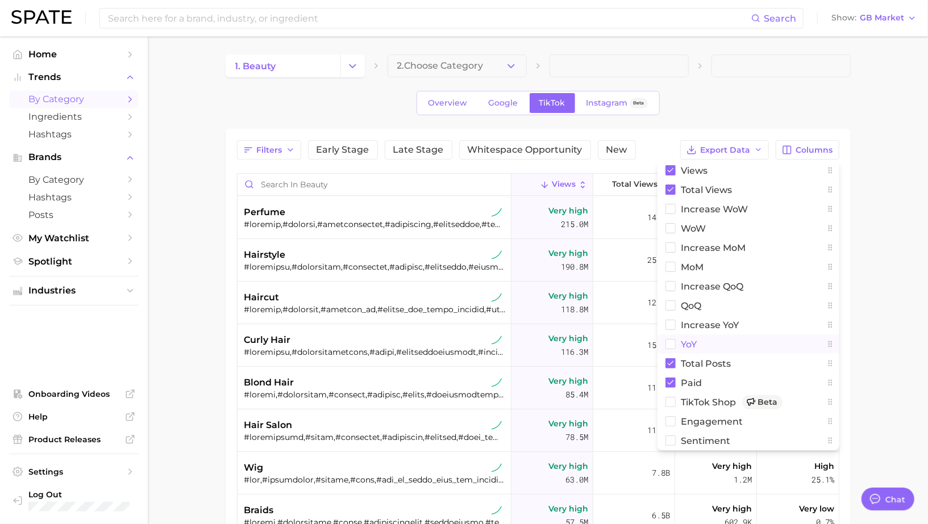
click at [709, 347] on button "YoY" at bounding box center [748, 344] width 182 height 19
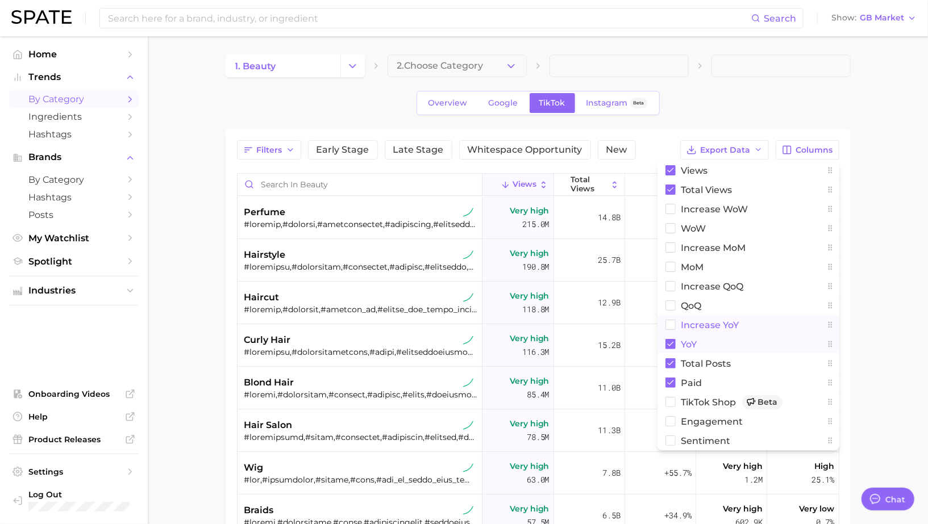
click at [709, 328] on span "increase YoY" at bounding box center [710, 325] width 58 height 10
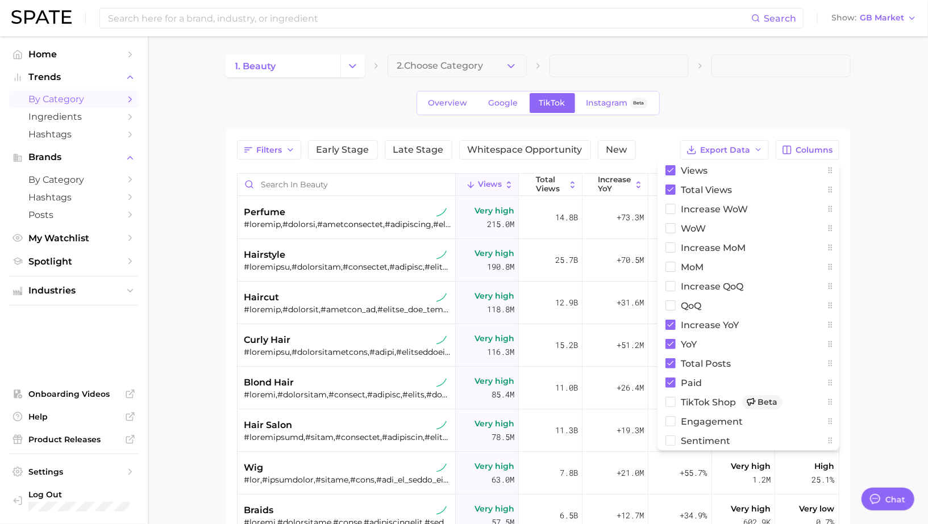
click at [875, 292] on main "1. beauty 2. Choose Category Overview Google TikTok Instagram Beta Filters Earl…" at bounding box center [538, 400] width 780 height 729
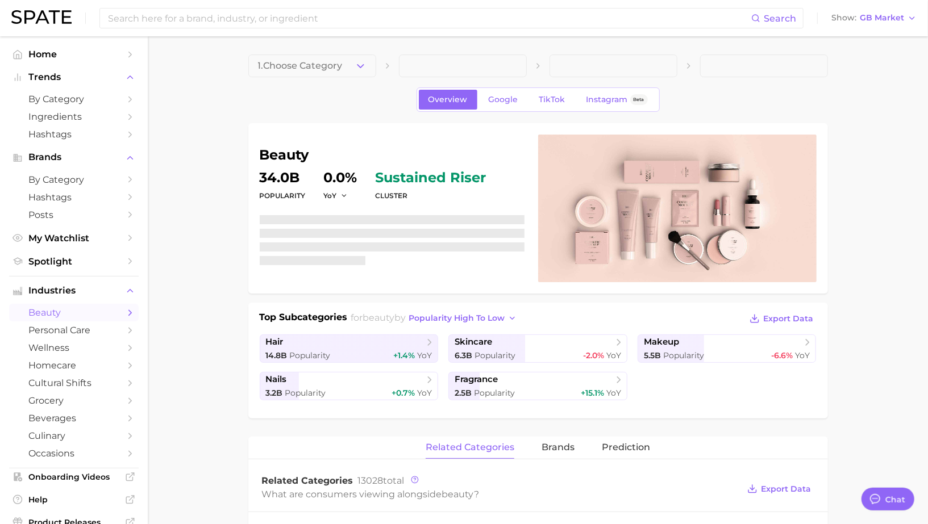
type textarea "x"
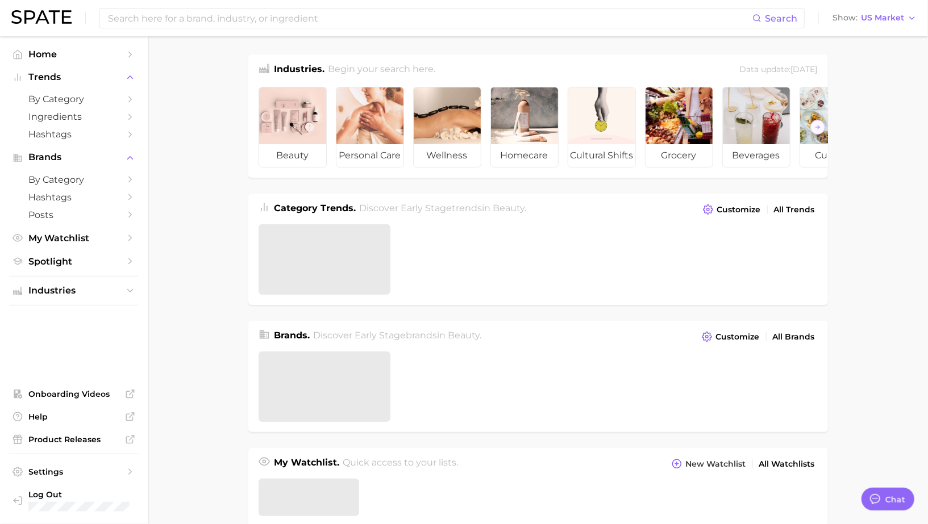
type textarea "x"
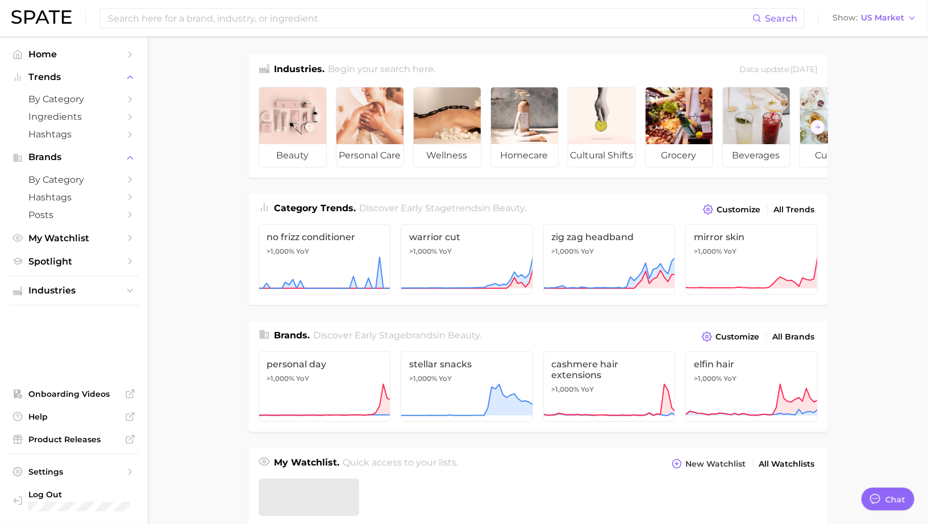
scroll to position [1035, 0]
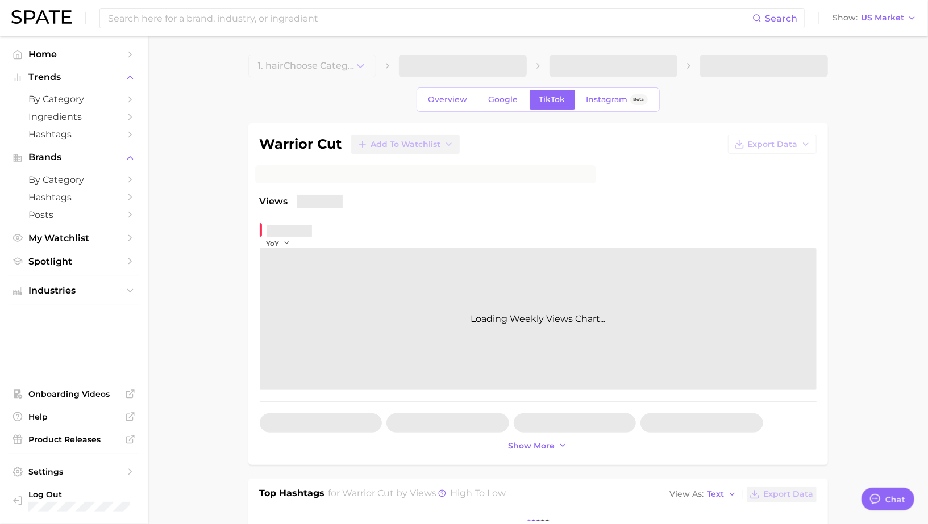
type textarea "x"
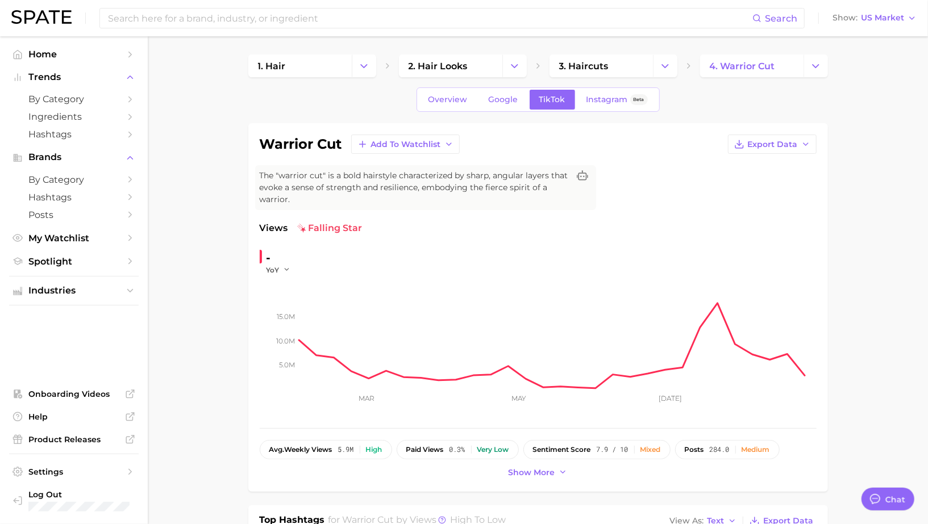
scroll to position [1100, 0]
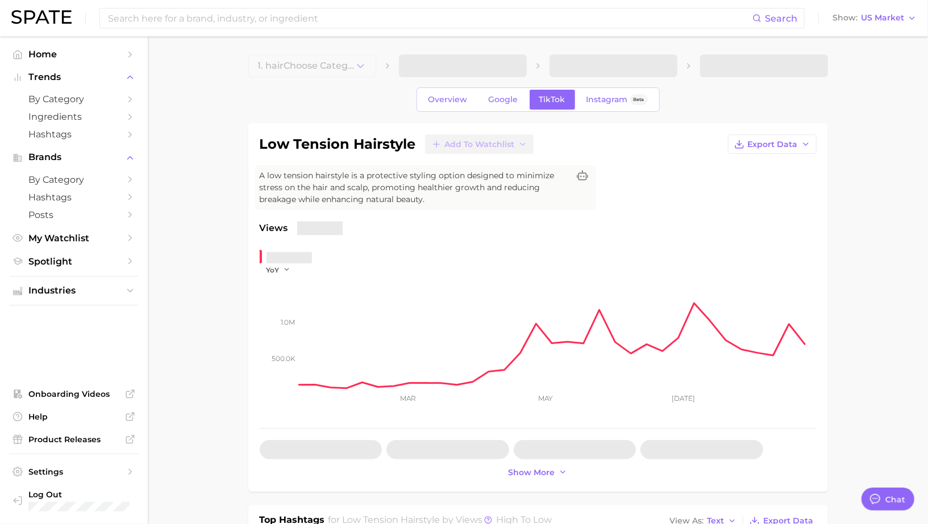
type textarea "x"
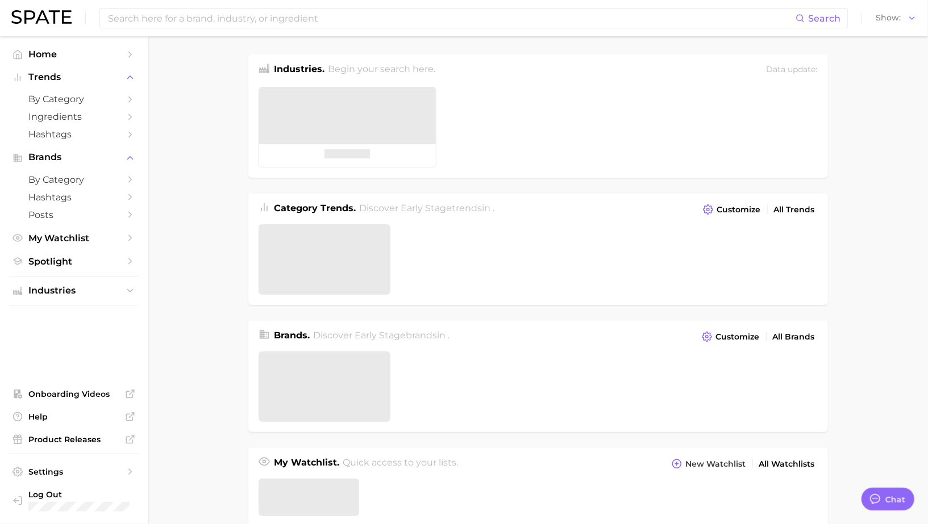
type textarea "x"
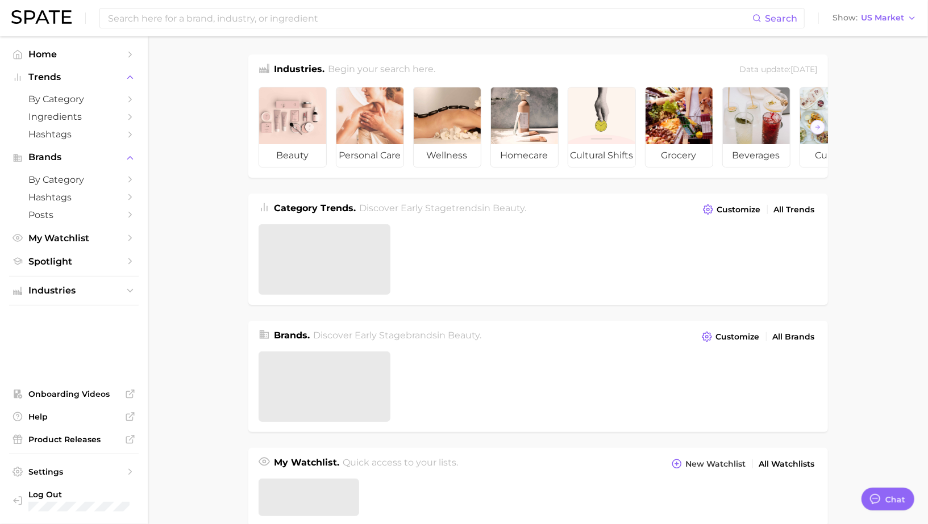
scroll to position [721, 0]
type textarea "x"
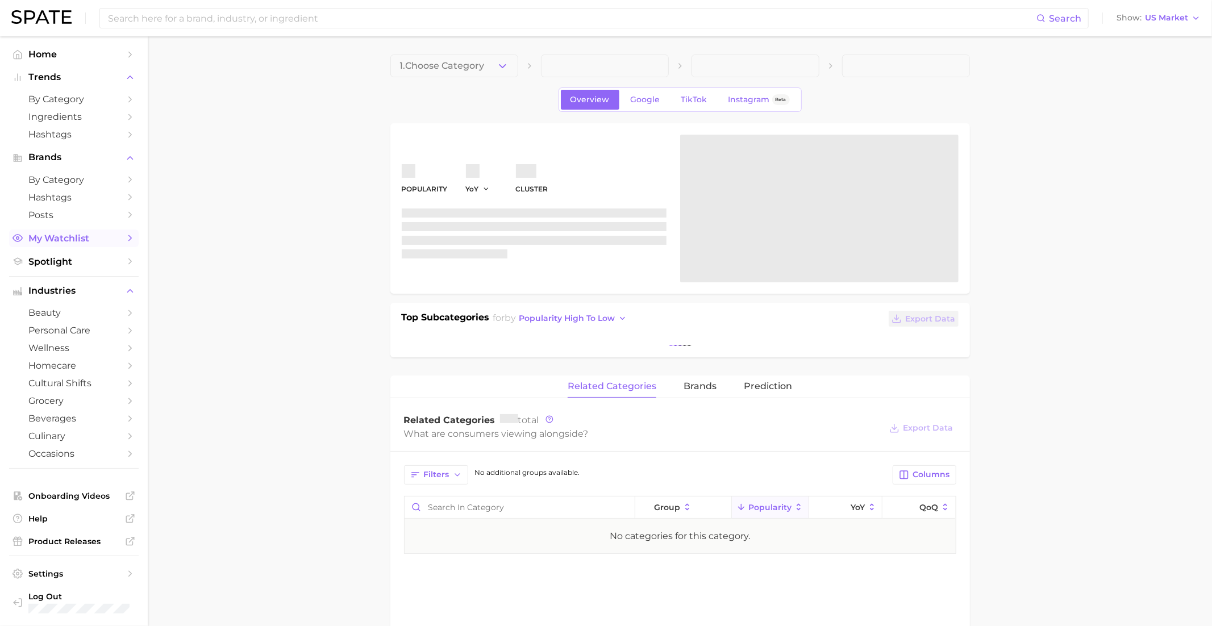
click at [60, 241] on span "My Watchlist" at bounding box center [73, 238] width 91 height 11
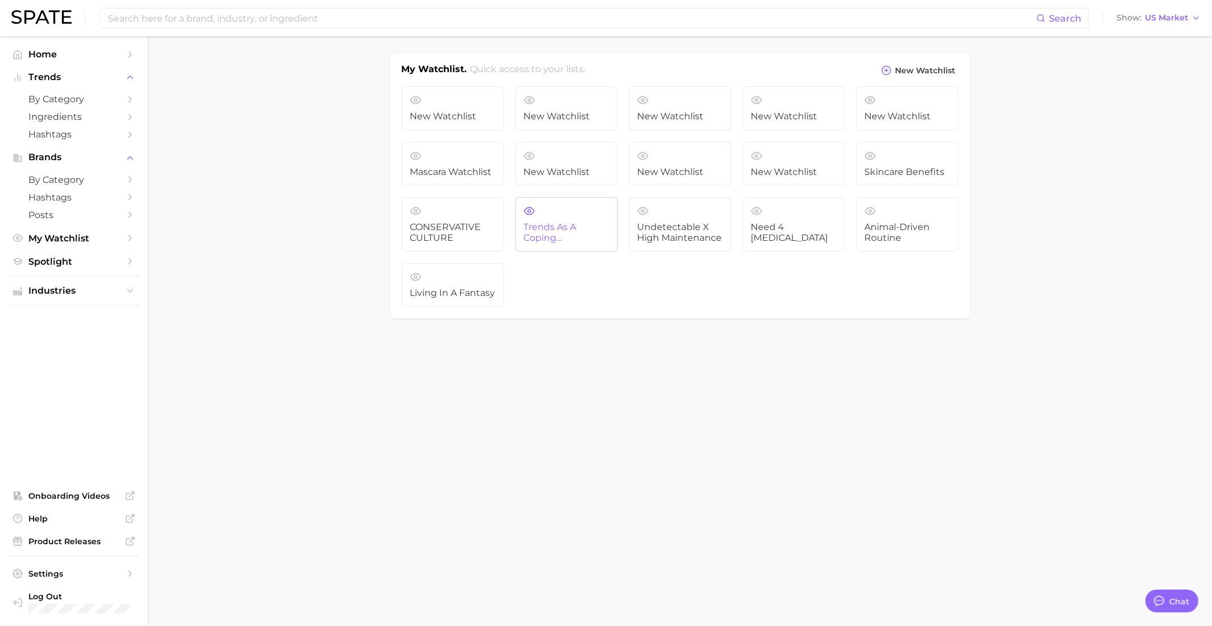
click at [570, 227] on span "Trends as a Coping Mechanism" at bounding box center [566, 232] width 85 height 21
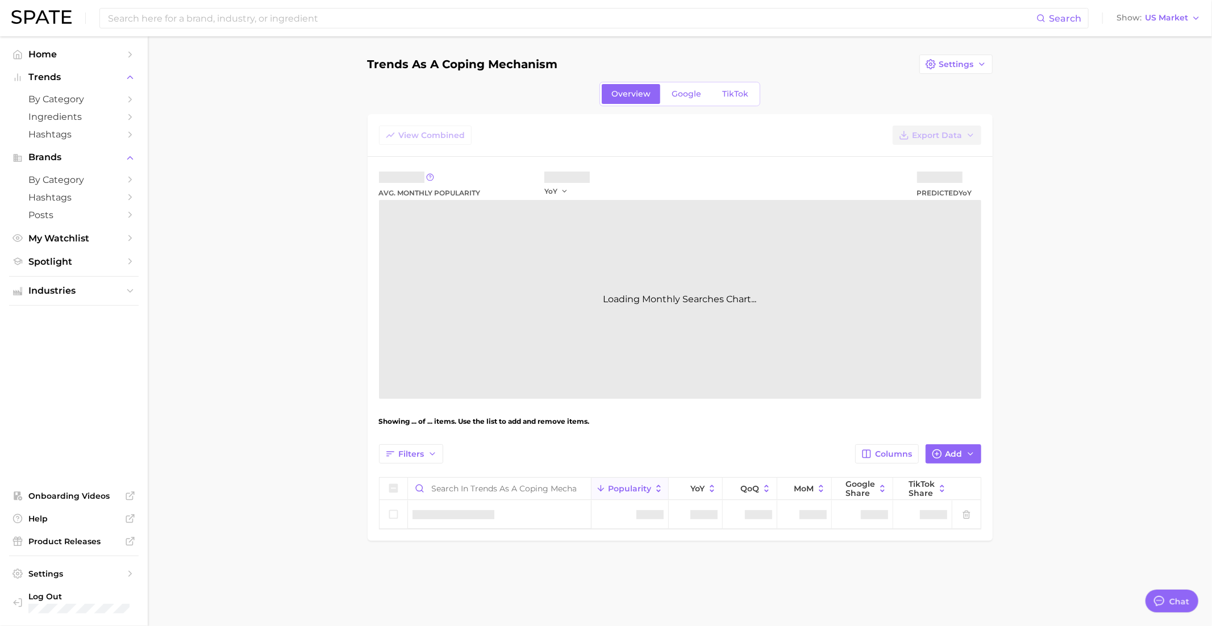
scroll to position [1100, 0]
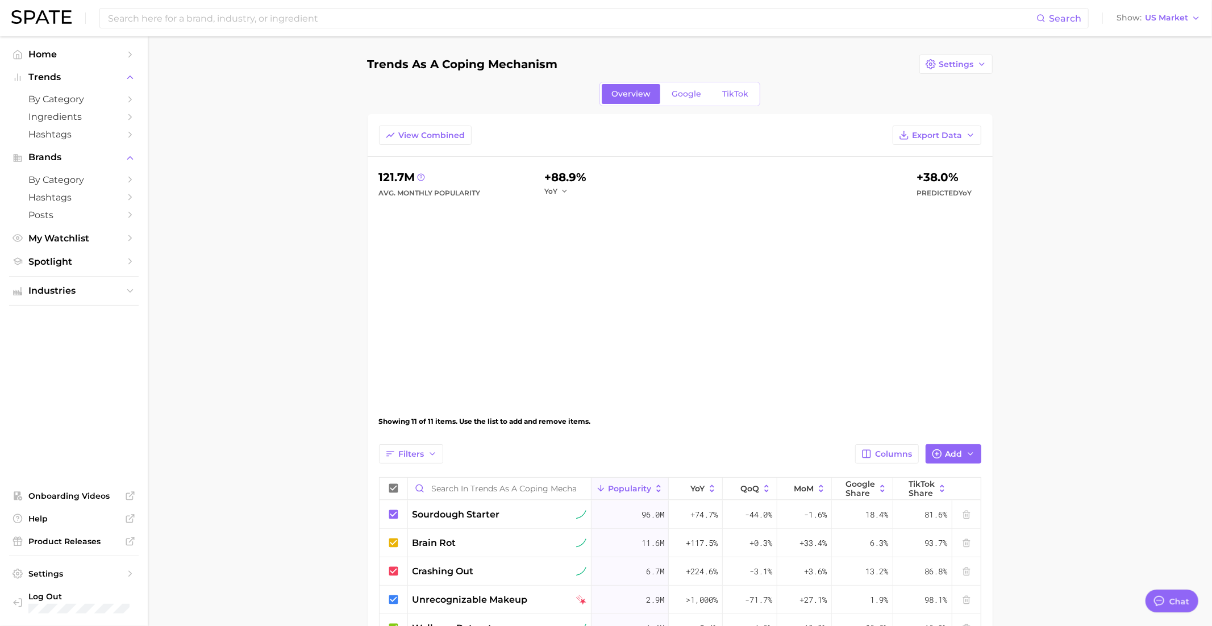
type textarea "x"
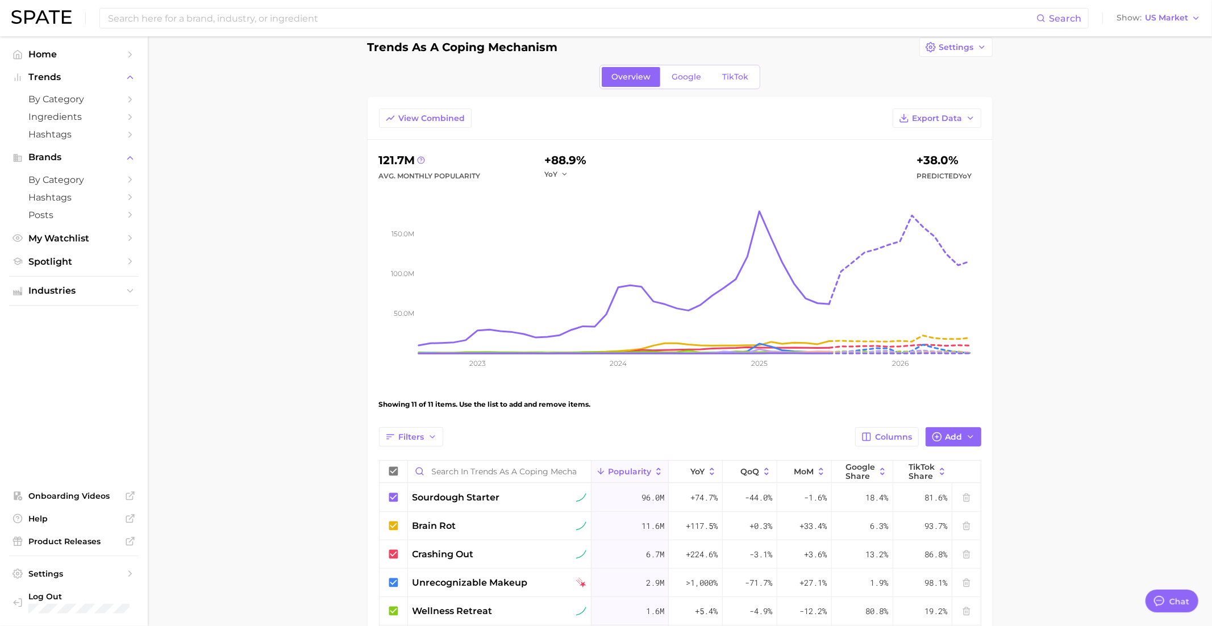
scroll to position [0, 0]
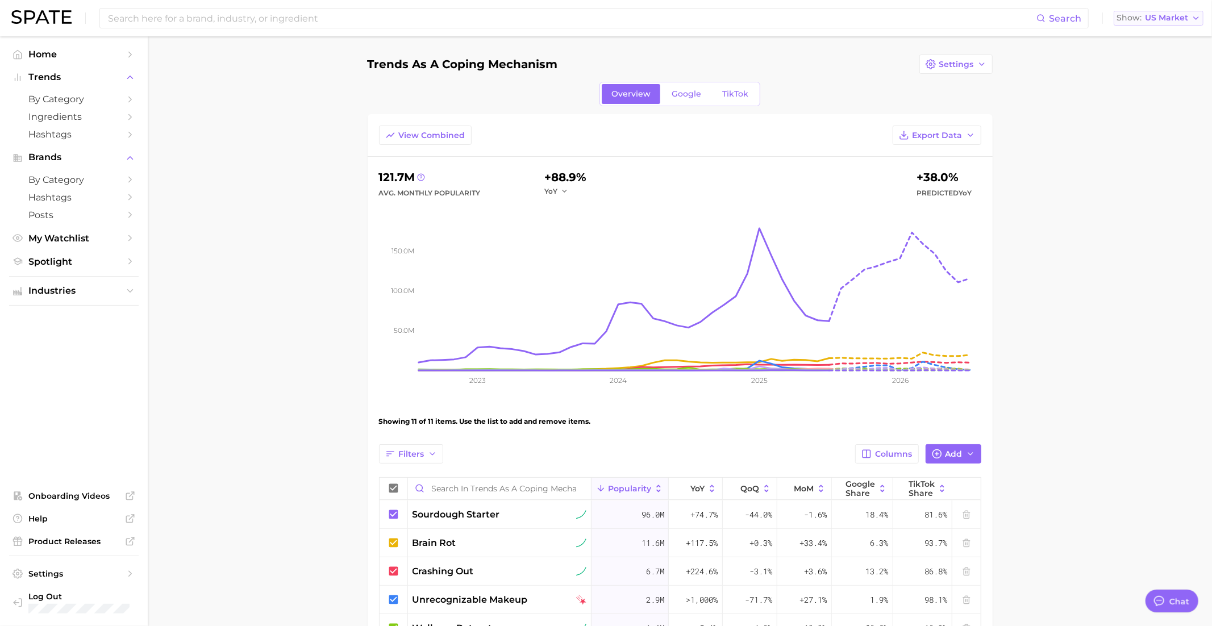
click at [927, 19] on span "US Market" at bounding box center [1166, 18] width 43 height 6
click at [927, 59] on span "United Kingdom" at bounding box center [1163, 57] width 88 height 10
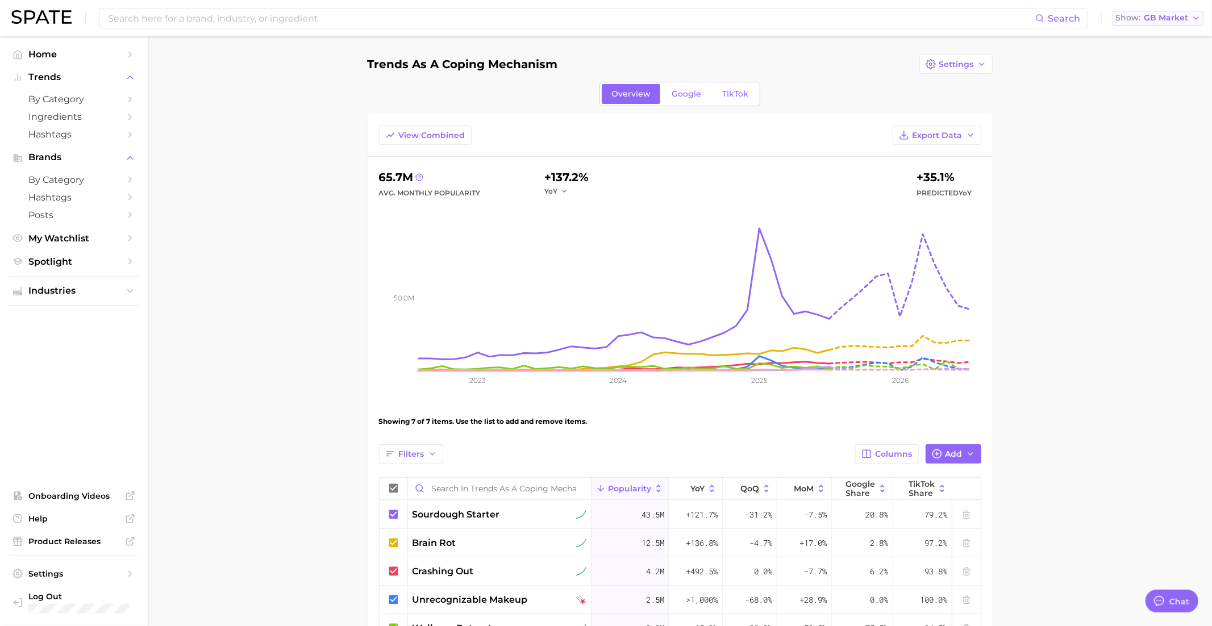
click at [927, 20] on span "GB Market" at bounding box center [1166, 18] width 44 height 6
click at [927, 36] on span "[GEOGRAPHIC_DATA]" at bounding box center [1162, 37] width 88 height 10
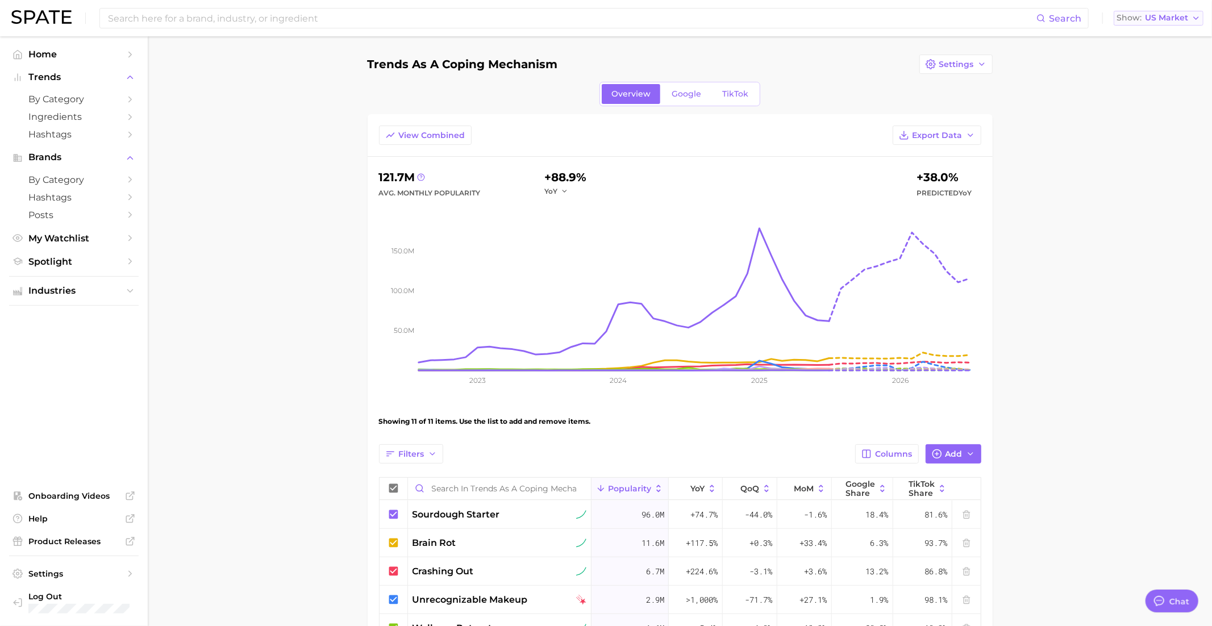
click at [927, 16] on span "US Market" at bounding box center [1166, 18] width 43 height 6
click at [927, 57] on span "[GEOGRAPHIC_DATA]" at bounding box center [1163, 57] width 88 height 10
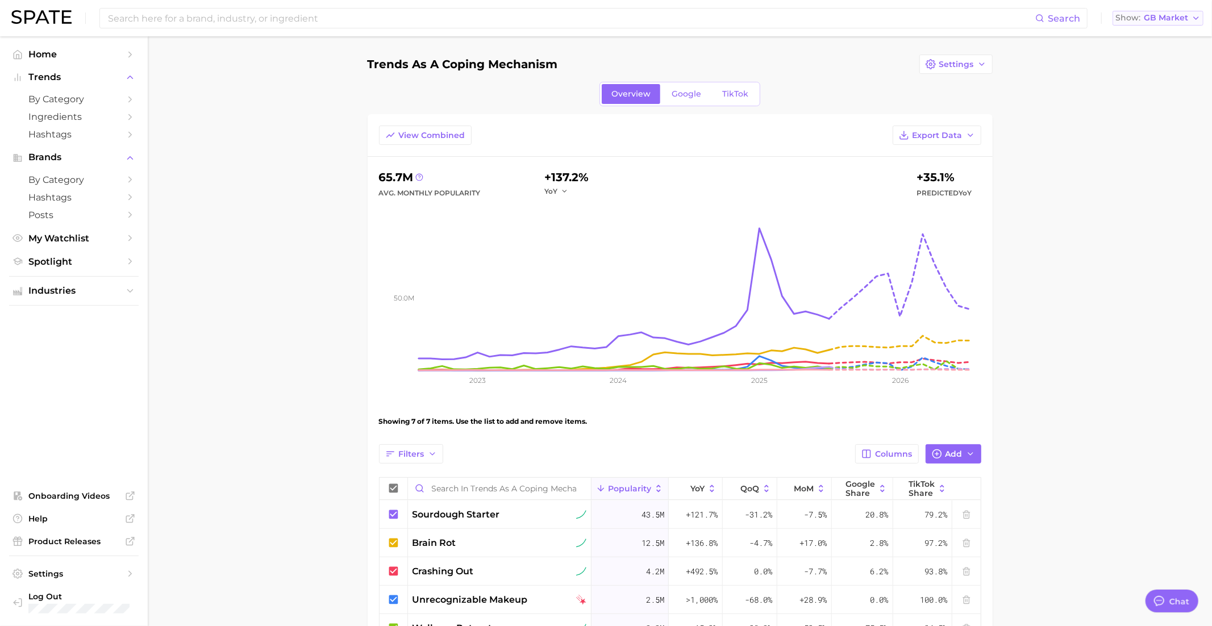
click at [927, 15] on span "GB Market" at bounding box center [1166, 18] width 44 height 6
click at [927, 27] on button "[GEOGRAPHIC_DATA]" at bounding box center [1161, 37] width 99 height 20
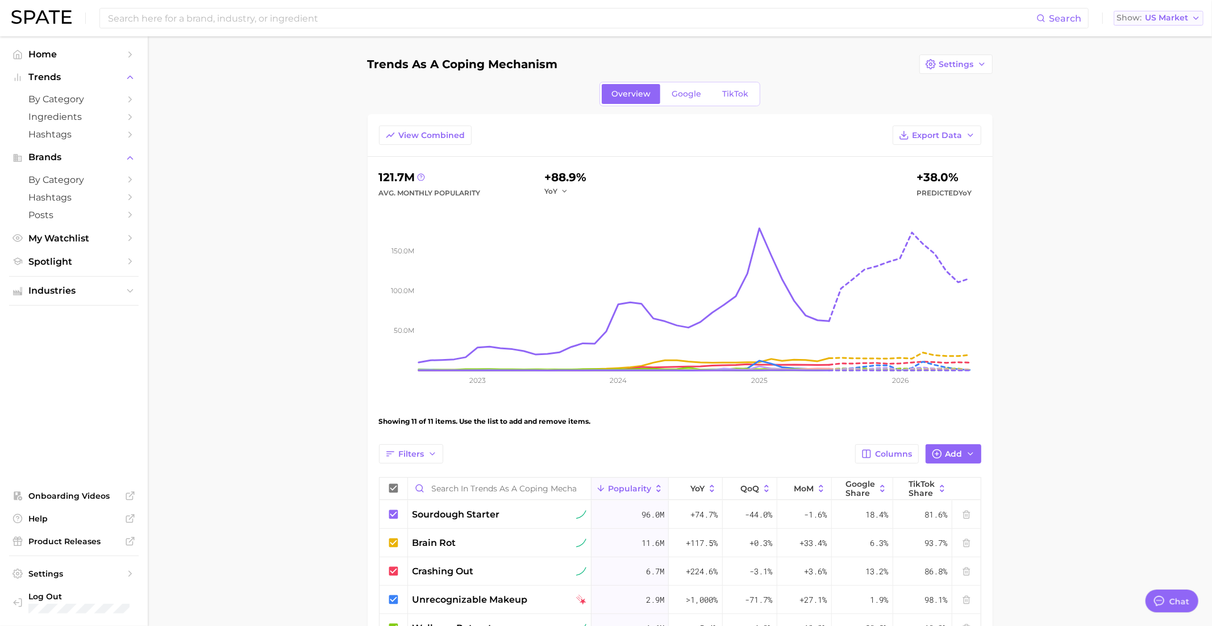
click at [927, 18] on span "US Market" at bounding box center [1166, 18] width 43 height 6
click at [927, 55] on span "[GEOGRAPHIC_DATA]" at bounding box center [1163, 57] width 88 height 10
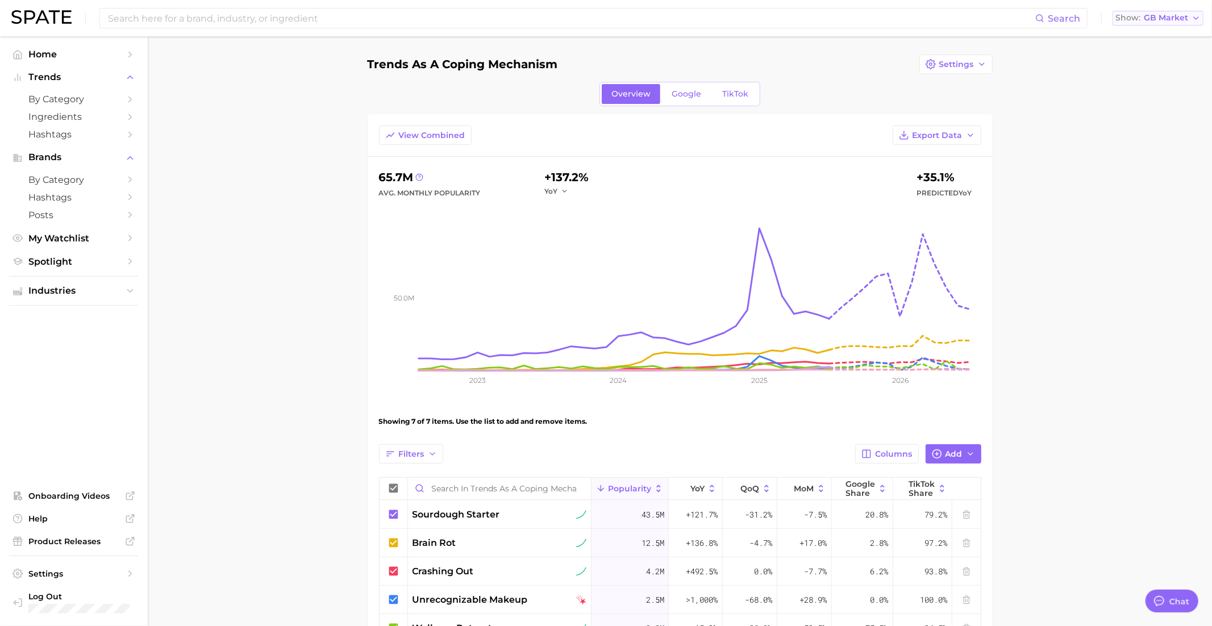
click at [927, 16] on span "GB Market" at bounding box center [1166, 18] width 44 height 6
click at [927, 39] on span "[GEOGRAPHIC_DATA]" at bounding box center [1162, 37] width 88 height 10
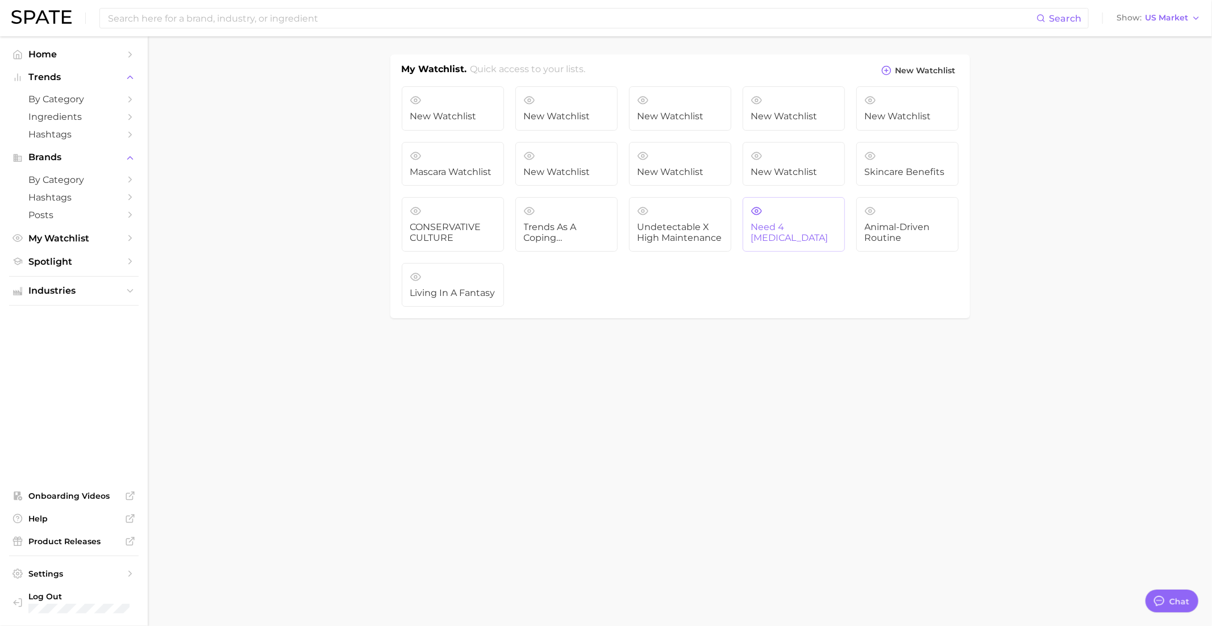
click at [782, 228] on span "Need 4 Dopamine" at bounding box center [793, 232] width 85 height 21
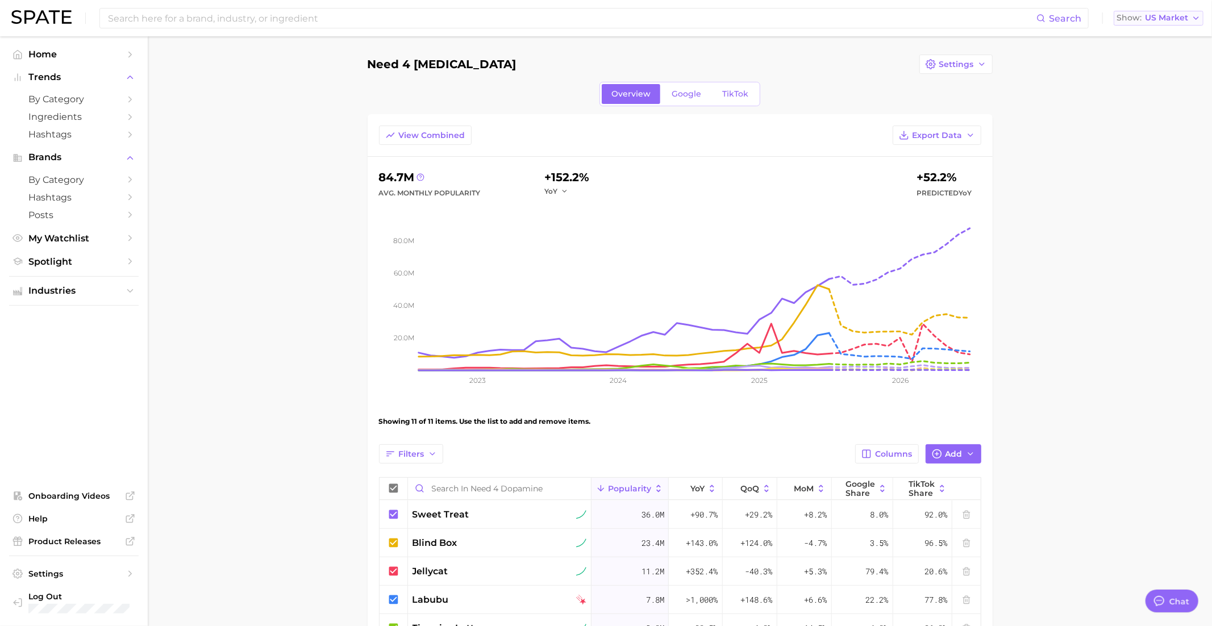
click at [927, 19] on span "US Market" at bounding box center [1166, 18] width 43 height 6
click at [927, 59] on span "[GEOGRAPHIC_DATA]" at bounding box center [1163, 57] width 88 height 10
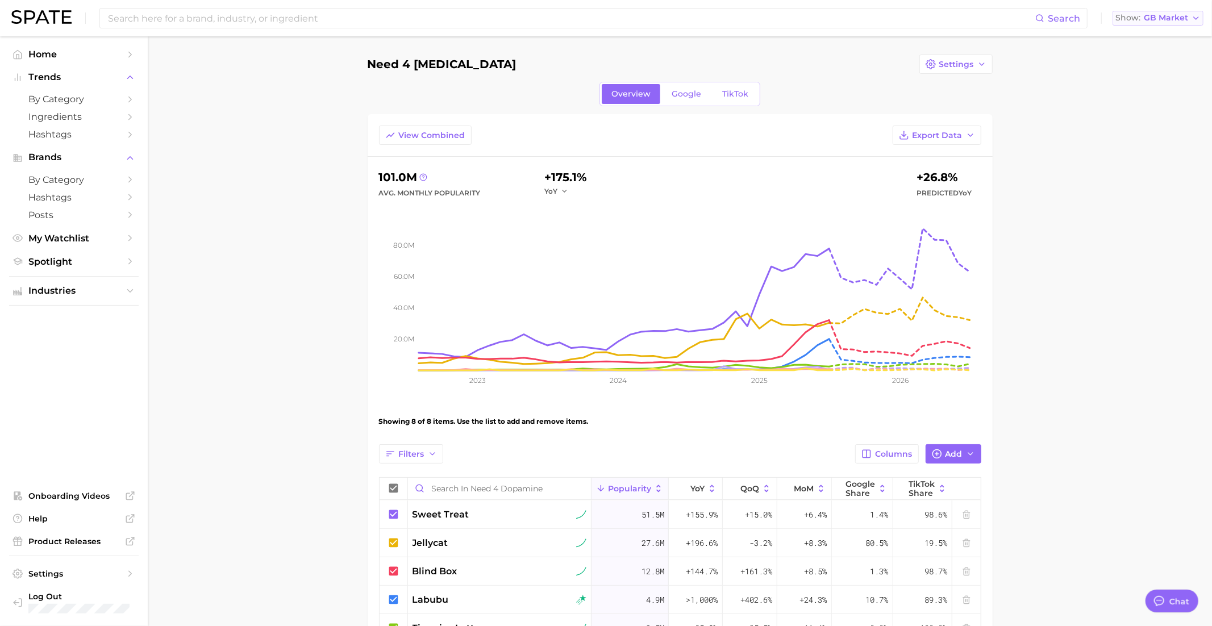
click at [927, 19] on span "GB Market" at bounding box center [1166, 18] width 44 height 6
click at [927, 36] on span "[GEOGRAPHIC_DATA]" at bounding box center [1162, 37] width 88 height 10
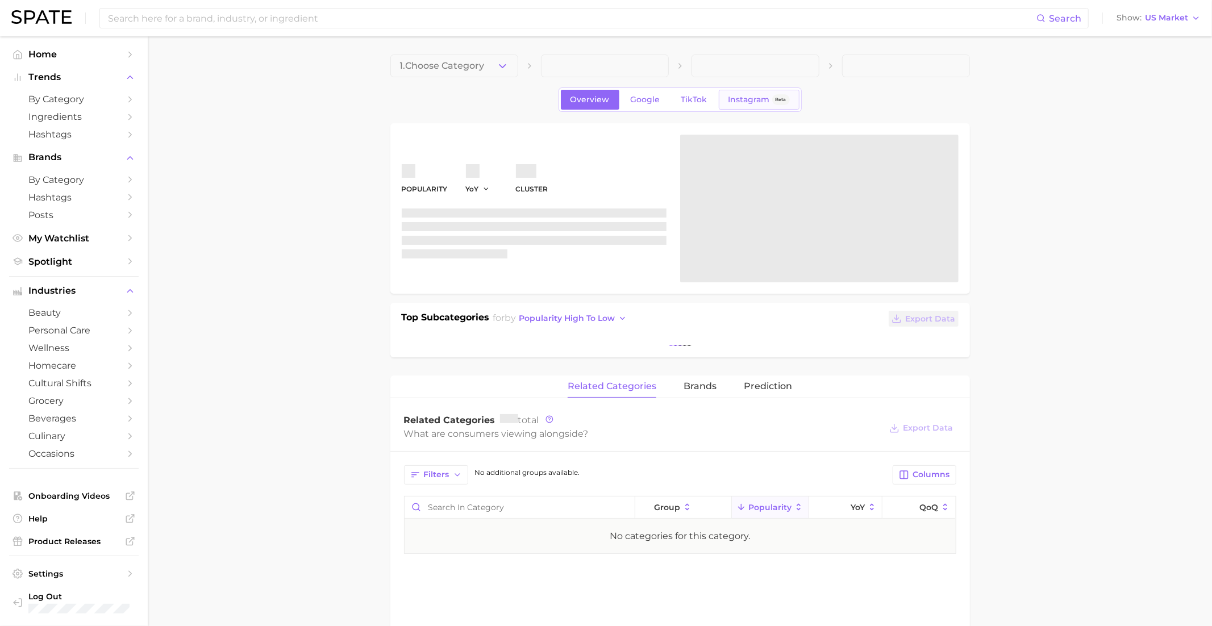
click at [743, 95] on span "Instagram" at bounding box center [748, 100] width 41 height 10
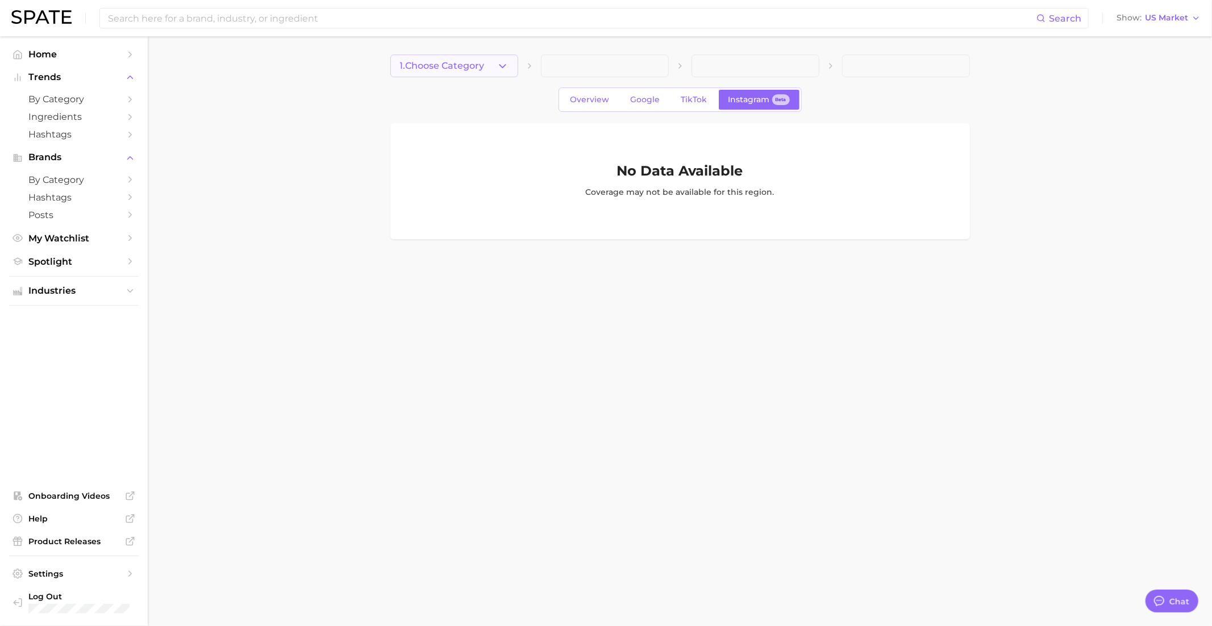
click at [457, 71] on button "1. Choose Category" at bounding box center [454, 66] width 128 height 23
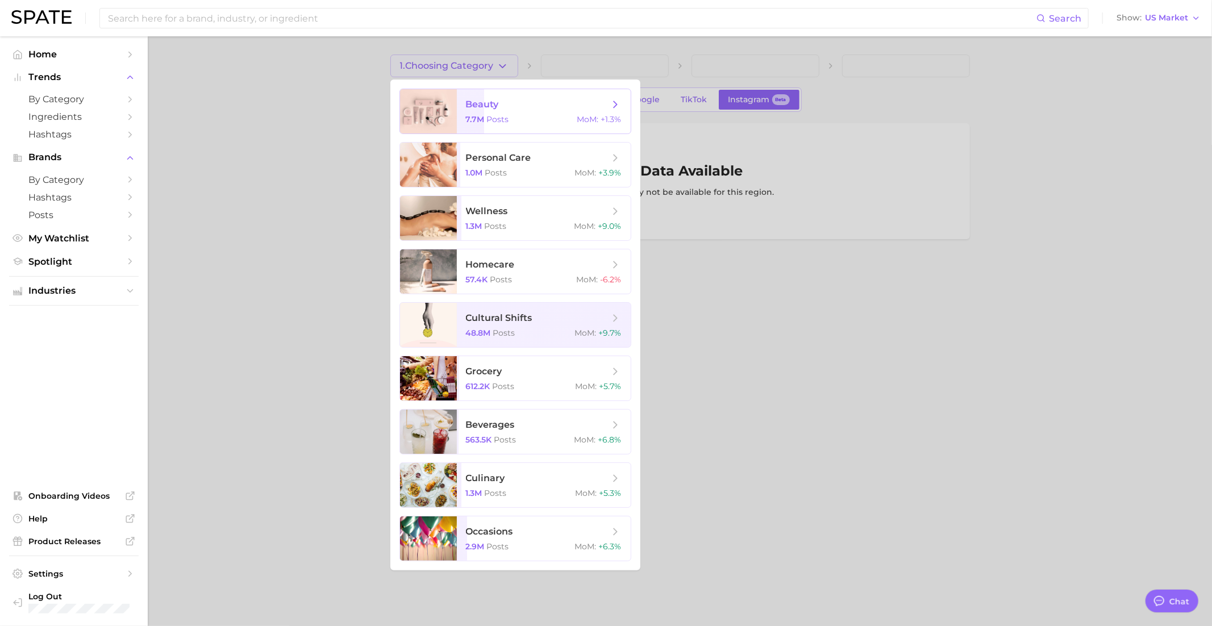
scroll to position [1100, 0]
click at [458, 101] on span "beauty 7.7m Posts MoM : +1.3%" at bounding box center [544, 111] width 174 height 44
type textarea "x"
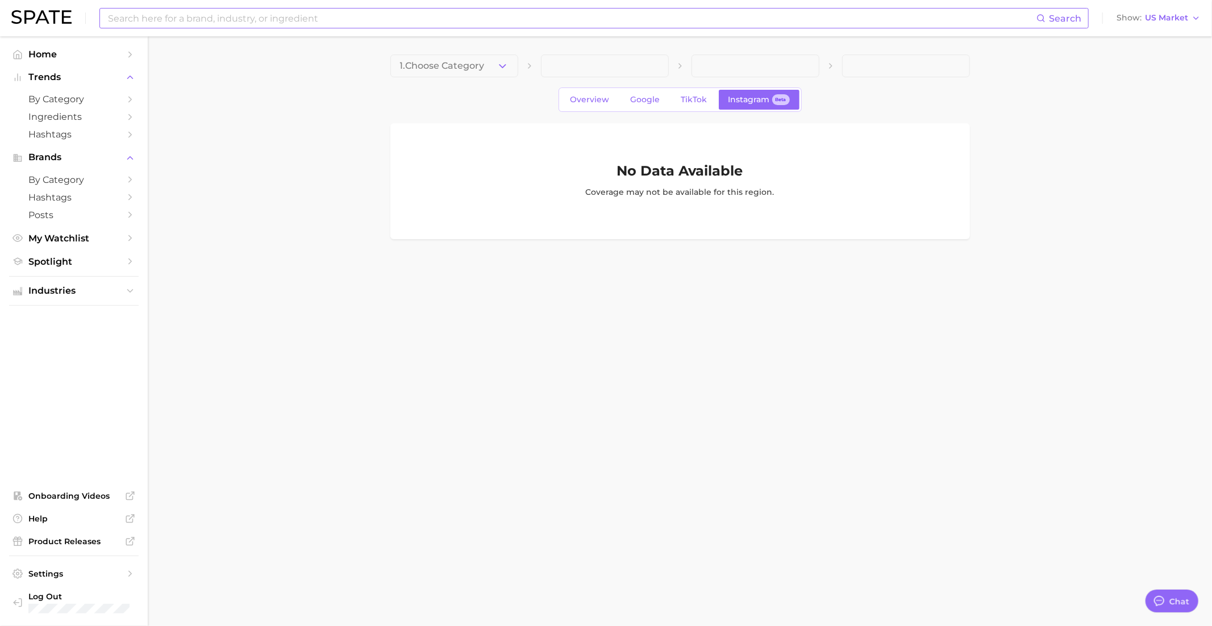
scroll to position [1100, 0]
click at [1178, 21] on span "US Market" at bounding box center [1166, 18] width 43 height 6
click at [1144, 140] on span "Global" at bounding box center [1132, 139] width 26 height 10
click at [485, 66] on span "1. Choose Category" at bounding box center [442, 66] width 85 height 10
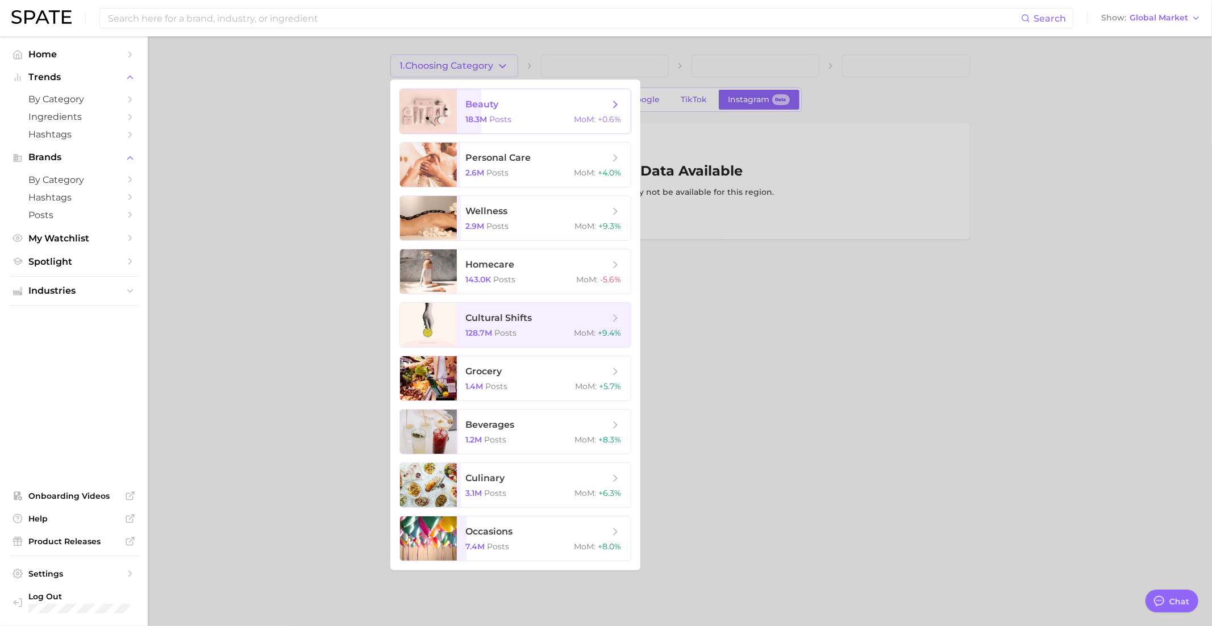
click at [476, 114] on span "beauty 18.3m Posts MoM : +0.6%" at bounding box center [544, 111] width 174 height 44
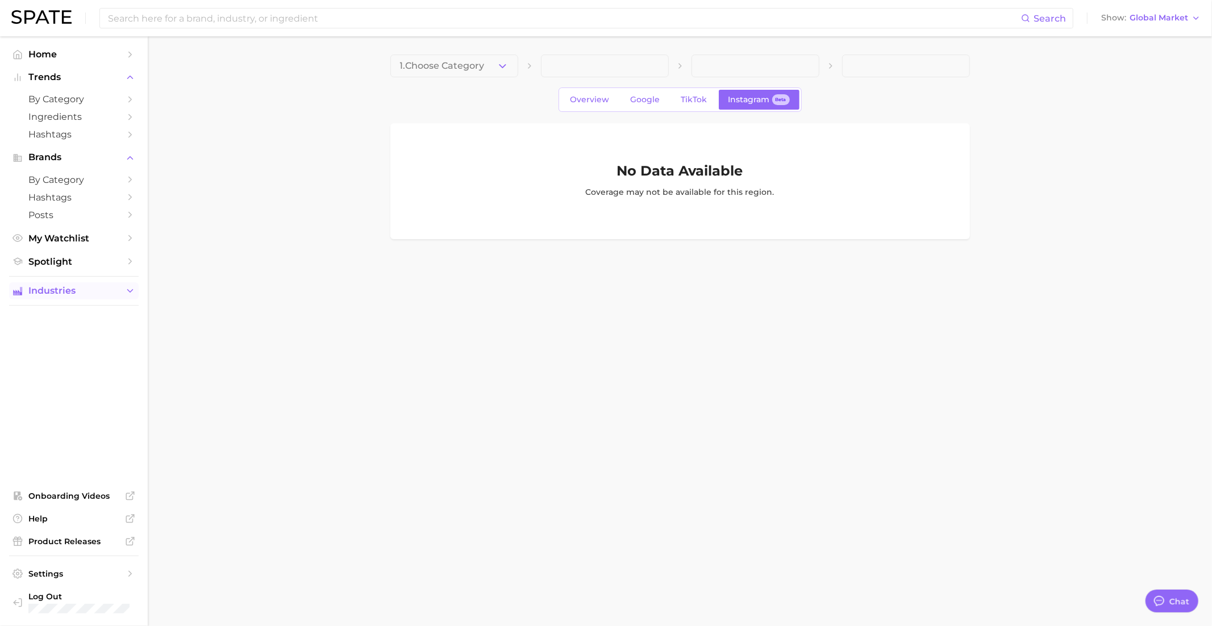
click at [43, 293] on span "Industries" at bounding box center [73, 291] width 91 height 10
click at [49, 315] on span "beauty" at bounding box center [73, 312] width 91 height 11
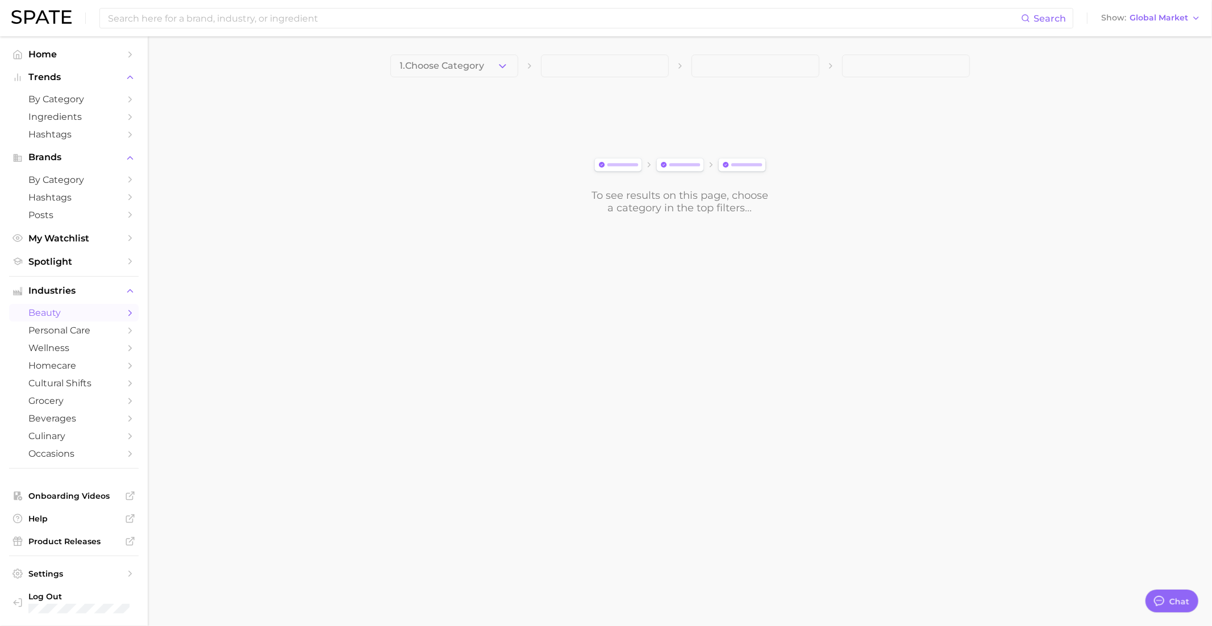
click at [440, 64] on span "1. Choose Category" at bounding box center [442, 66] width 85 height 10
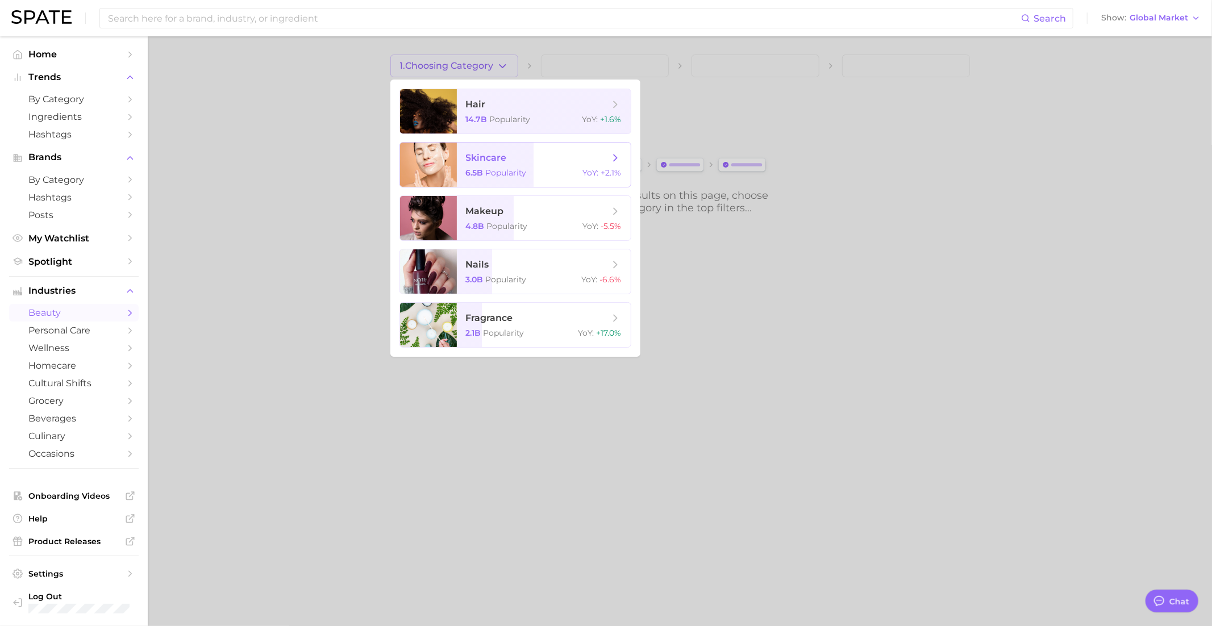
click at [474, 185] on span "skincare 6.5b Popularity YoY : +2.1%" at bounding box center [544, 165] width 174 height 44
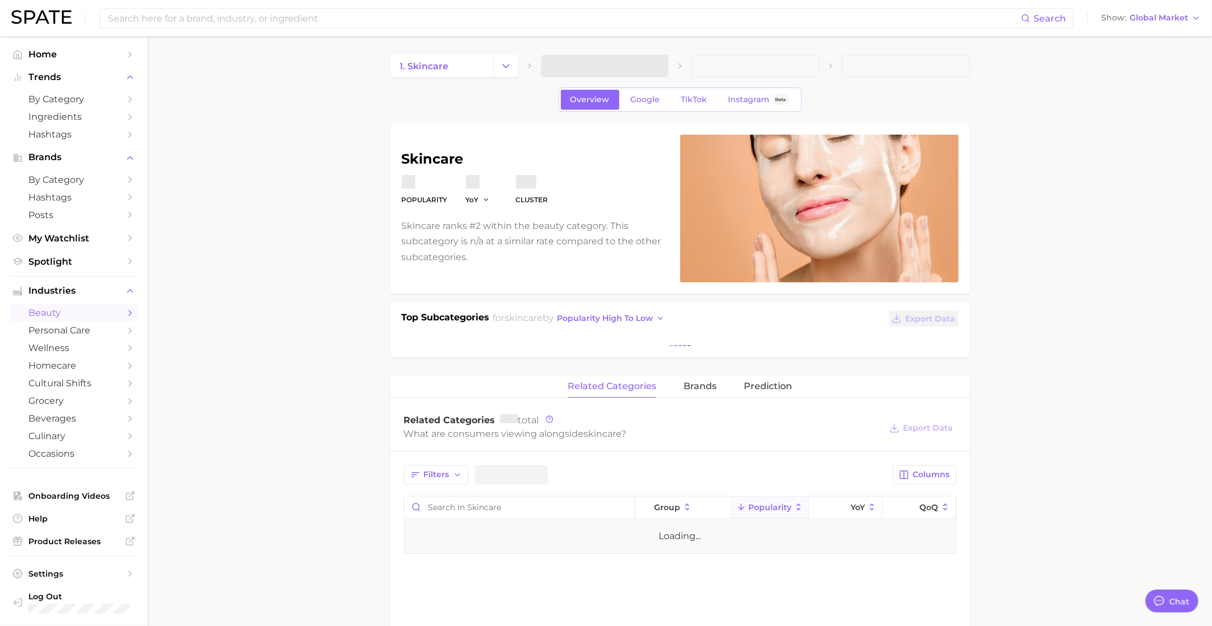
type textarea "x"
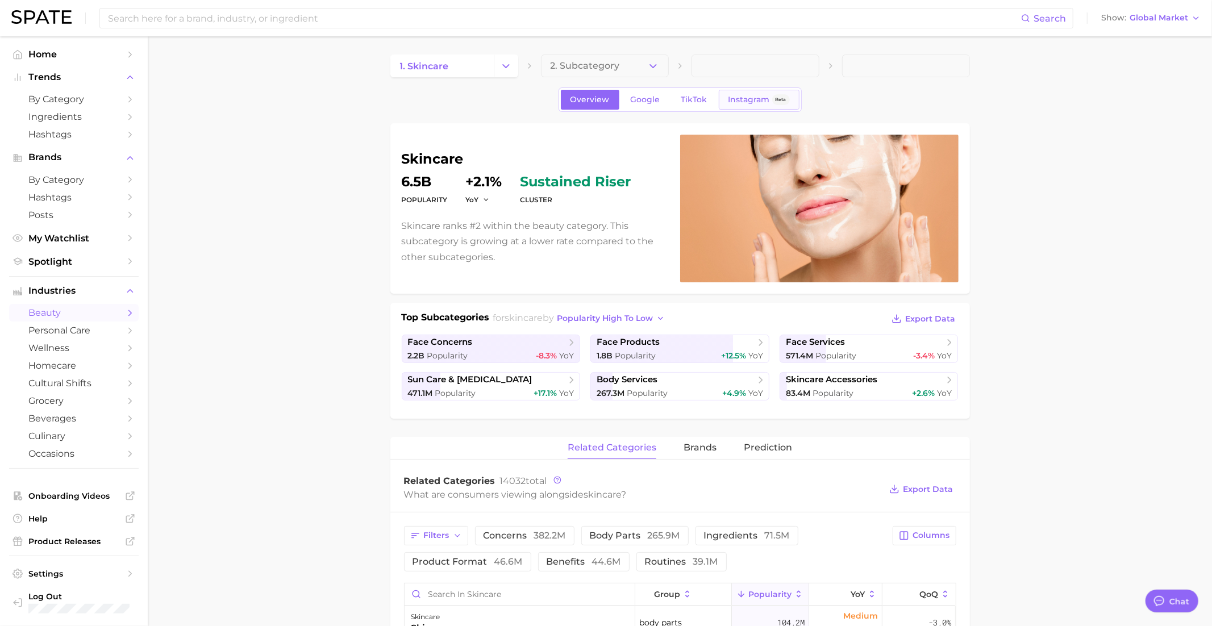
click at [770, 95] on div "Instagram Beta" at bounding box center [758, 100] width 61 height 10
